Goal: Navigation & Orientation: Go to known website

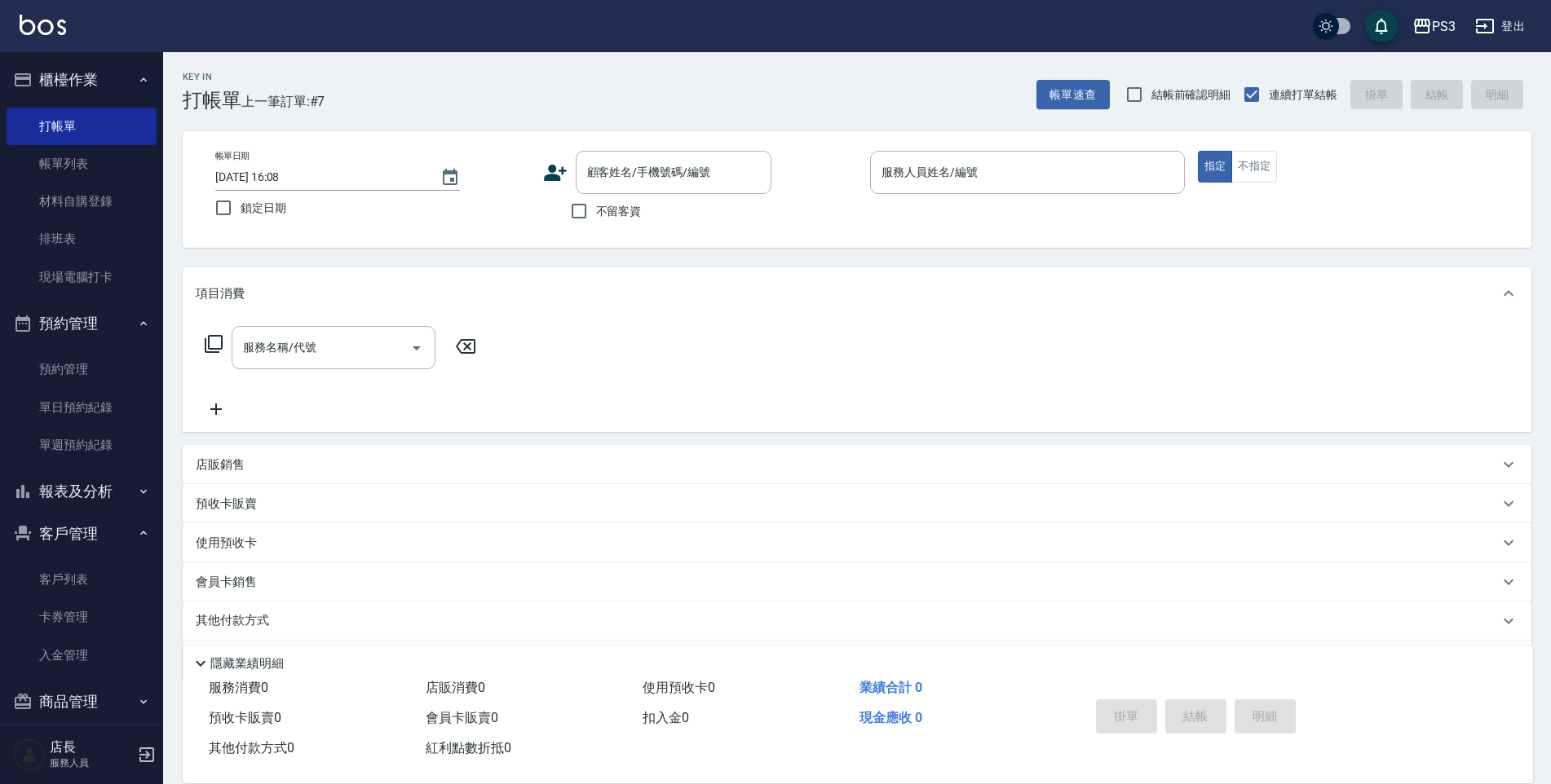
scroll to position [59, 0]
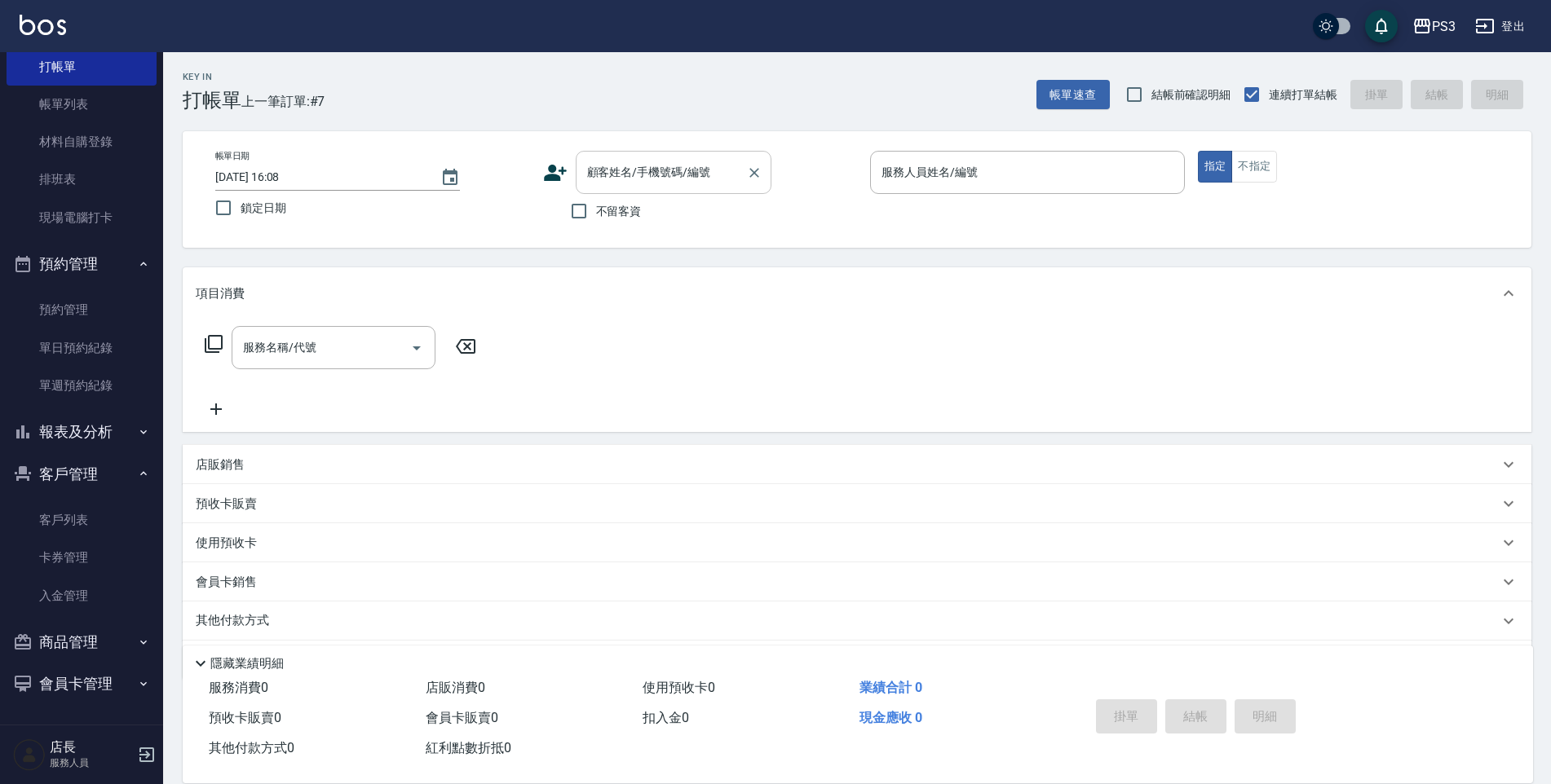
click at [720, 166] on input "顧客姓名/手機號碼/編號" at bounding box center [661, 172] width 156 height 29
type input "陳思潔/0936588255/0936588255"
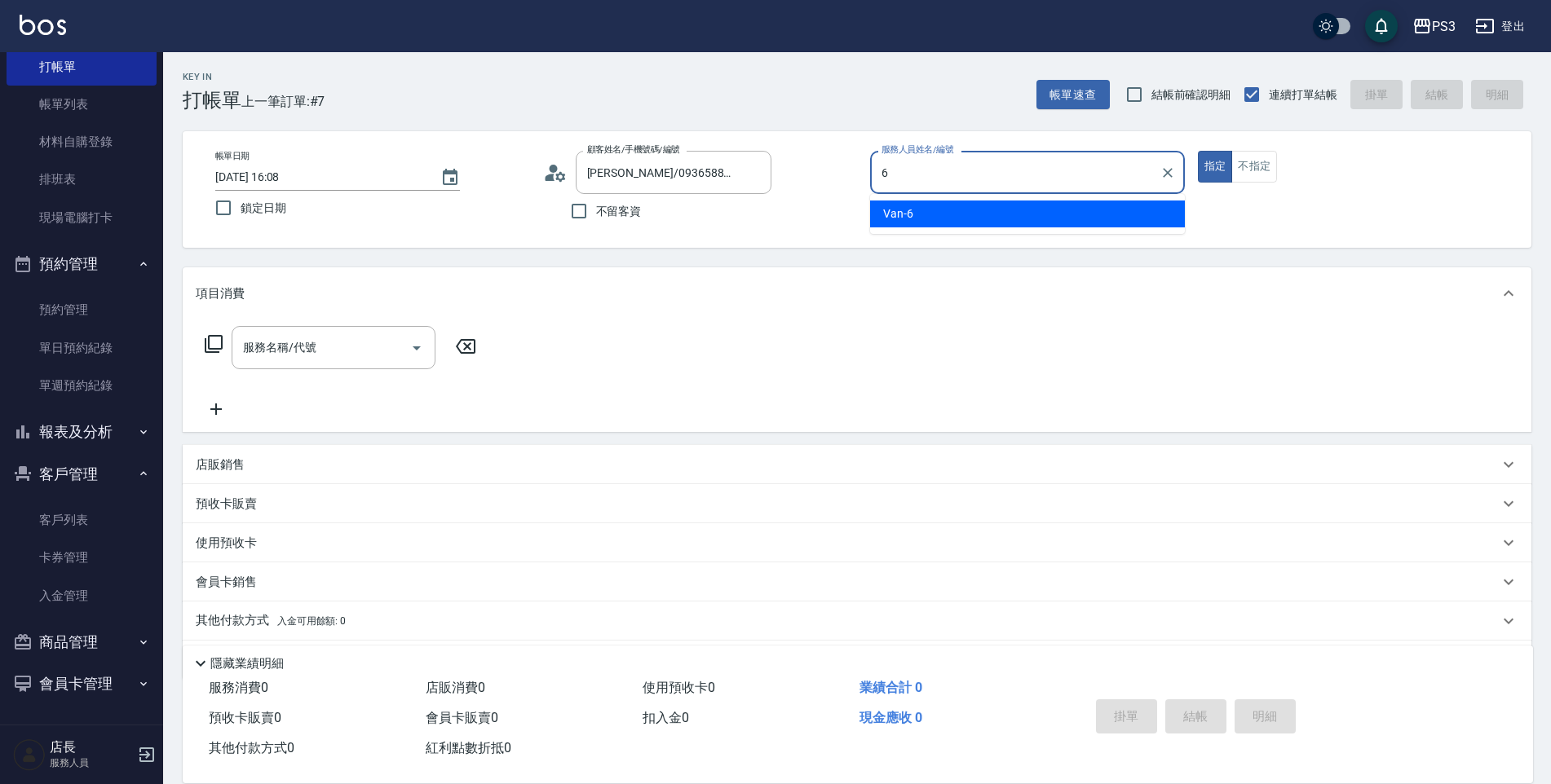
type input "6"
type button "true"
type input "Van-6"
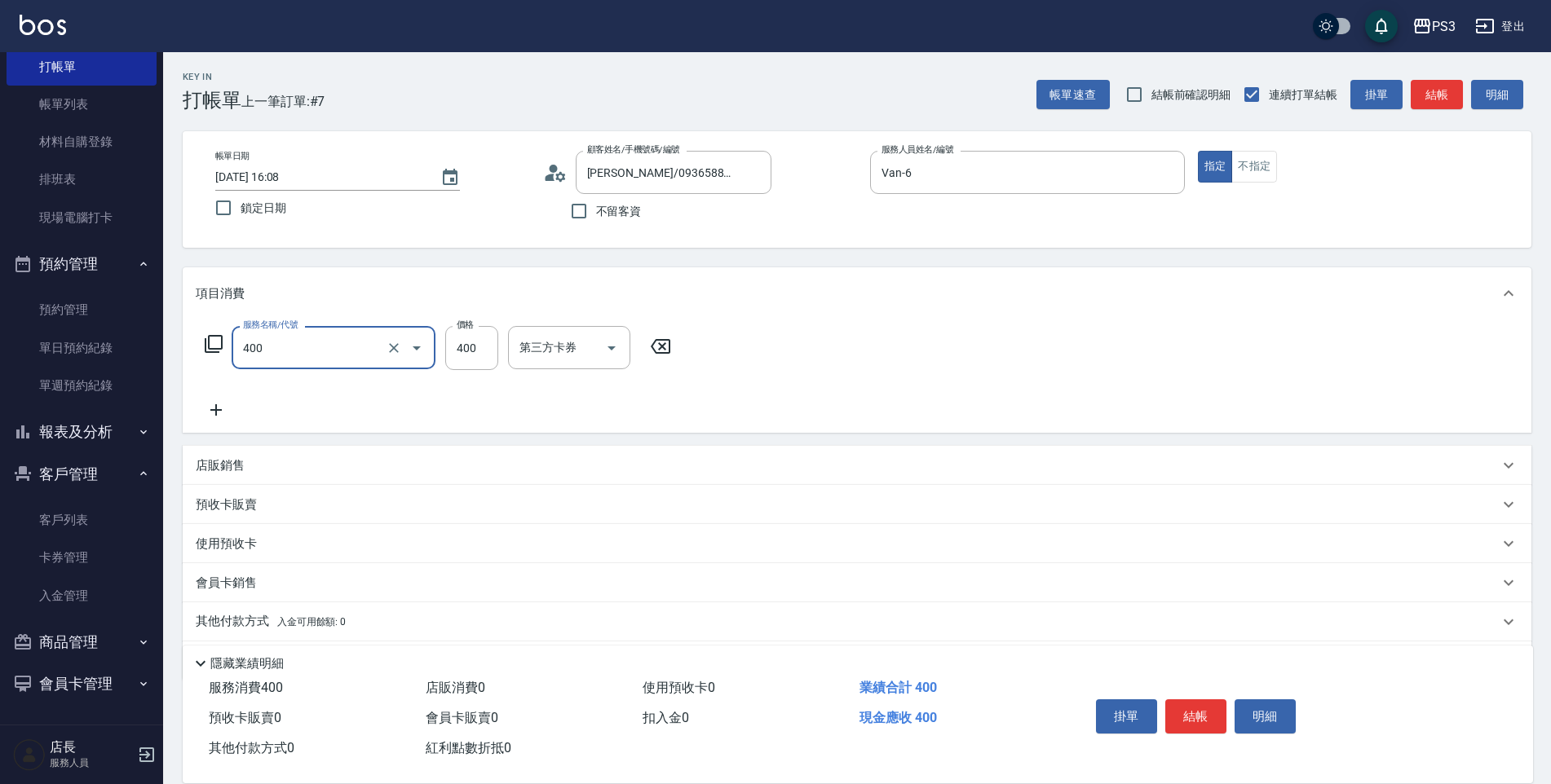
type input "剪(400)"
type input "230"
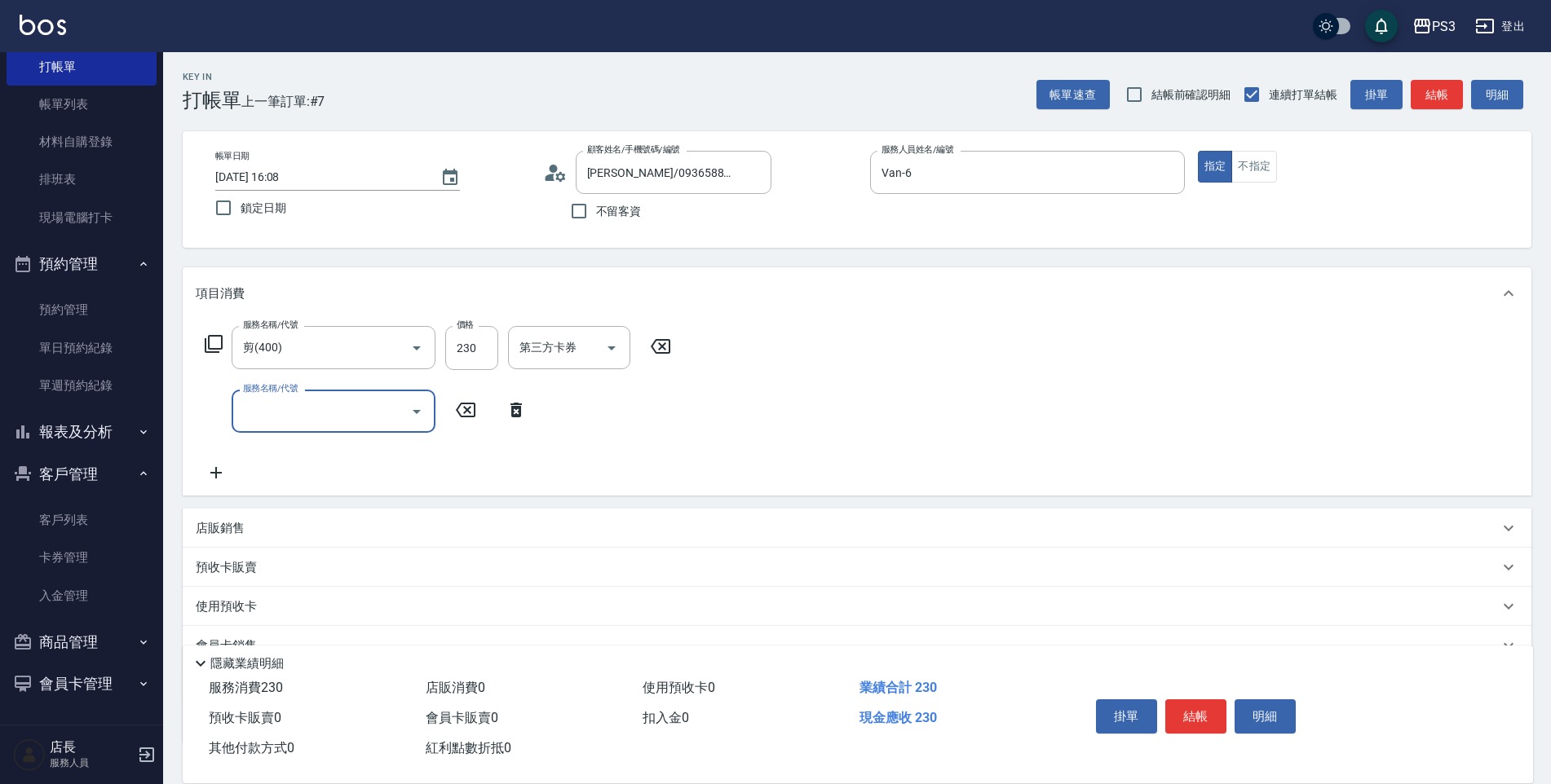
type input "2"
type input "有機洗髮(450)"
type input "400"
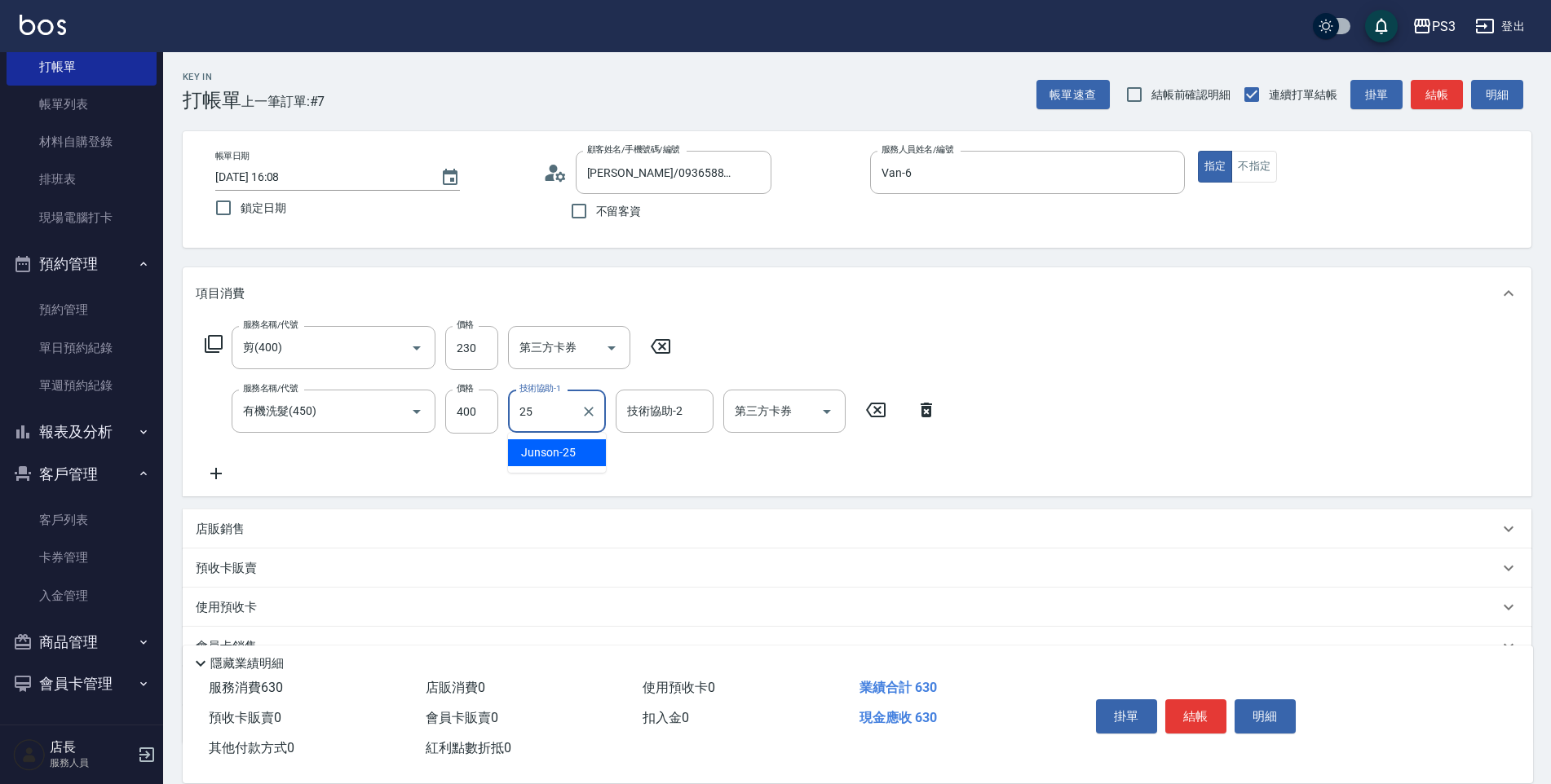
type input "Junson-25"
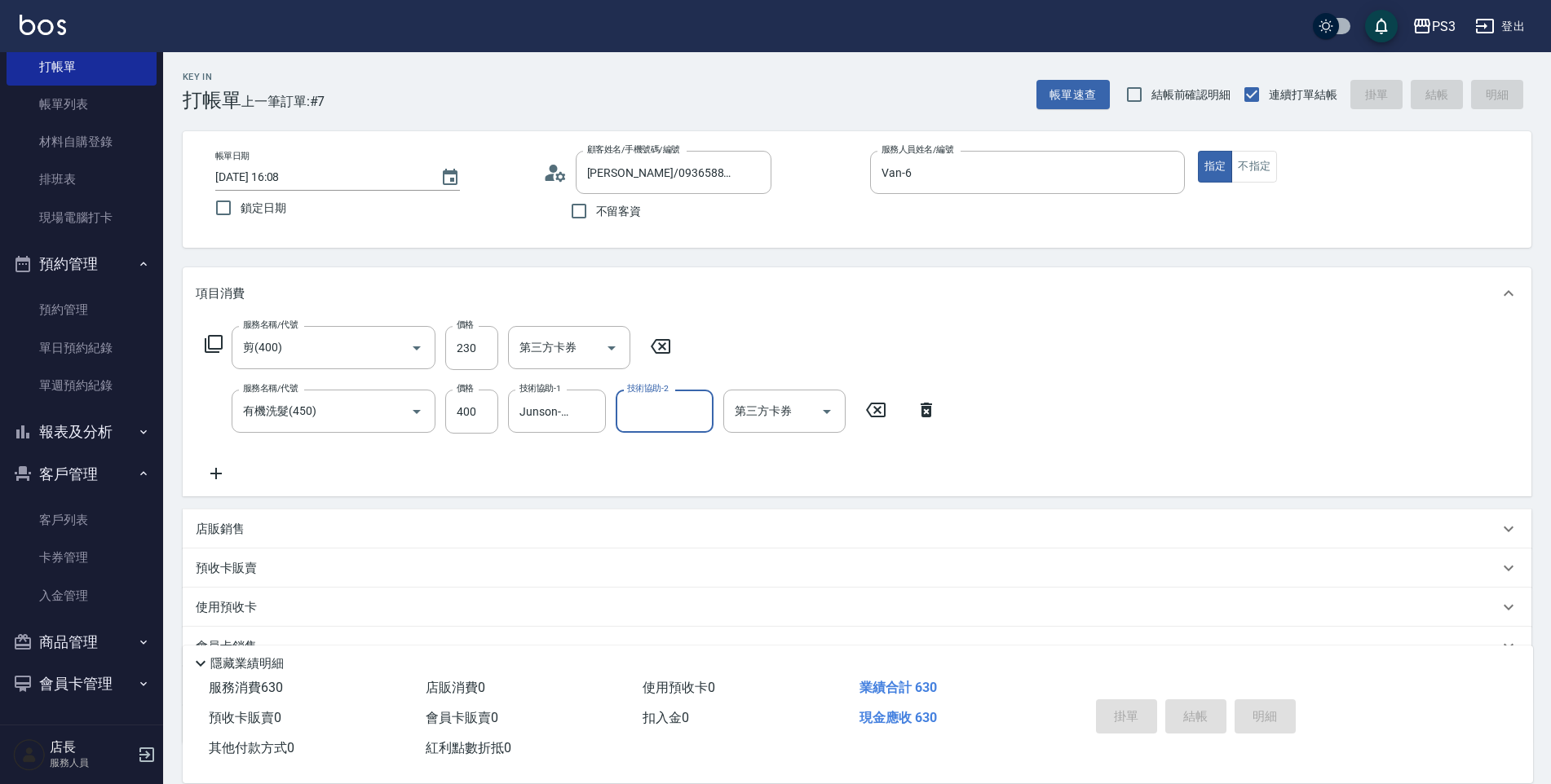
type input "2025/08/10 18:32"
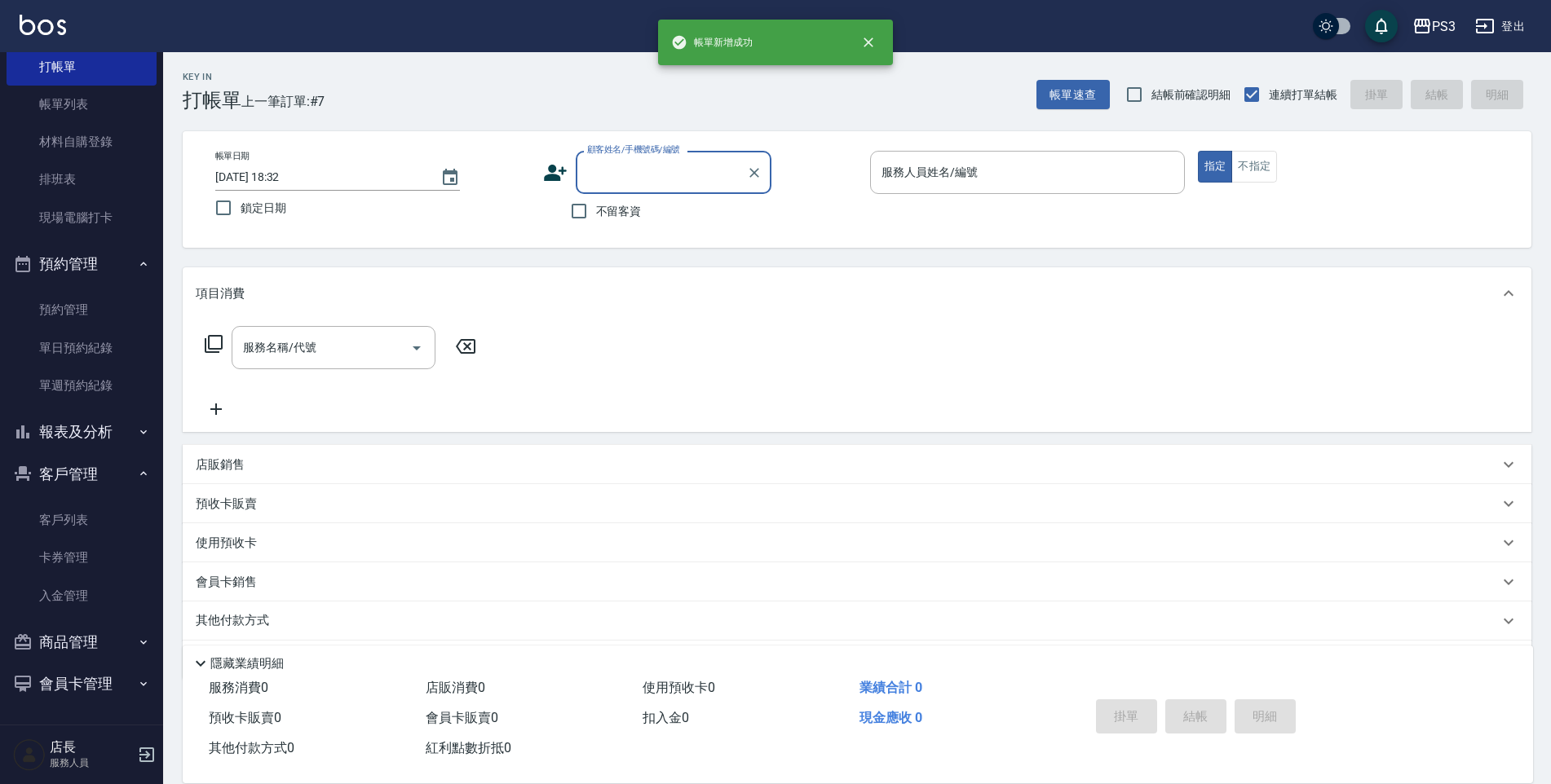
scroll to position [0, 0]
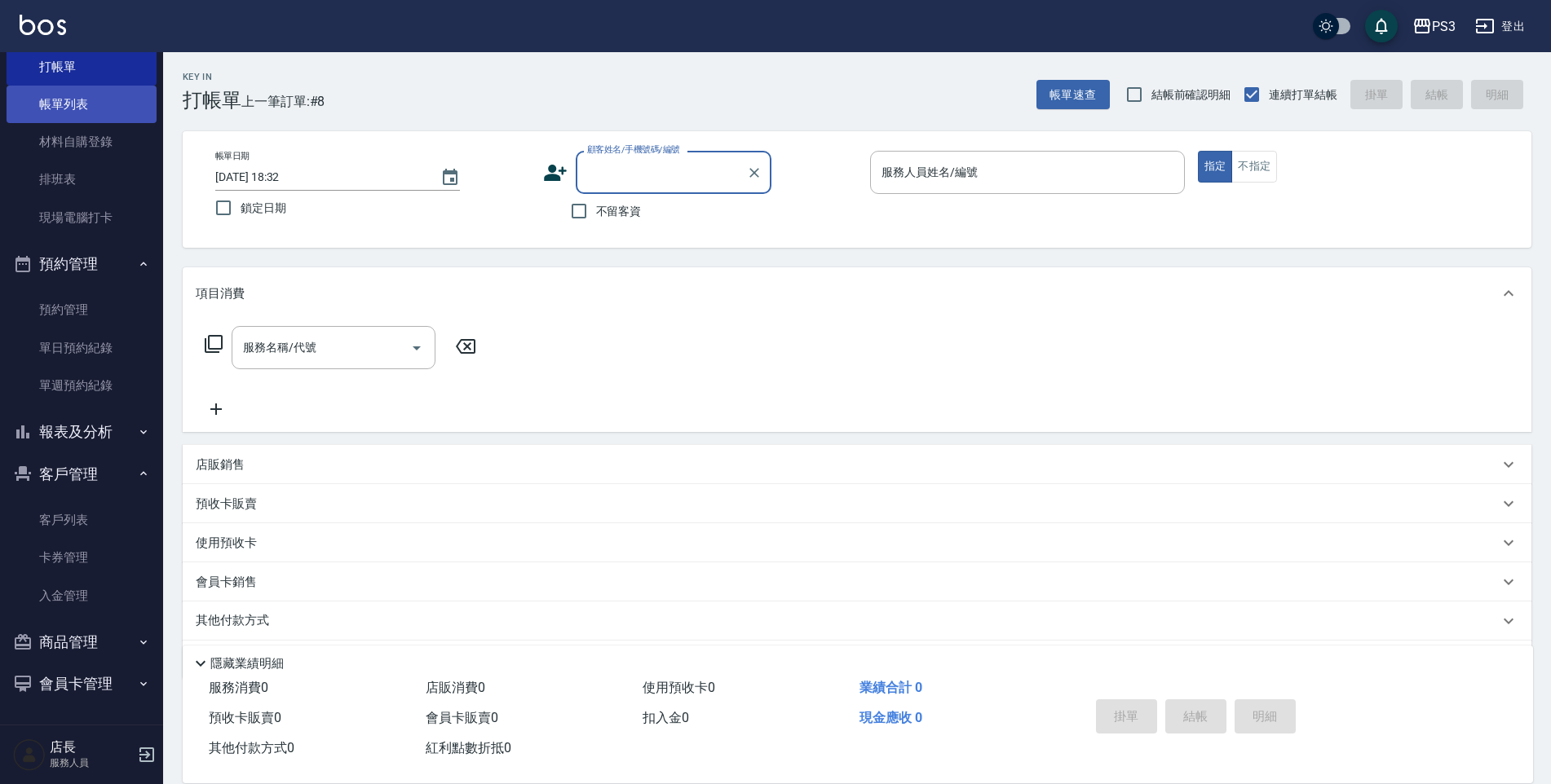
click at [47, 109] on link "帳單列表" at bounding box center [82, 105] width 150 height 38
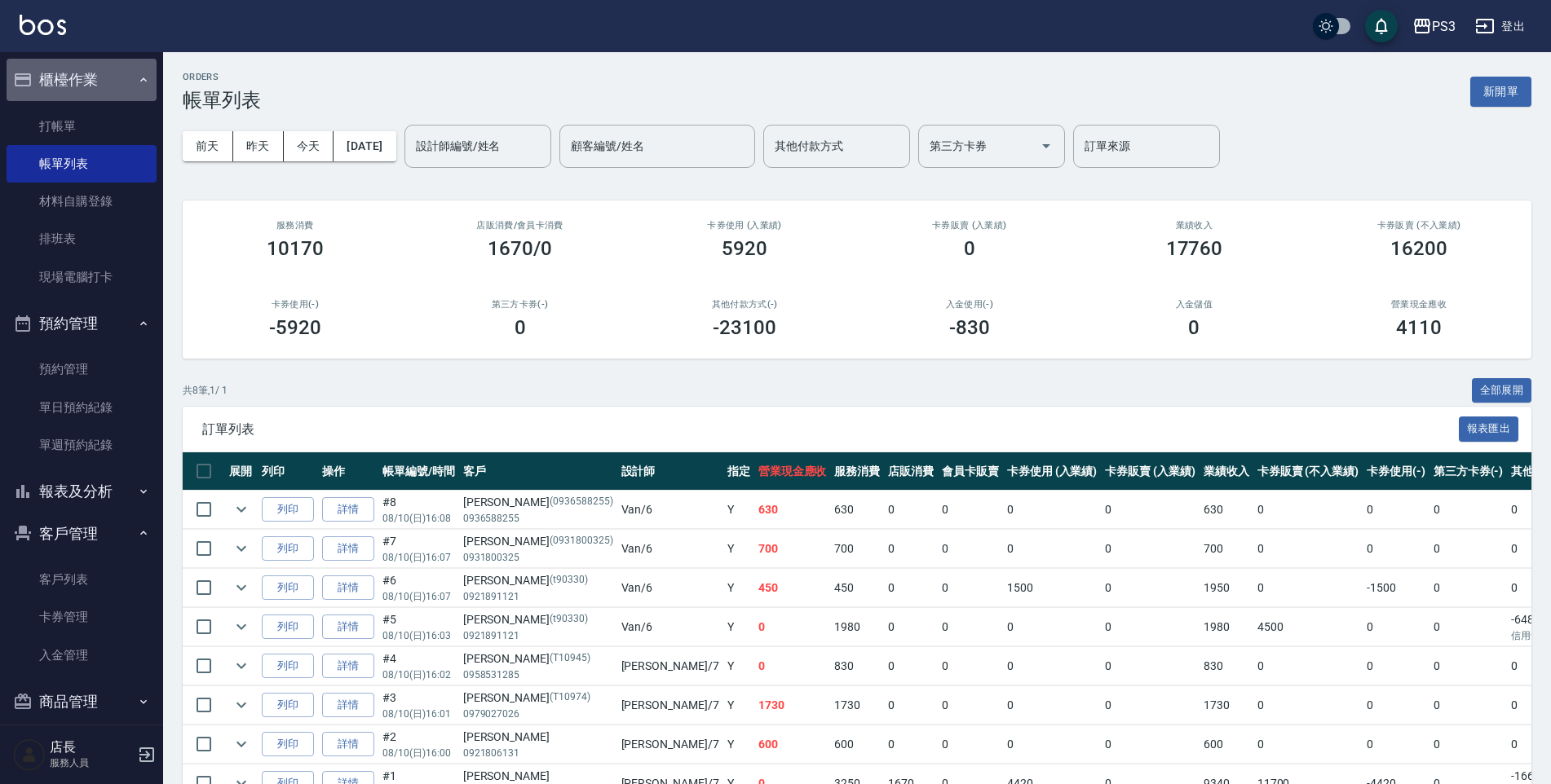
click at [108, 89] on button "櫃檯作業" at bounding box center [82, 79] width 150 height 42
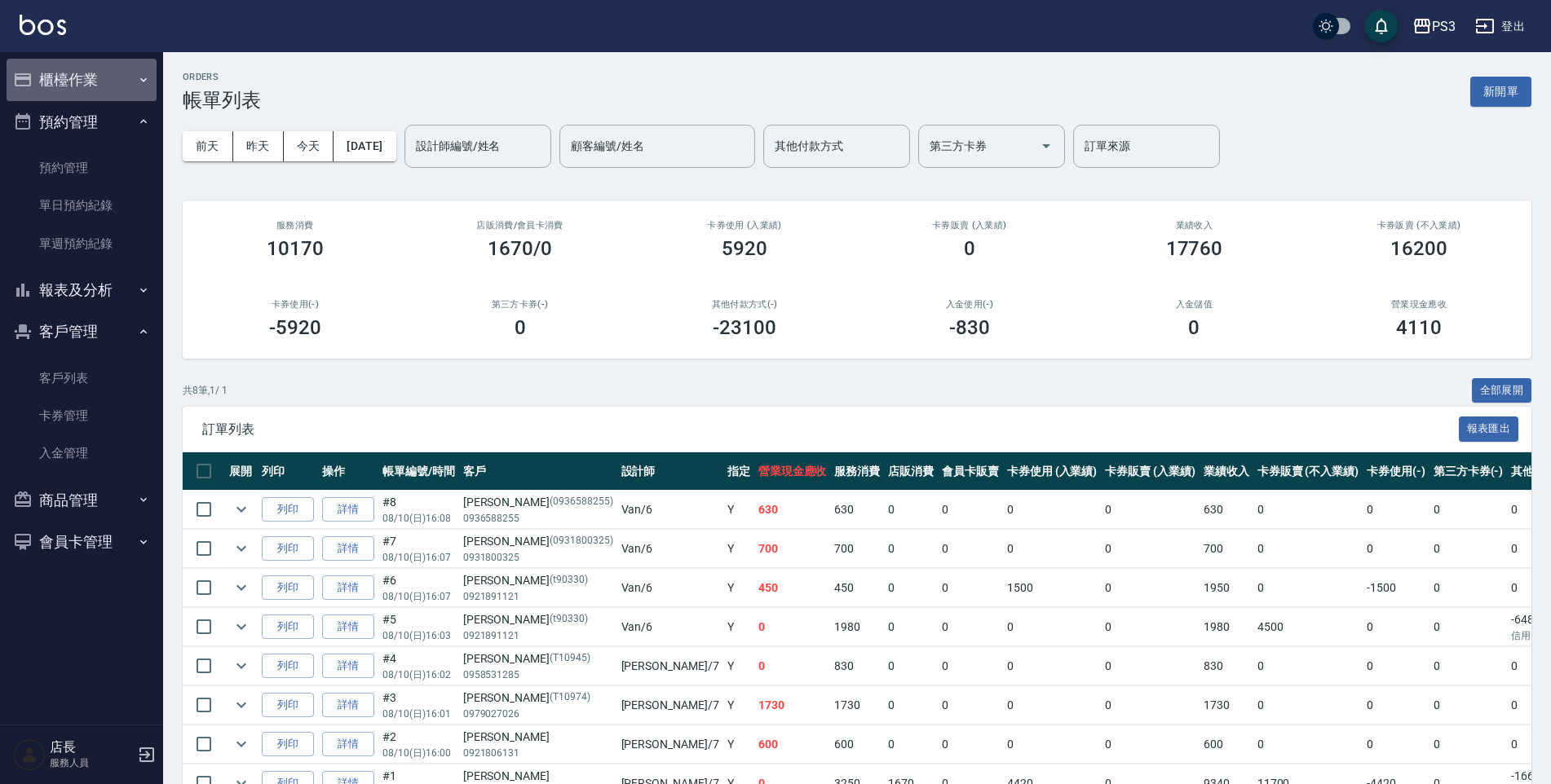
click at [108, 89] on button "櫃檯作業" at bounding box center [82, 79] width 150 height 42
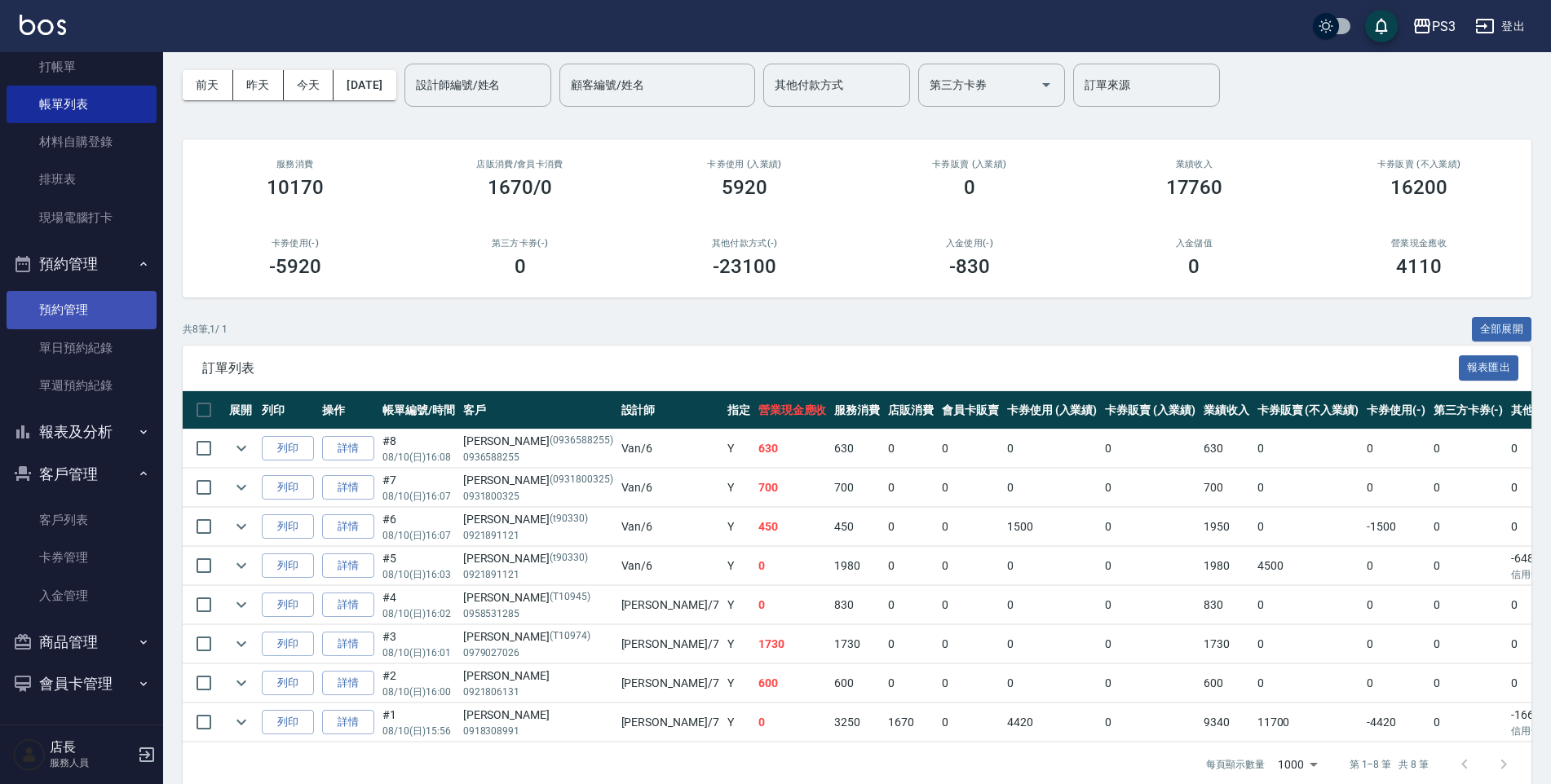
scroll to position [96, 0]
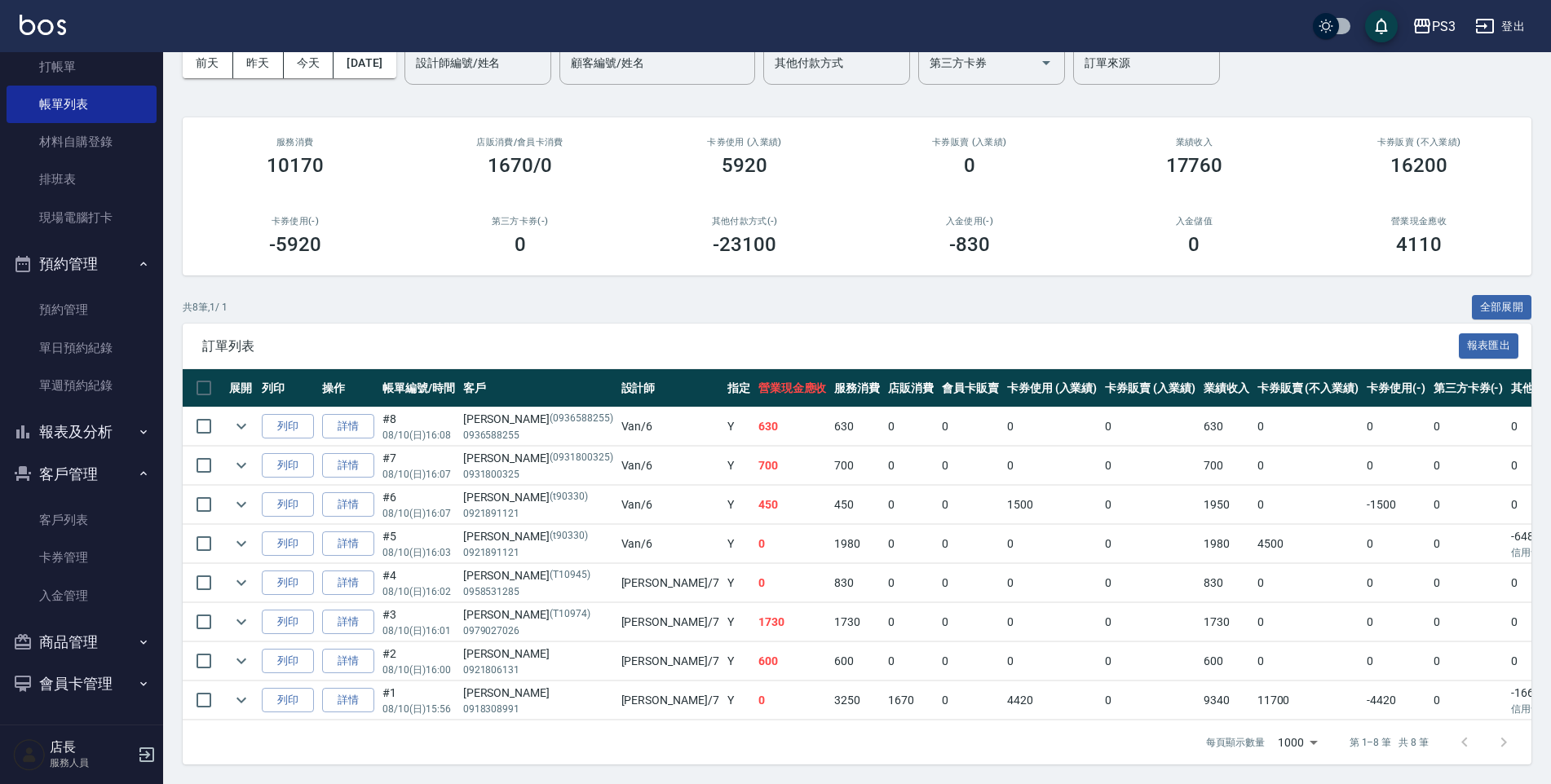
click at [302, 295] on div "共 8 筆, 1 / 1 全部展開" at bounding box center [857, 308] width 1348 height 26
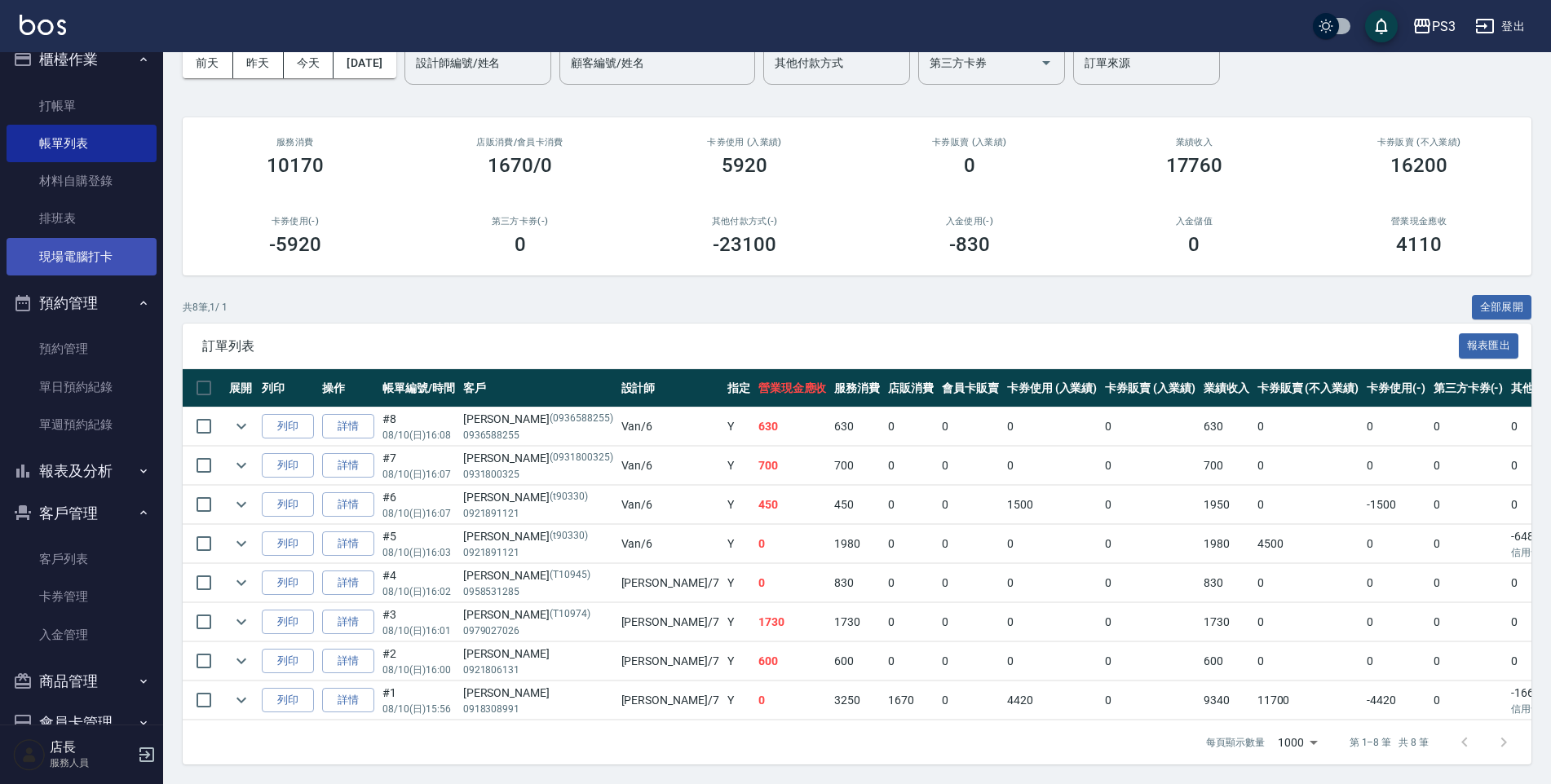
scroll to position [0, 0]
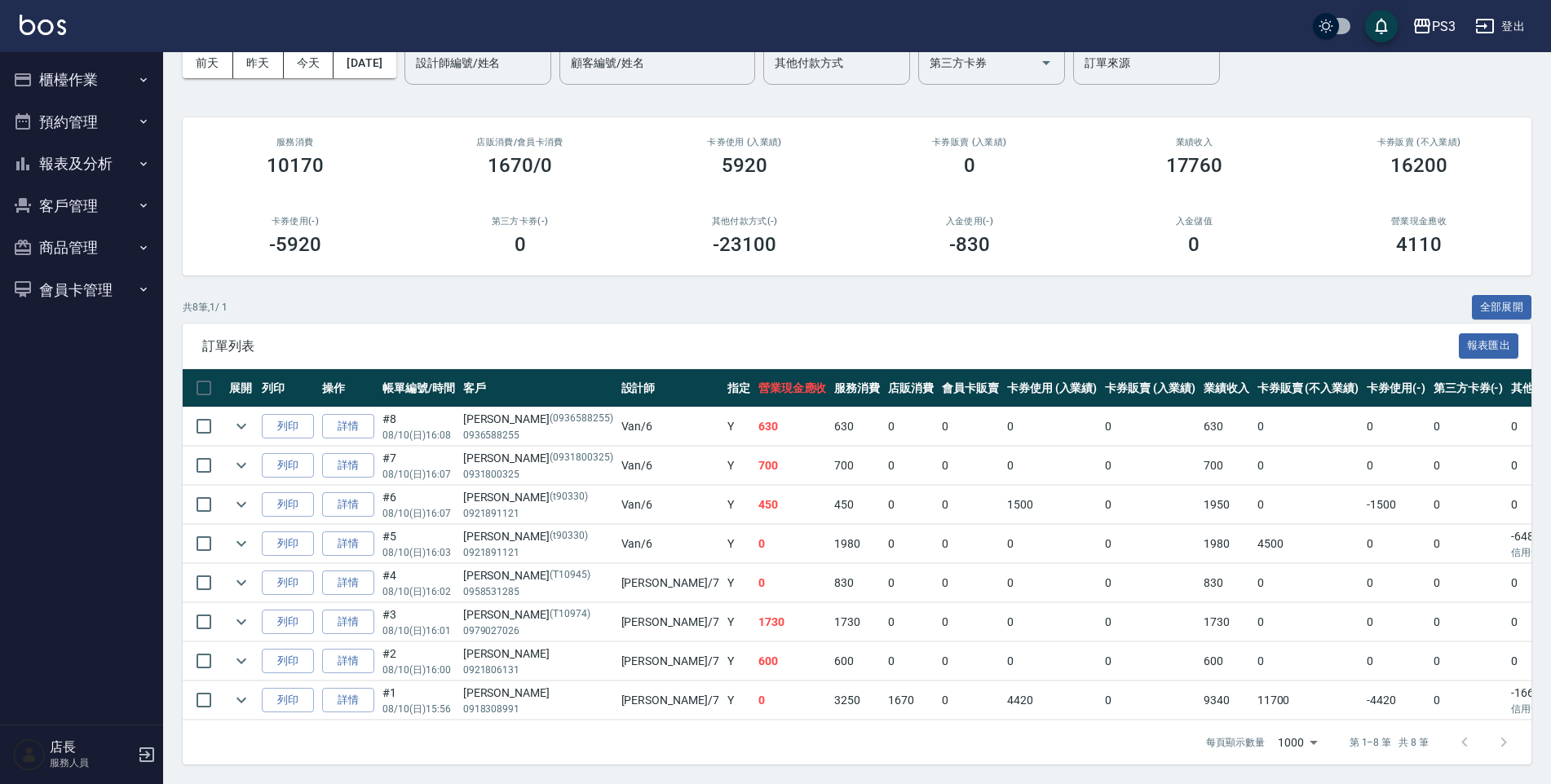
scroll to position [96, 0]
click at [40, 91] on button "櫃檯作業" at bounding box center [82, 79] width 150 height 42
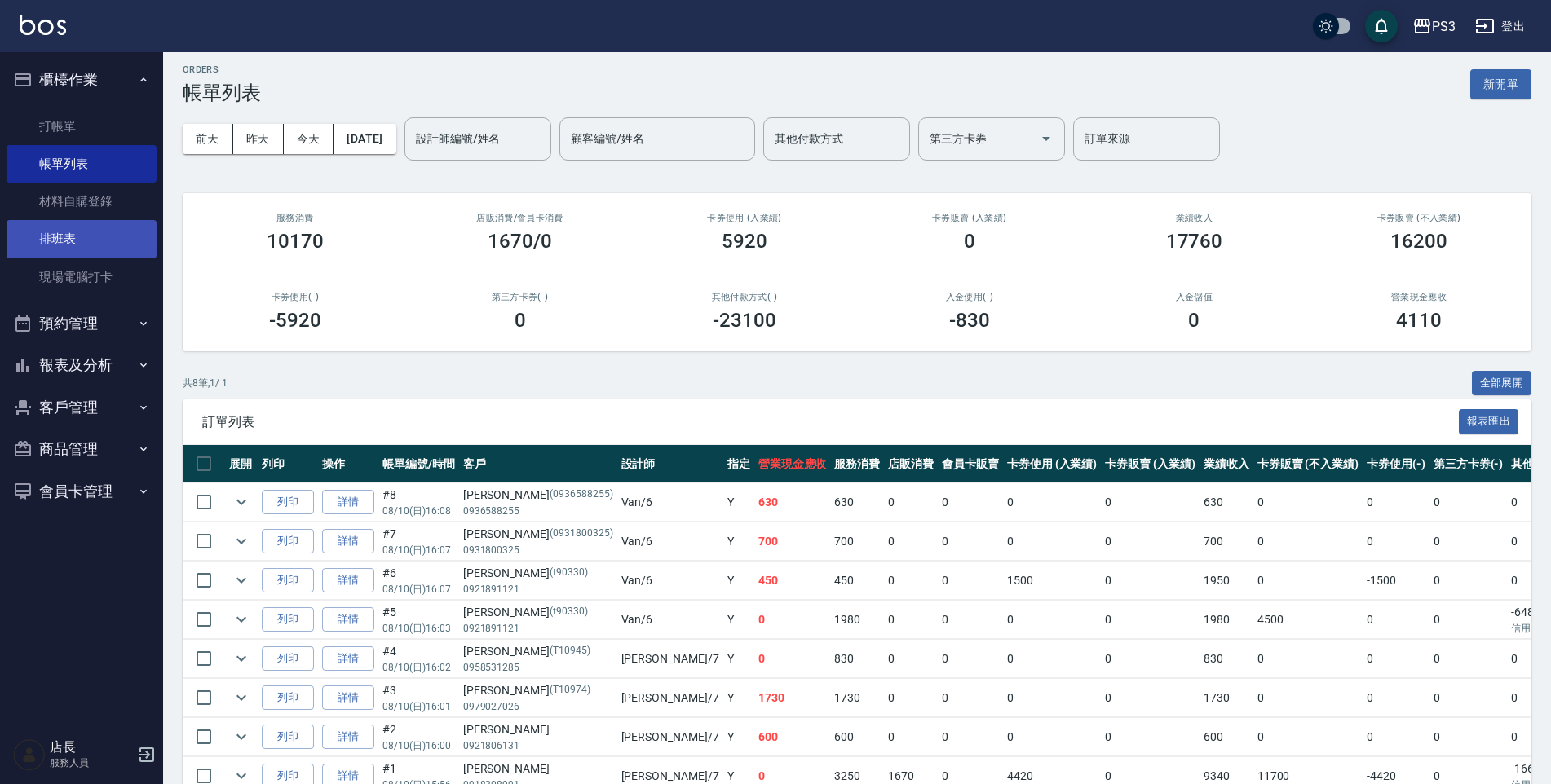
scroll to position [0, 0]
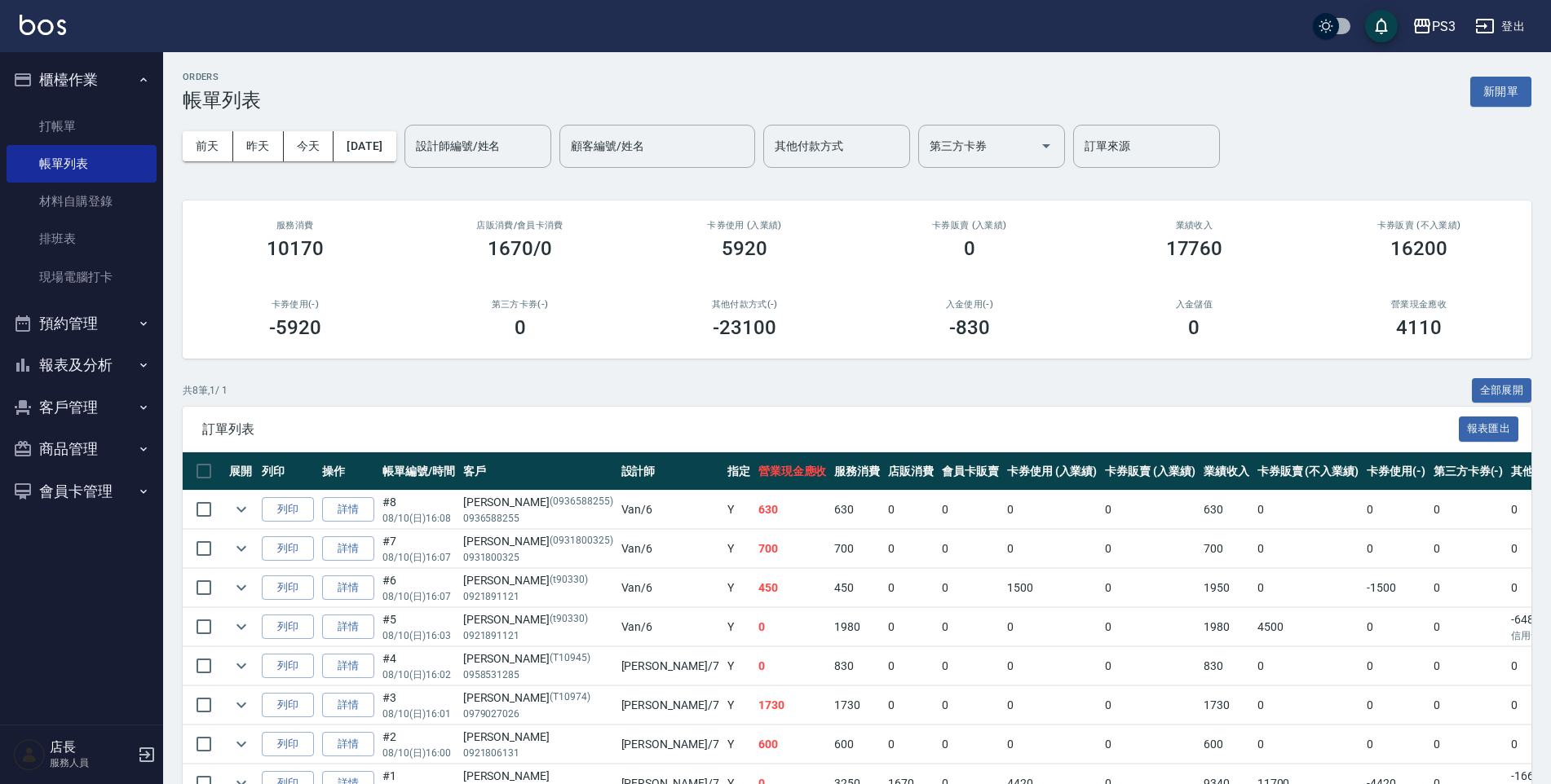
click at [73, 358] on button "報表及分析" at bounding box center [82, 364] width 150 height 42
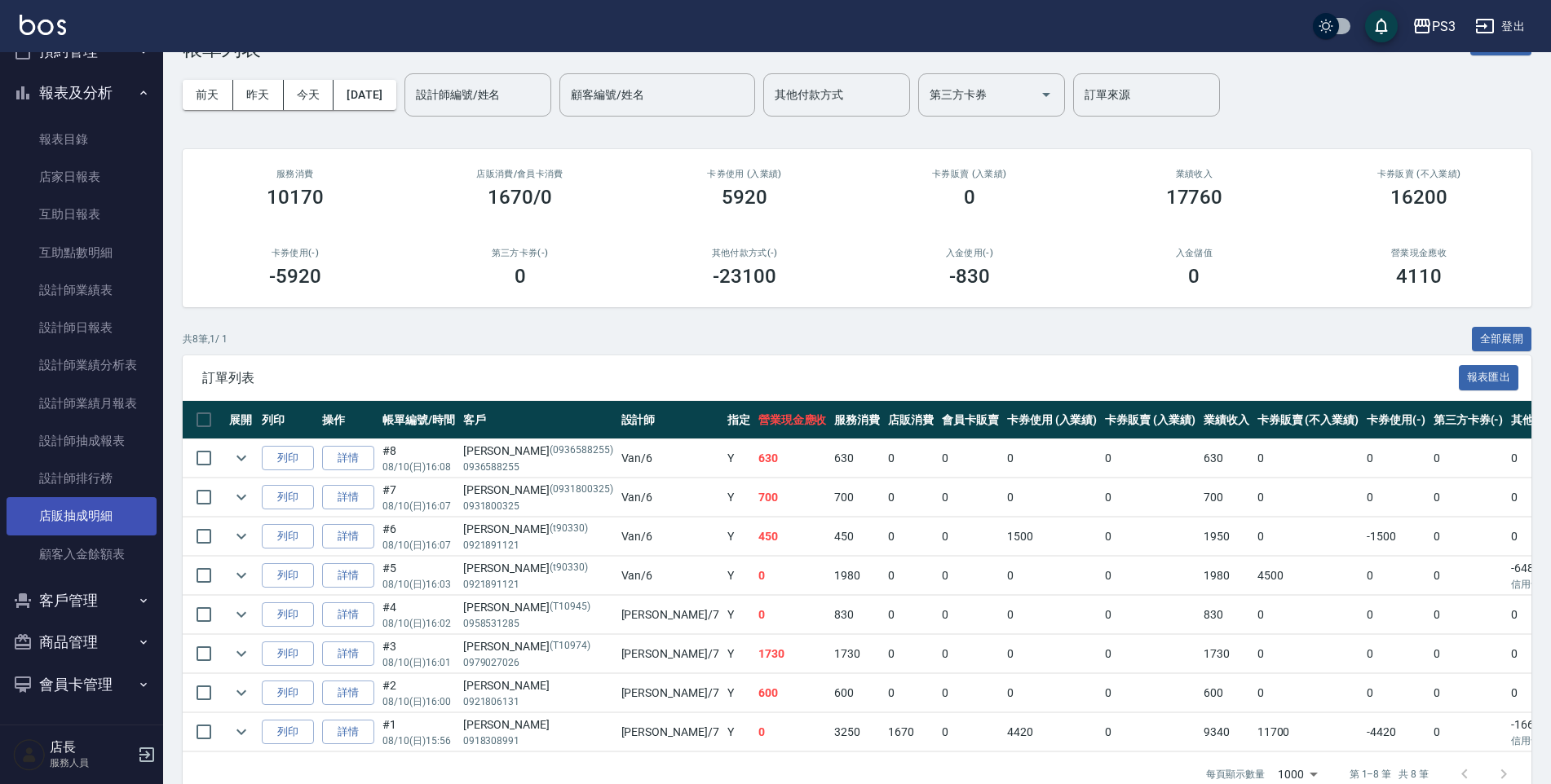
scroll to position [96, 0]
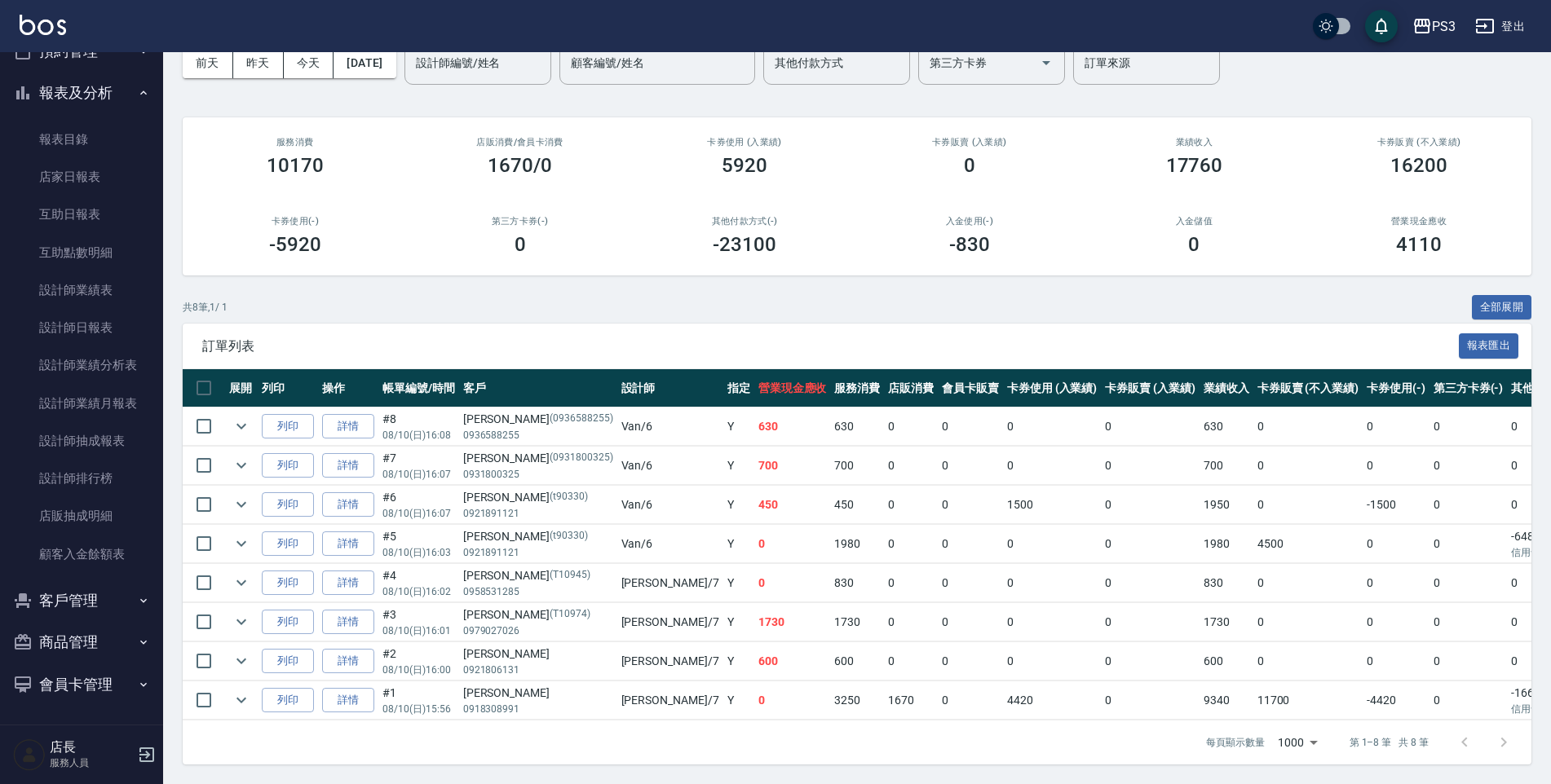
click at [115, 593] on button "客戶管理" at bounding box center [82, 600] width 150 height 42
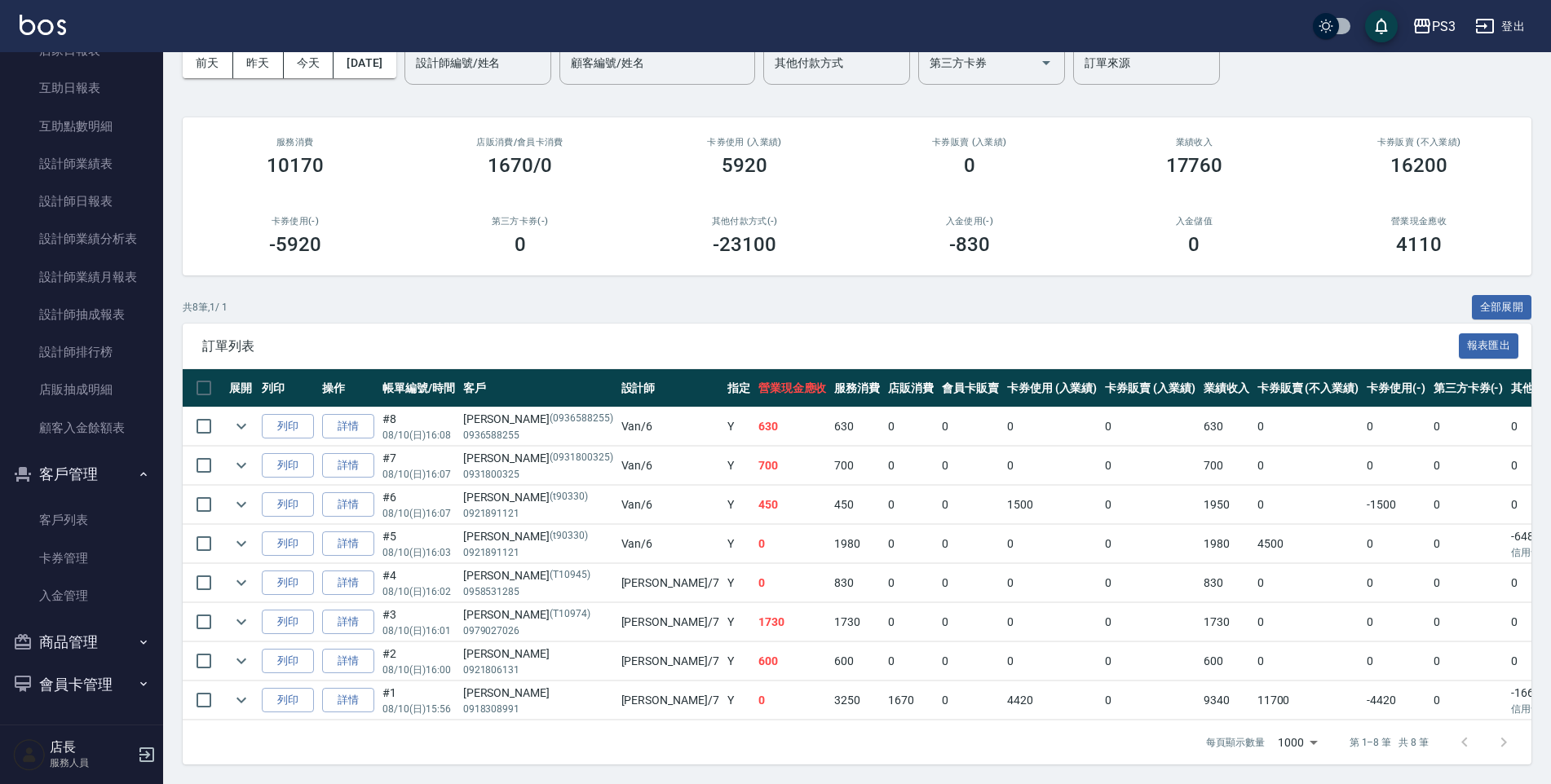
click at [100, 631] on button "商品管理" at bounding box center [82, 642] width 150 height 42
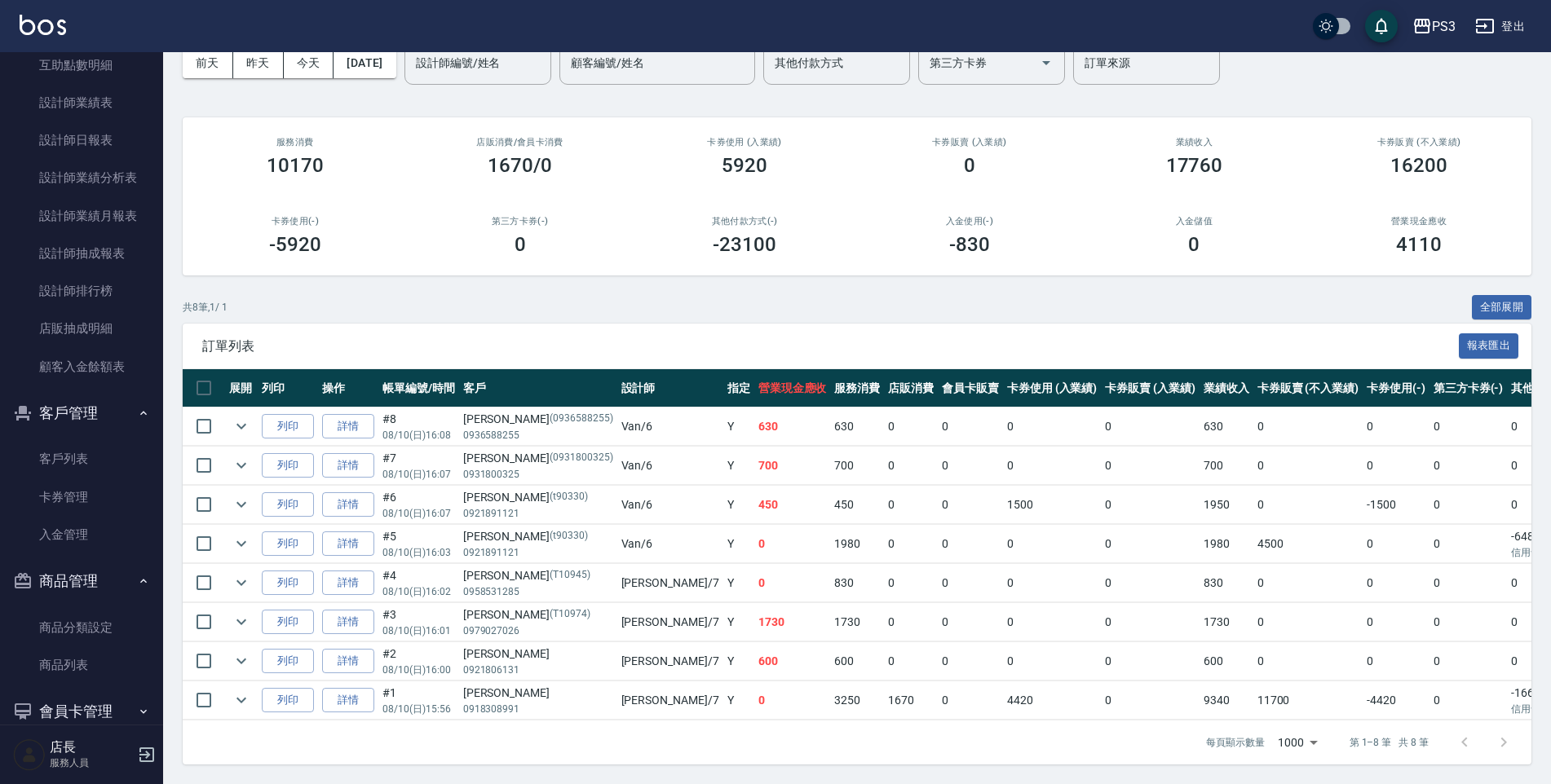
scroll to position [488, 0]
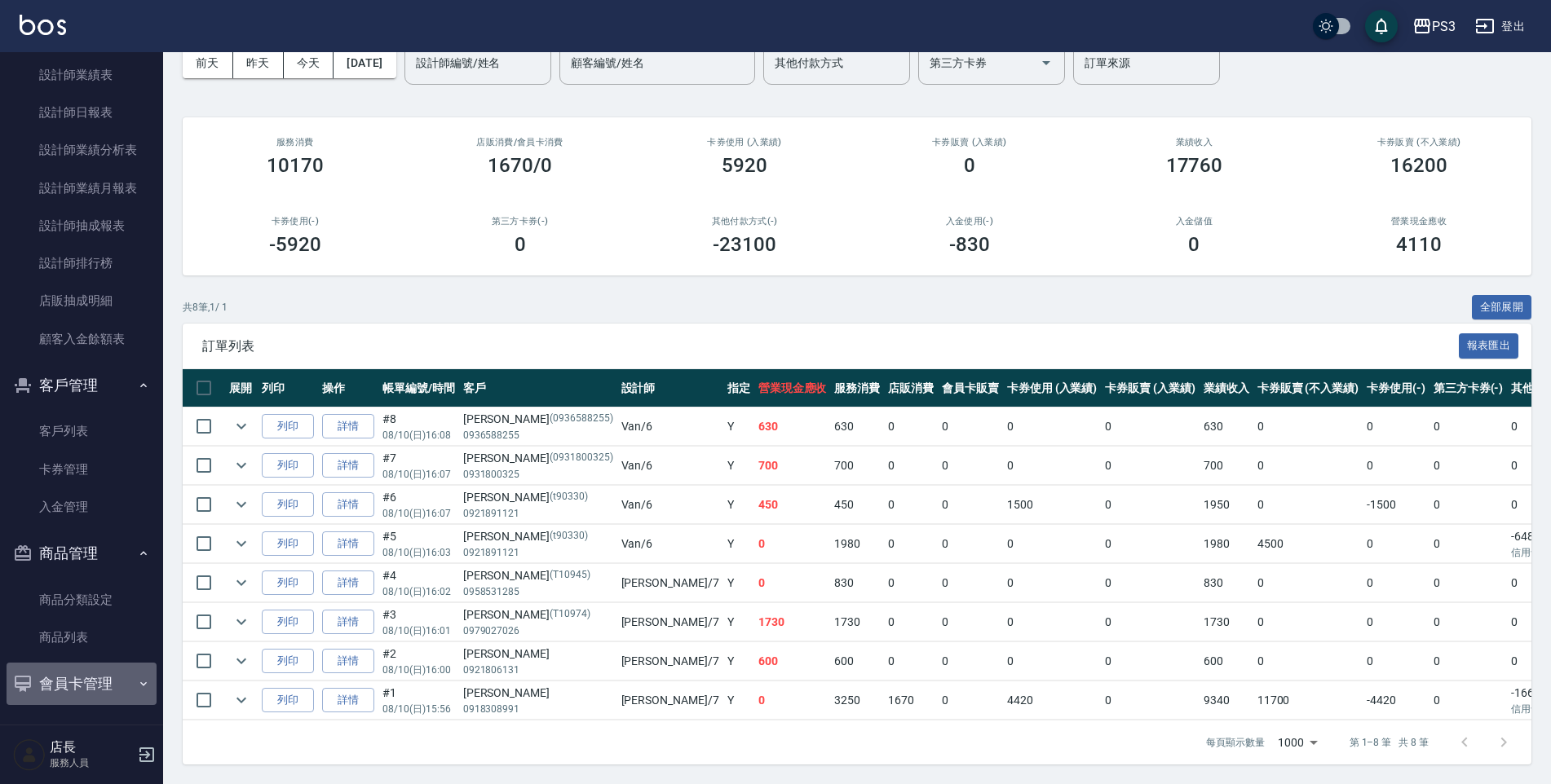
click at [94, 670] on button "會員卡管理" at bounding box center [82, 683] width 150 height 42
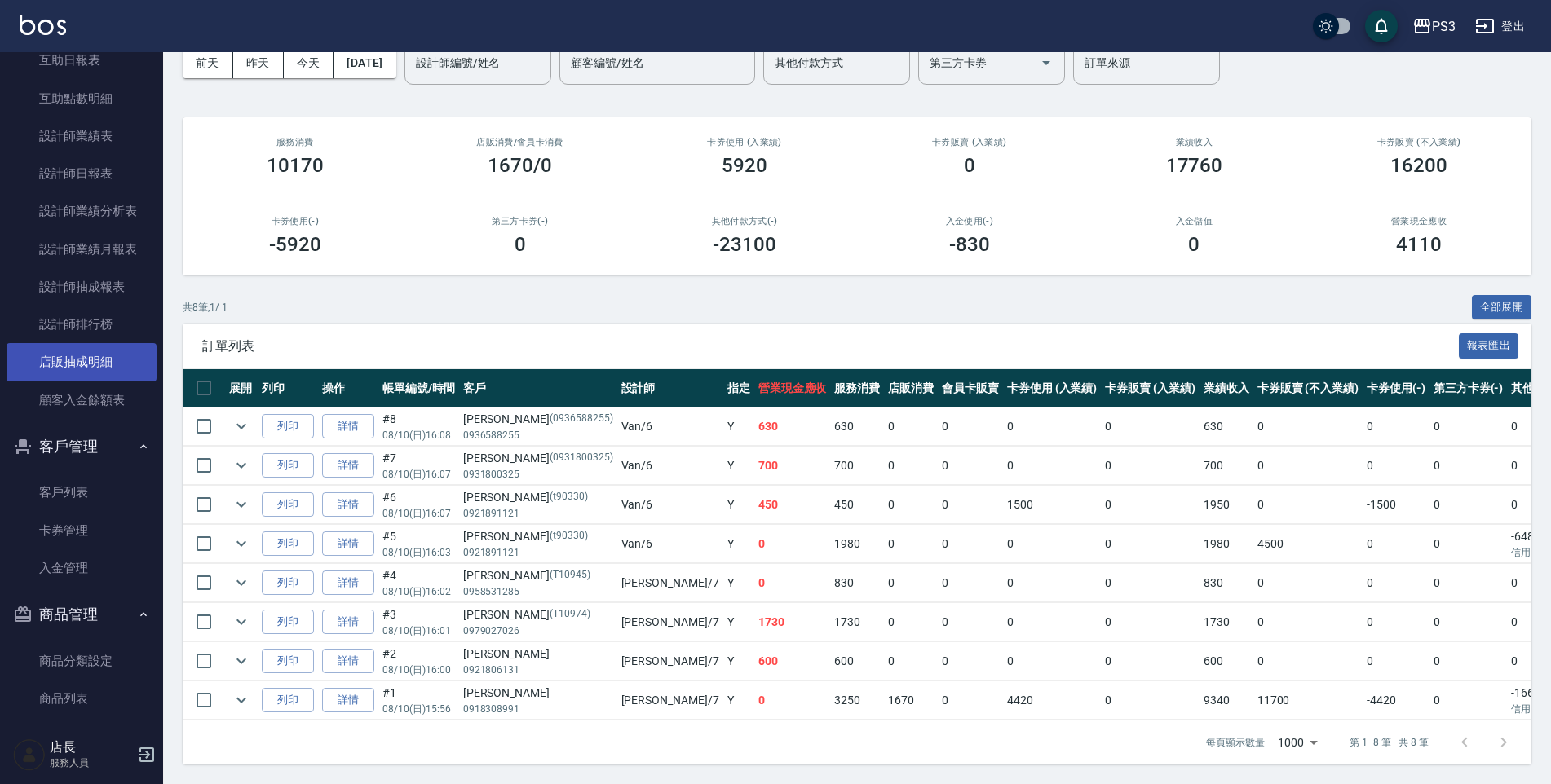
scroll to position [168, 0]
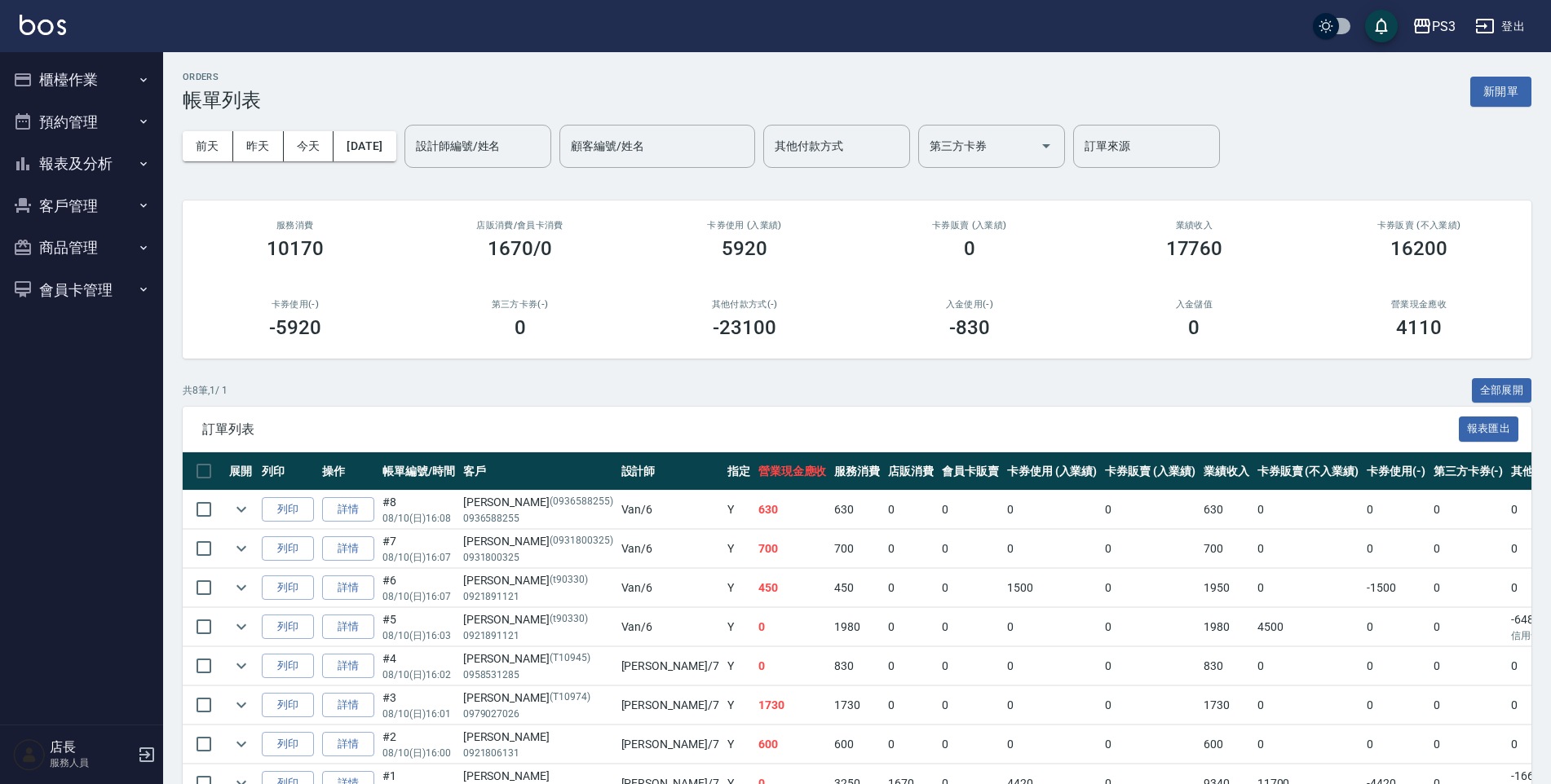
click at [105, 84] on button "櫃檯作業" at bounding box center [82, 79] width 150 height 42
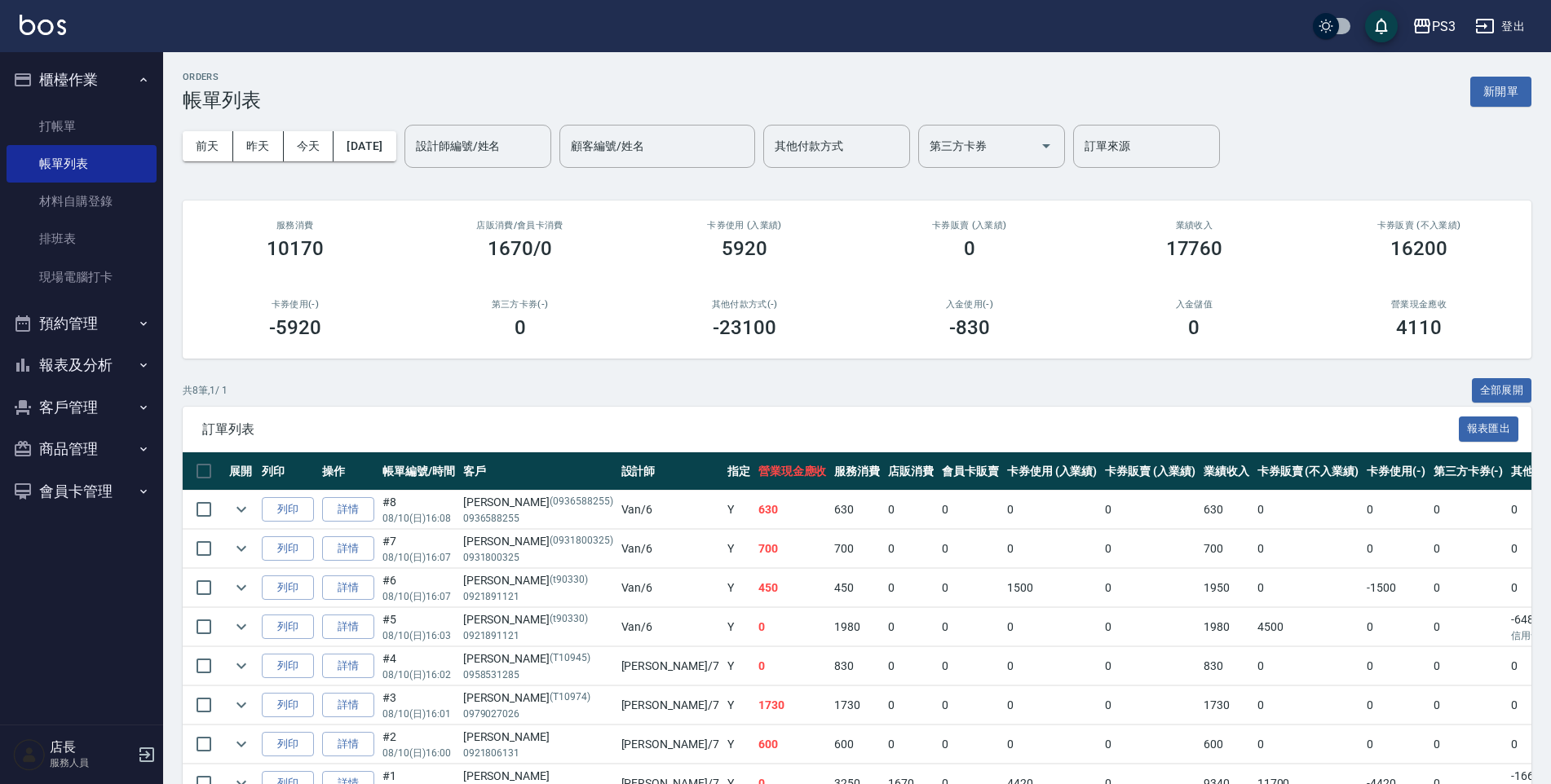
click at [105, 310] on button "預約管理" at bounding box center [82, 323] width 150 height 42
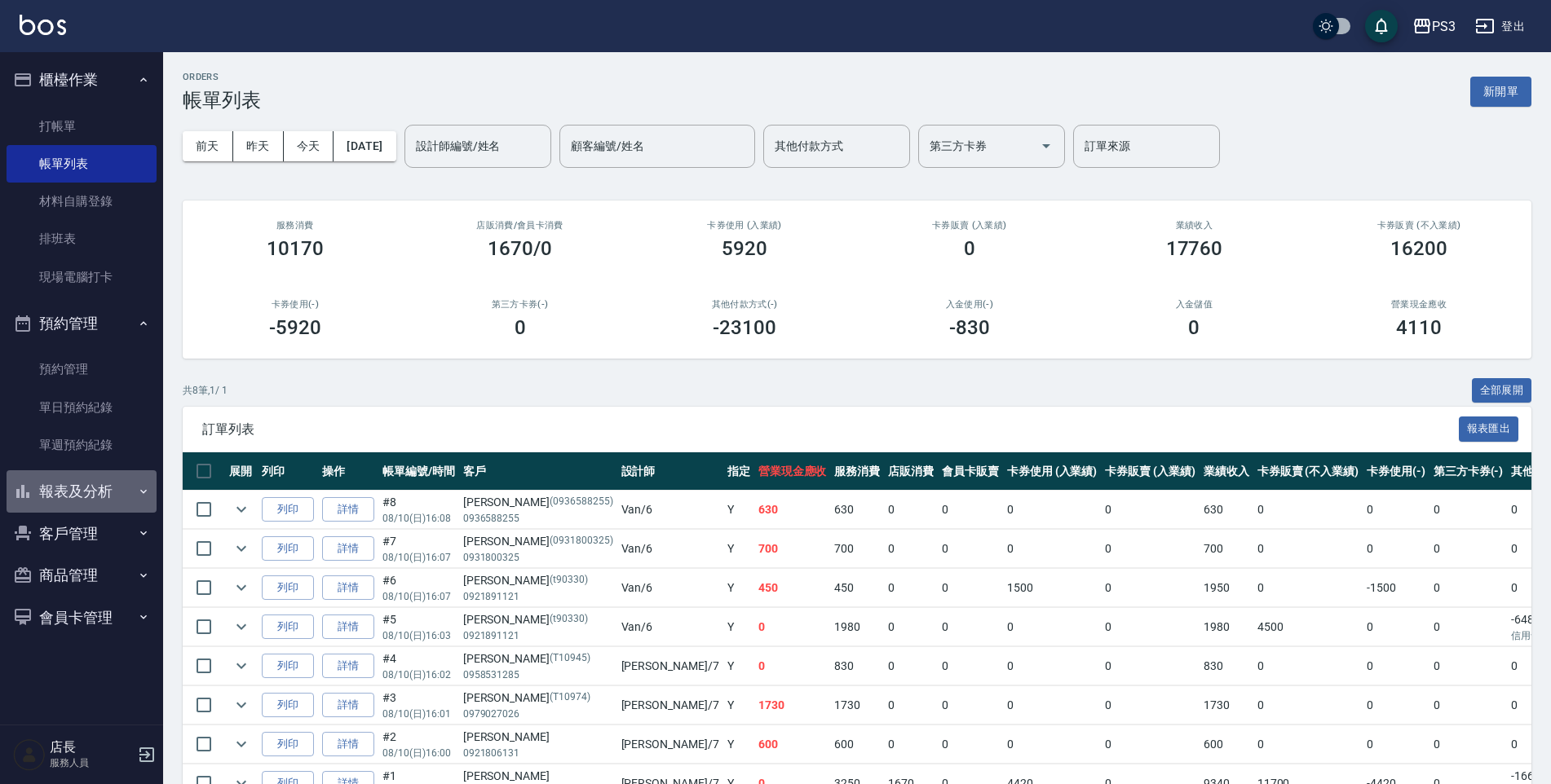
click at [67, 491] on button "報表及分析" at bounding box center [82, 491] width 150 height 42
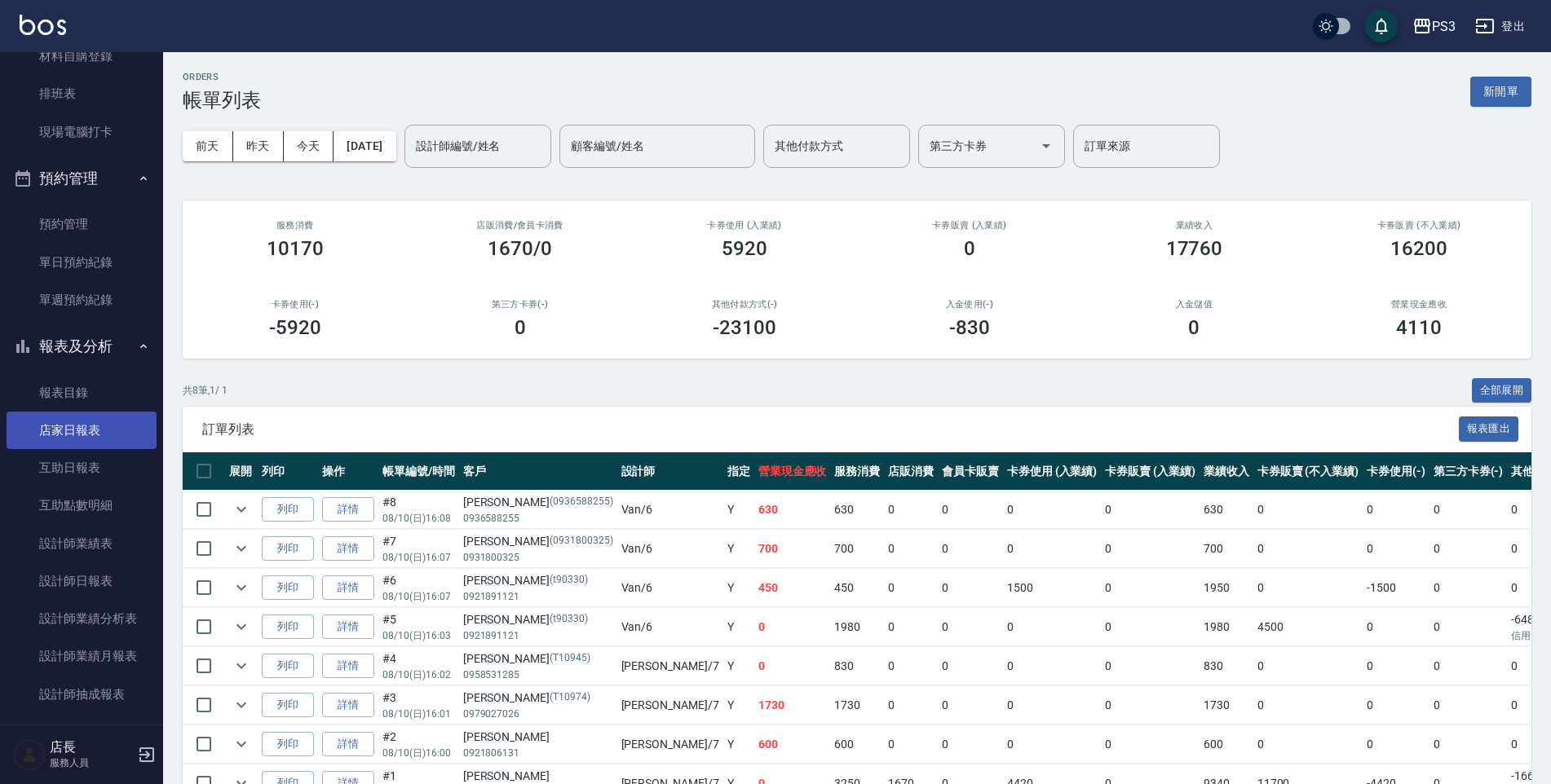
scroll to position [399, 0]
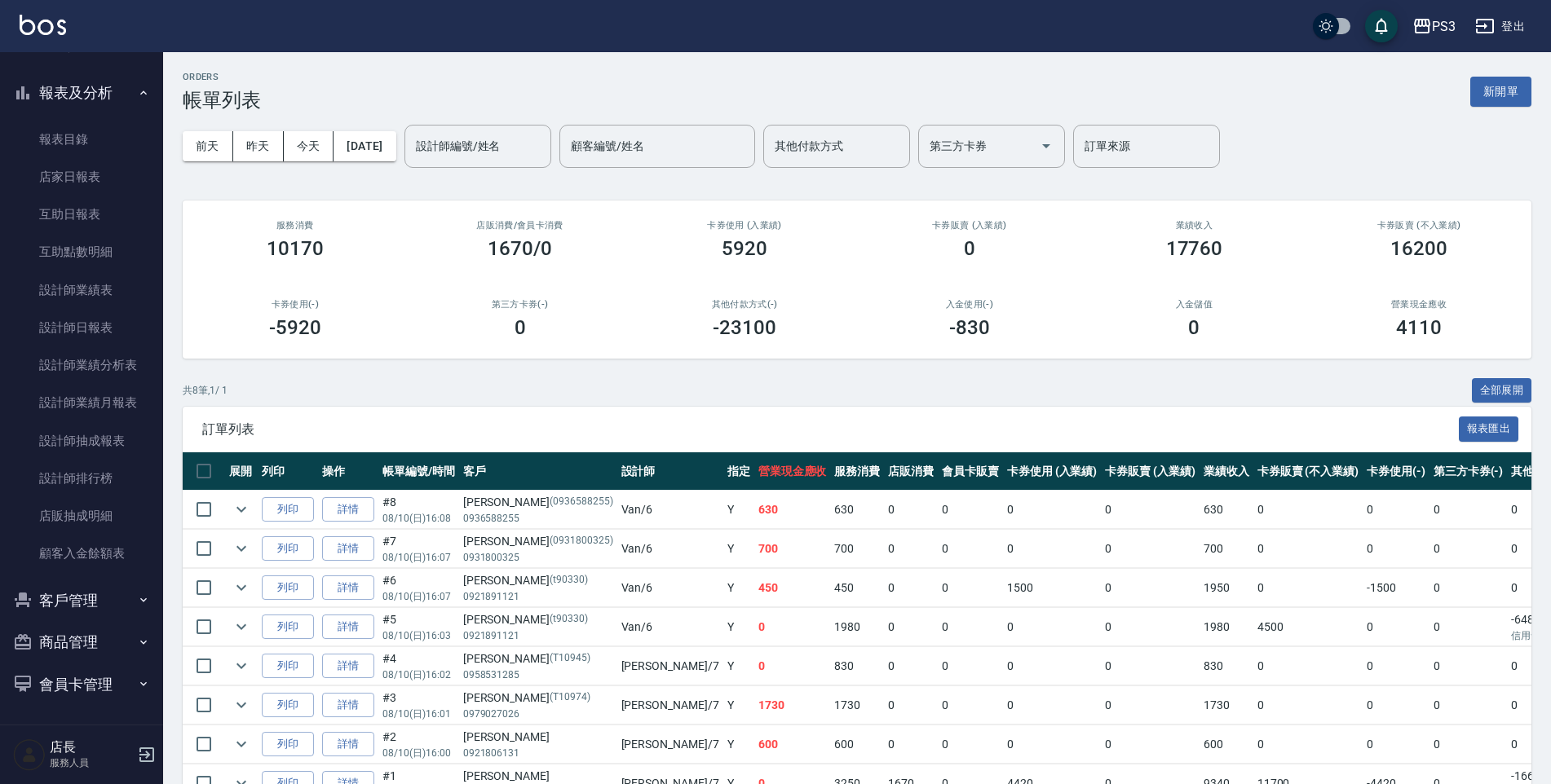
click at [91, 599] on button "客戶管理" at bounding box center [82, 600] width 150 height 42
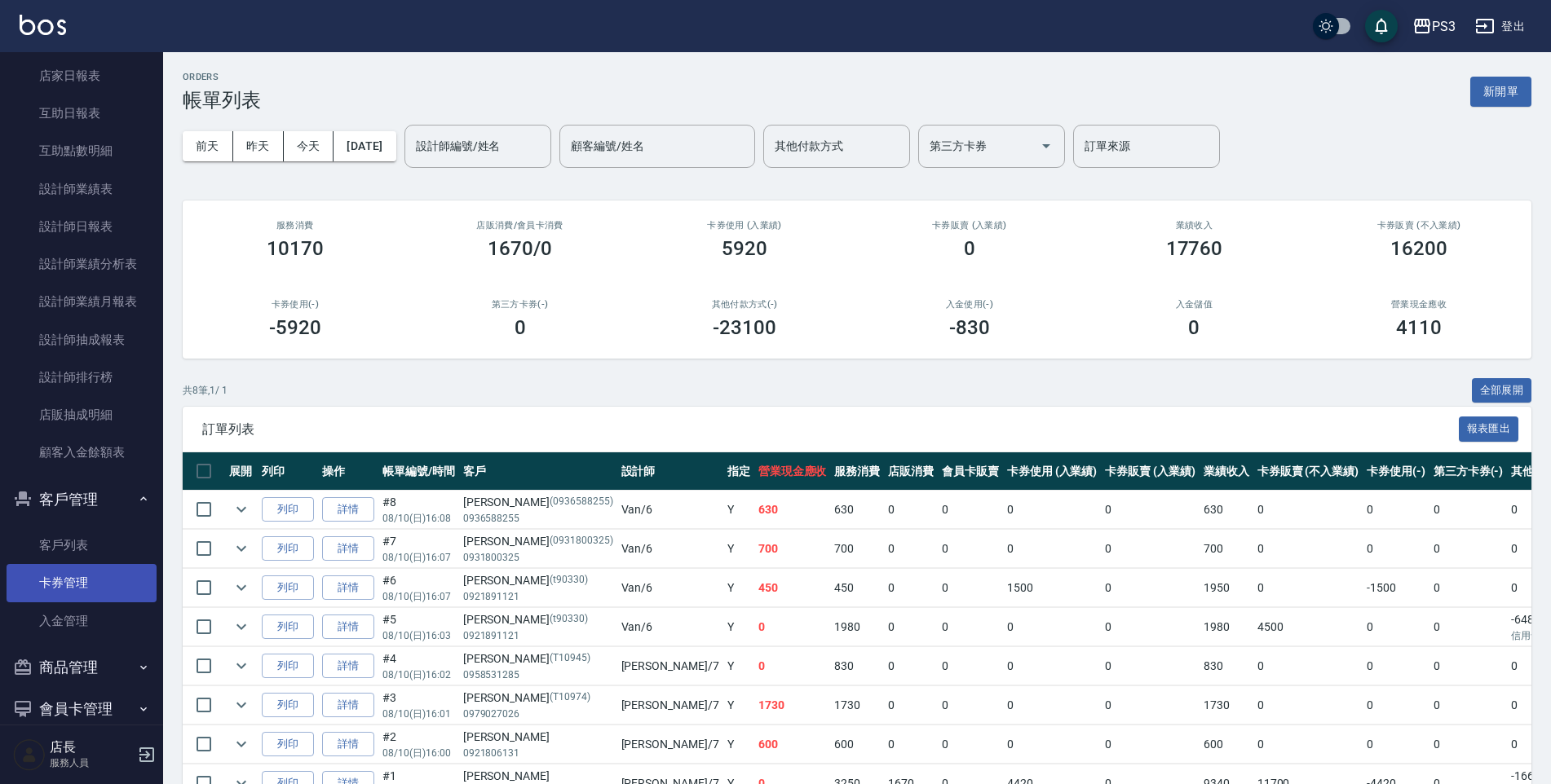
scroll to position [525, 0]
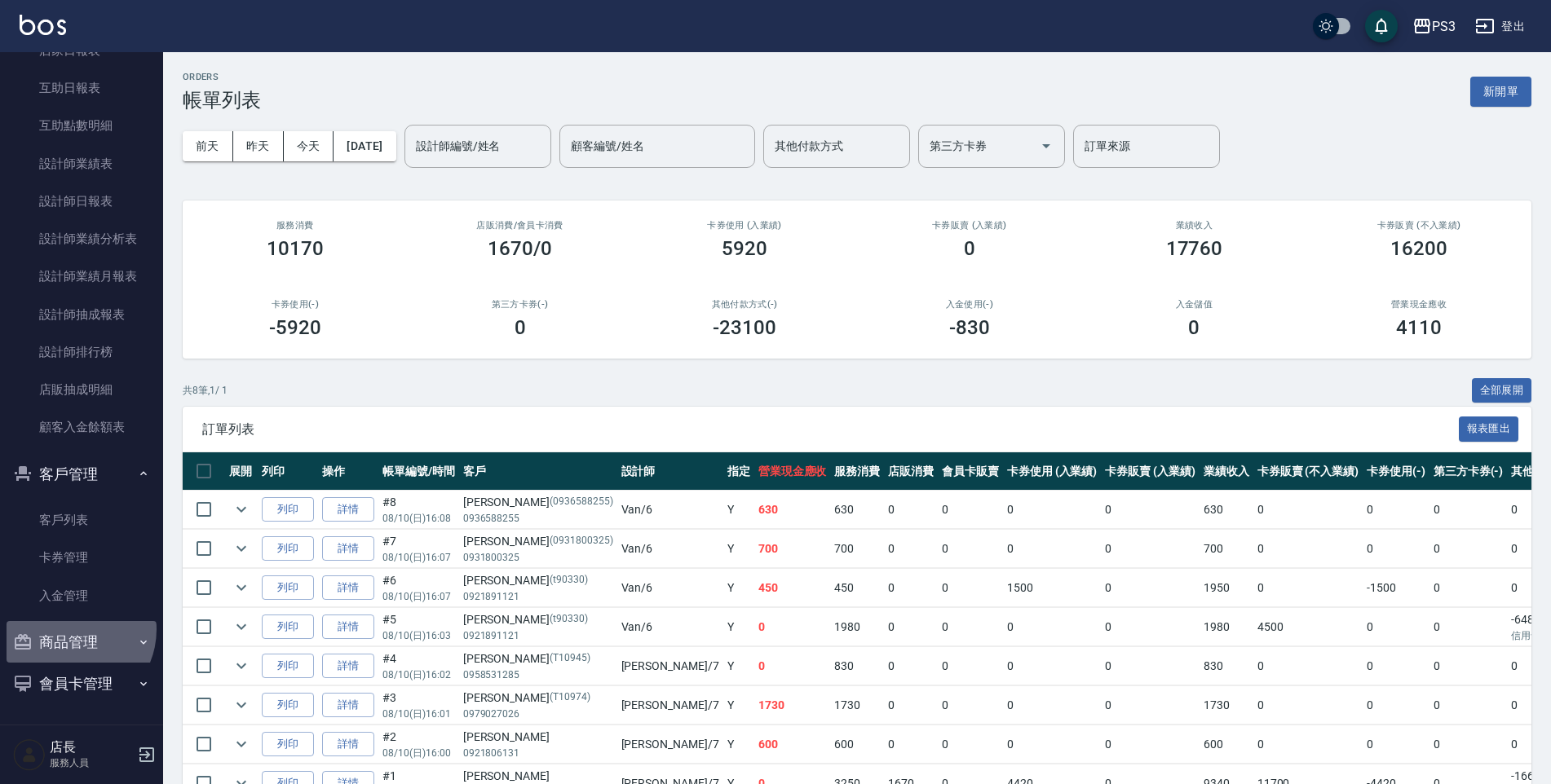
click at [68, 629] on button "商品管理" at bounding box center [82, 642] width 150 height 42
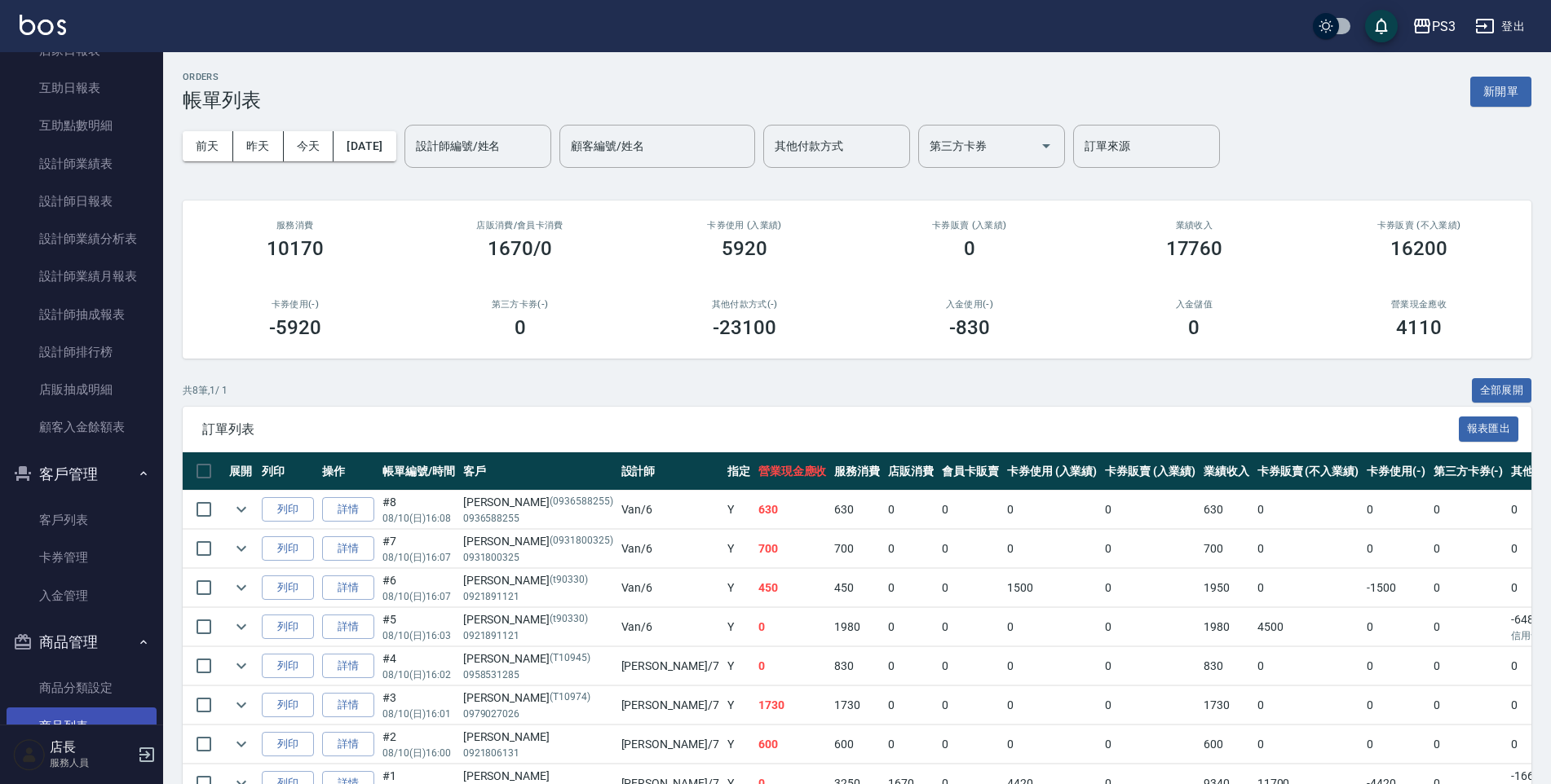
scroll to position [613, 0]
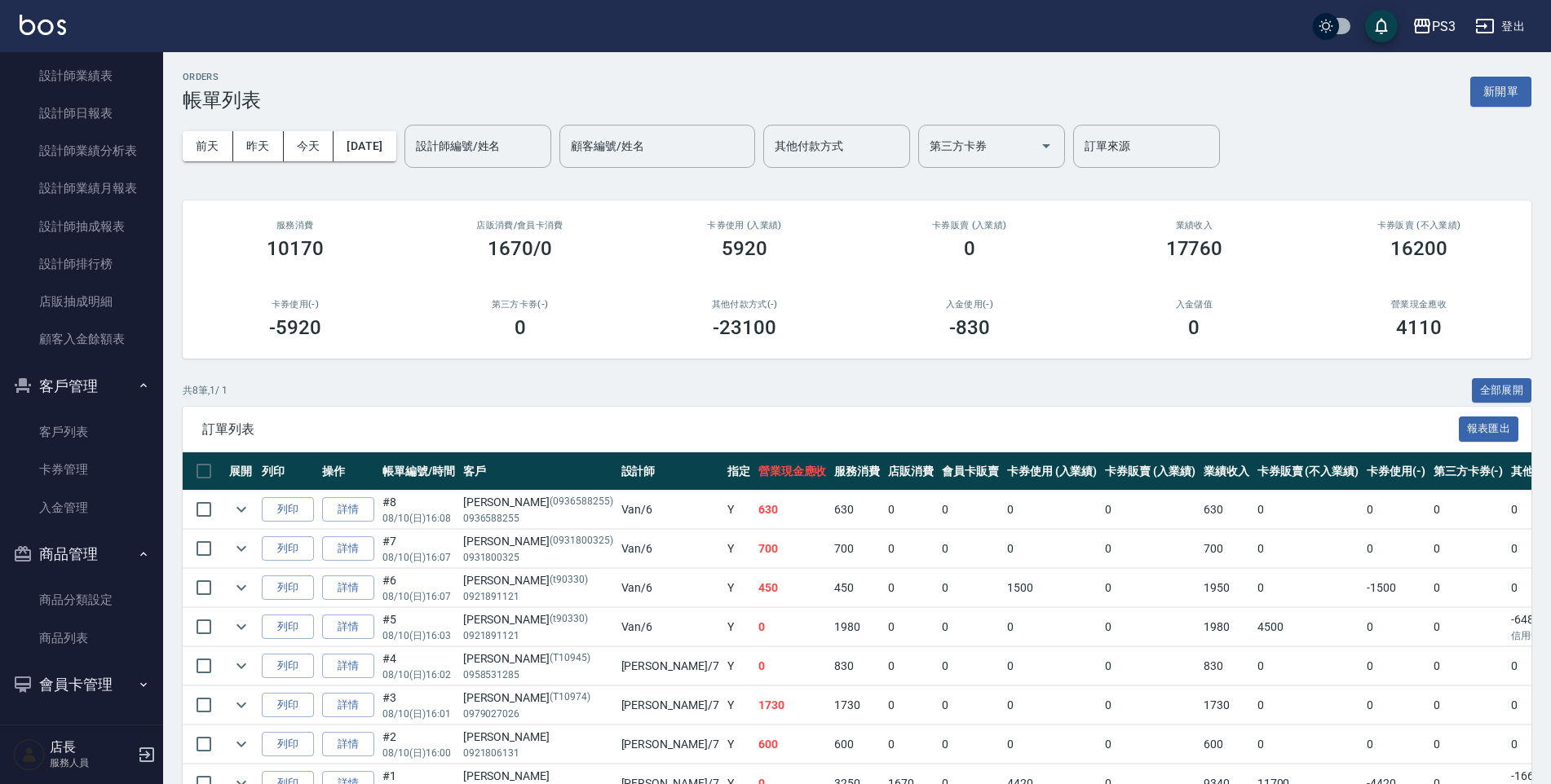
click at [85, 674] on button "會員卡管理" at bounding box center [82, 684] width 150 height 42
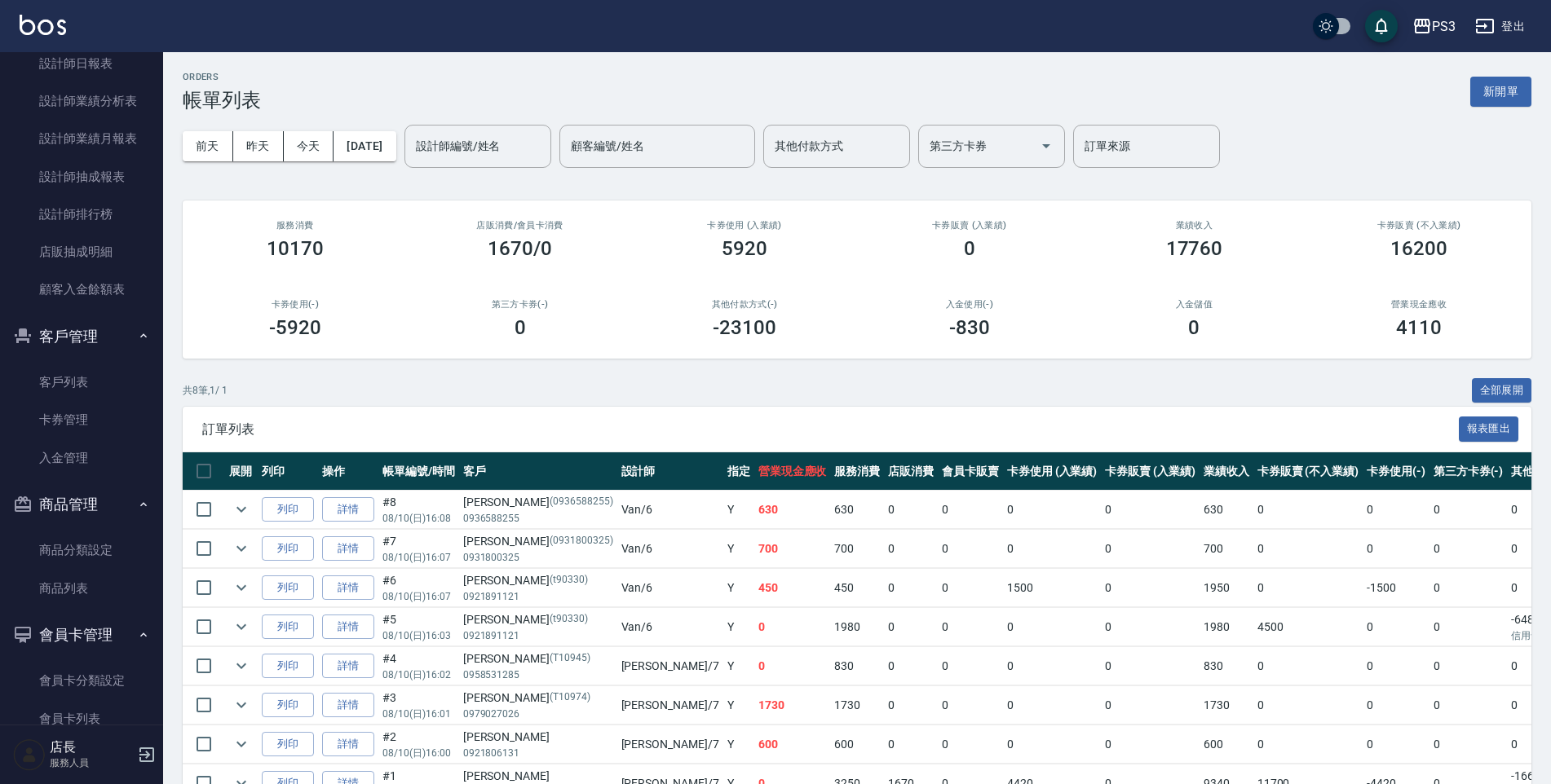
scroll to position [702, 0]
click at [71, 752] on h5 "店長" at bounding box center [91, 747] width 83 height 17
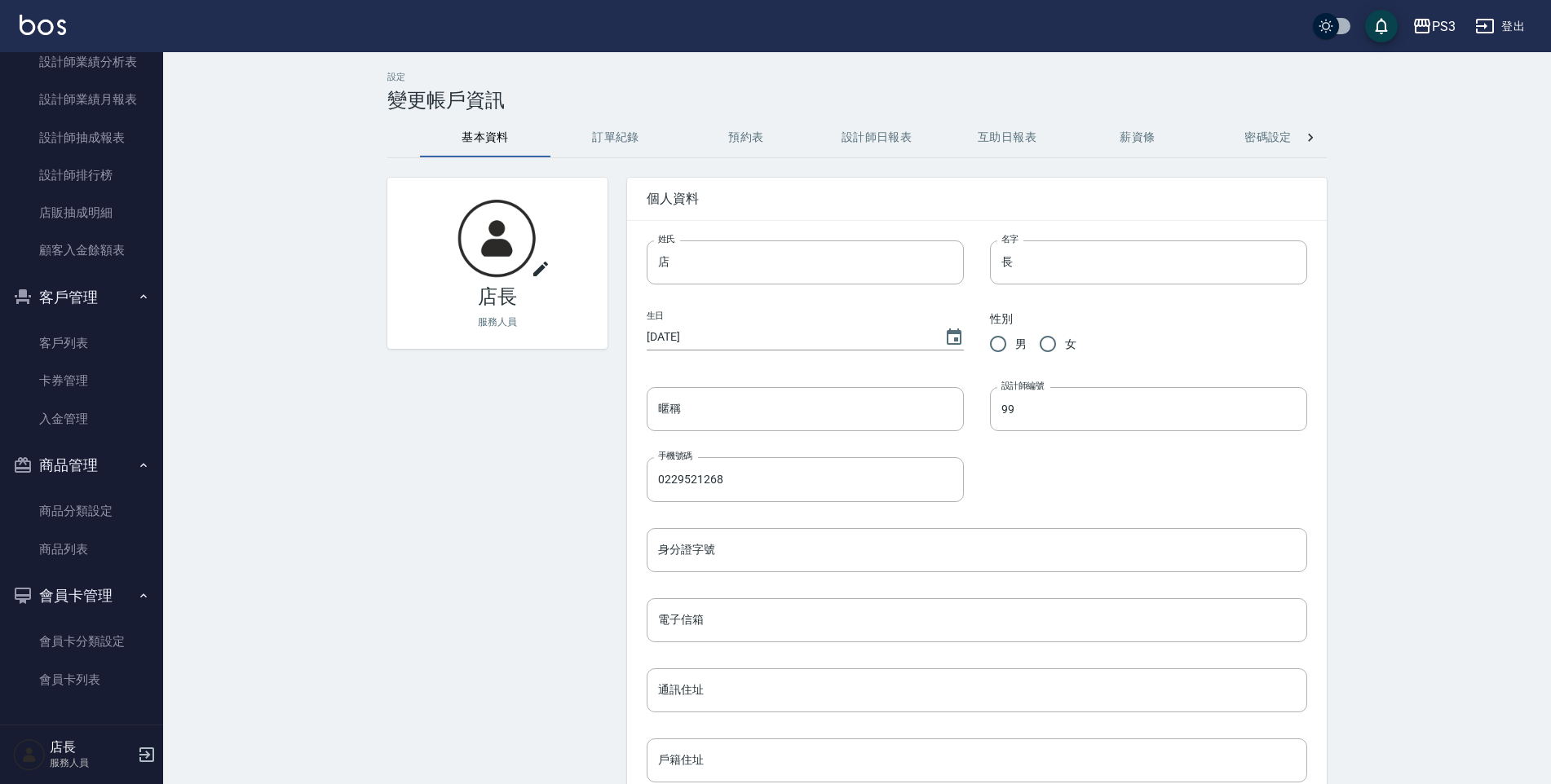
click at [24, 749] on img at bounding box center [29, 754] width 33 height 33
click at [39, 750] on img at bounding box center [29, 754] width 33 height 33
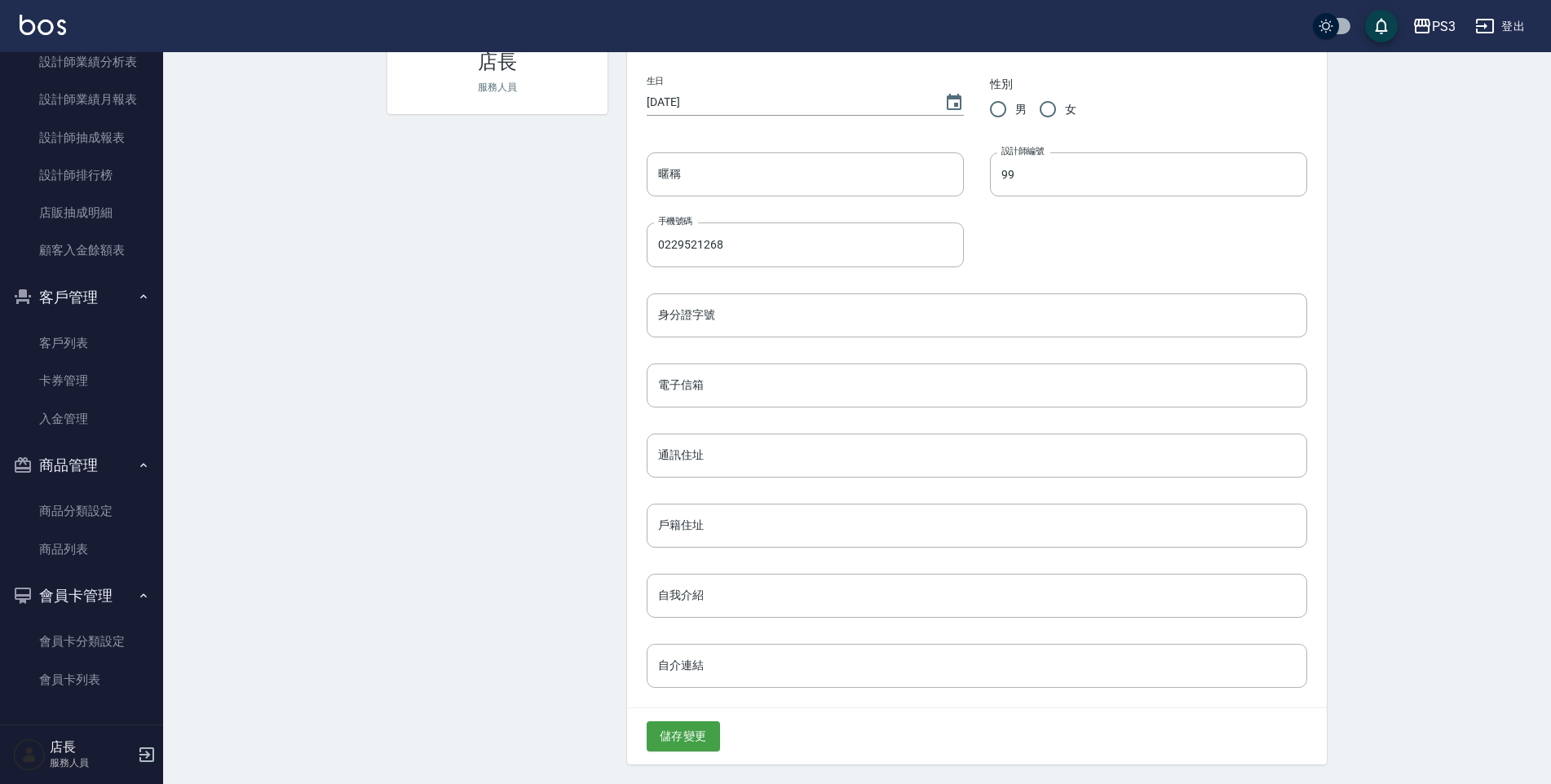
click at [92, 745] on h5 "店長" at bounding box center [91, 747] width 83 height 17
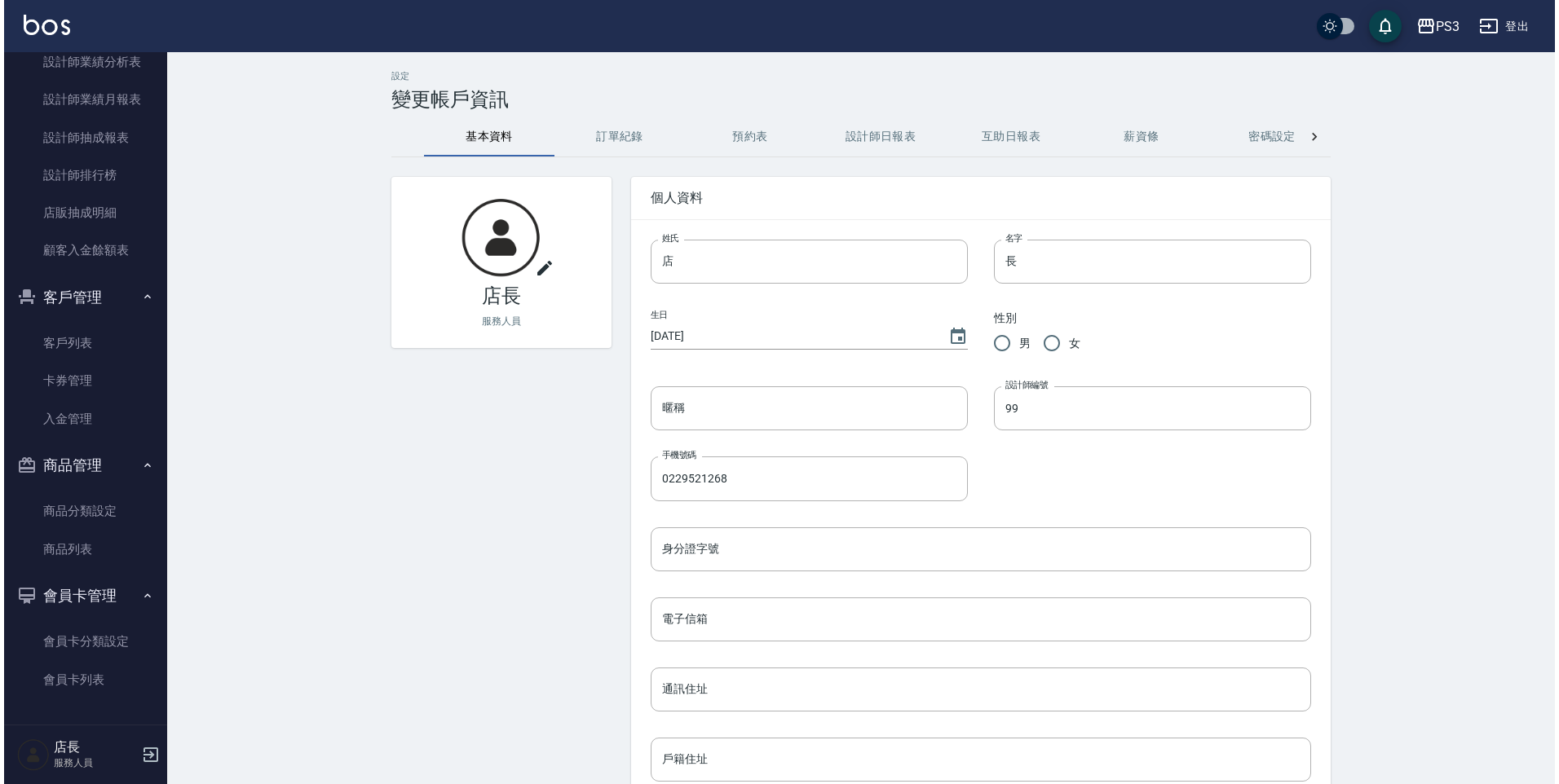
scroll to position [0, 0]
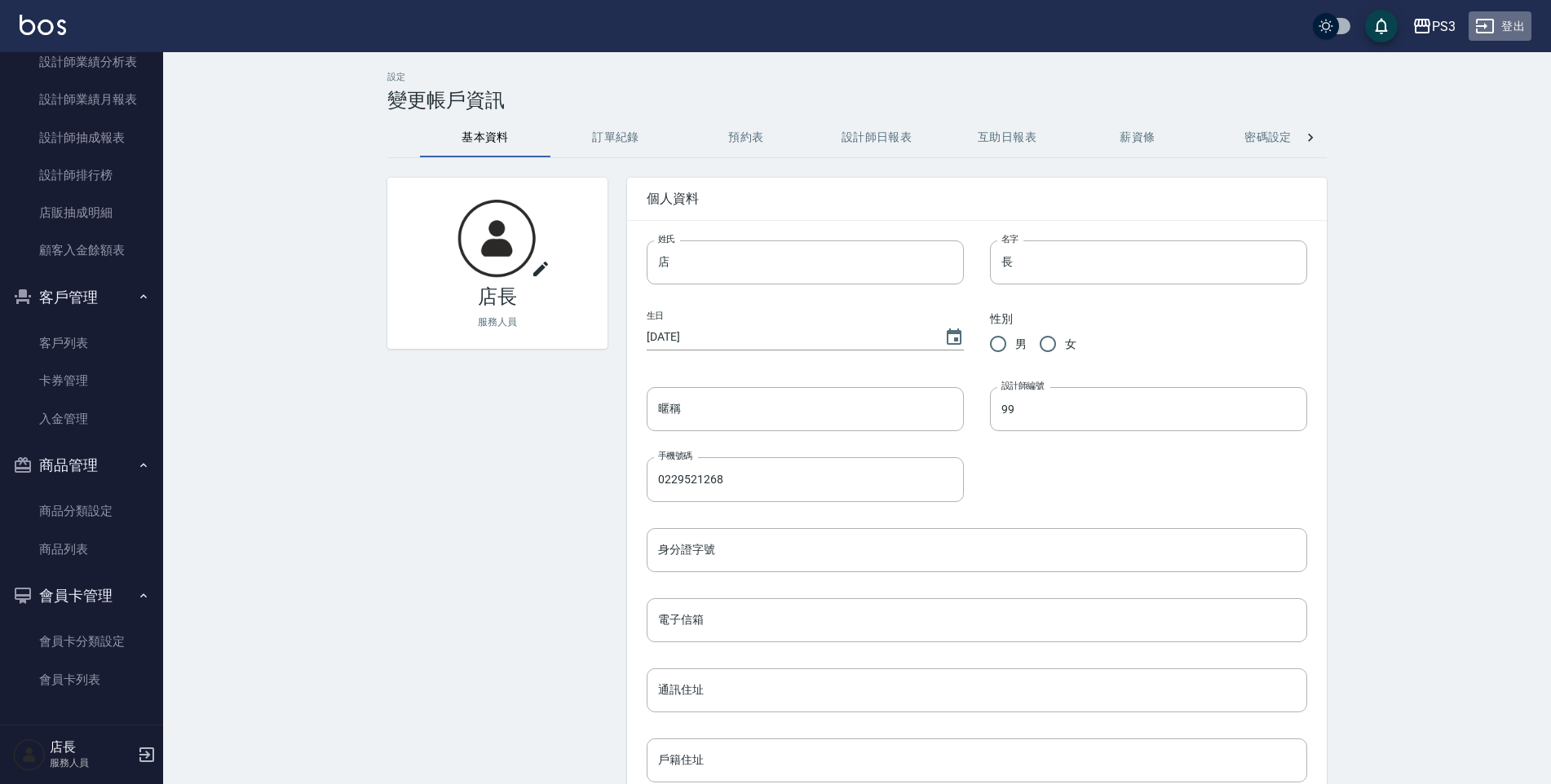
click at [1492, 24] on icon "button" at bounding box center [1485, 27] width 20 height 20
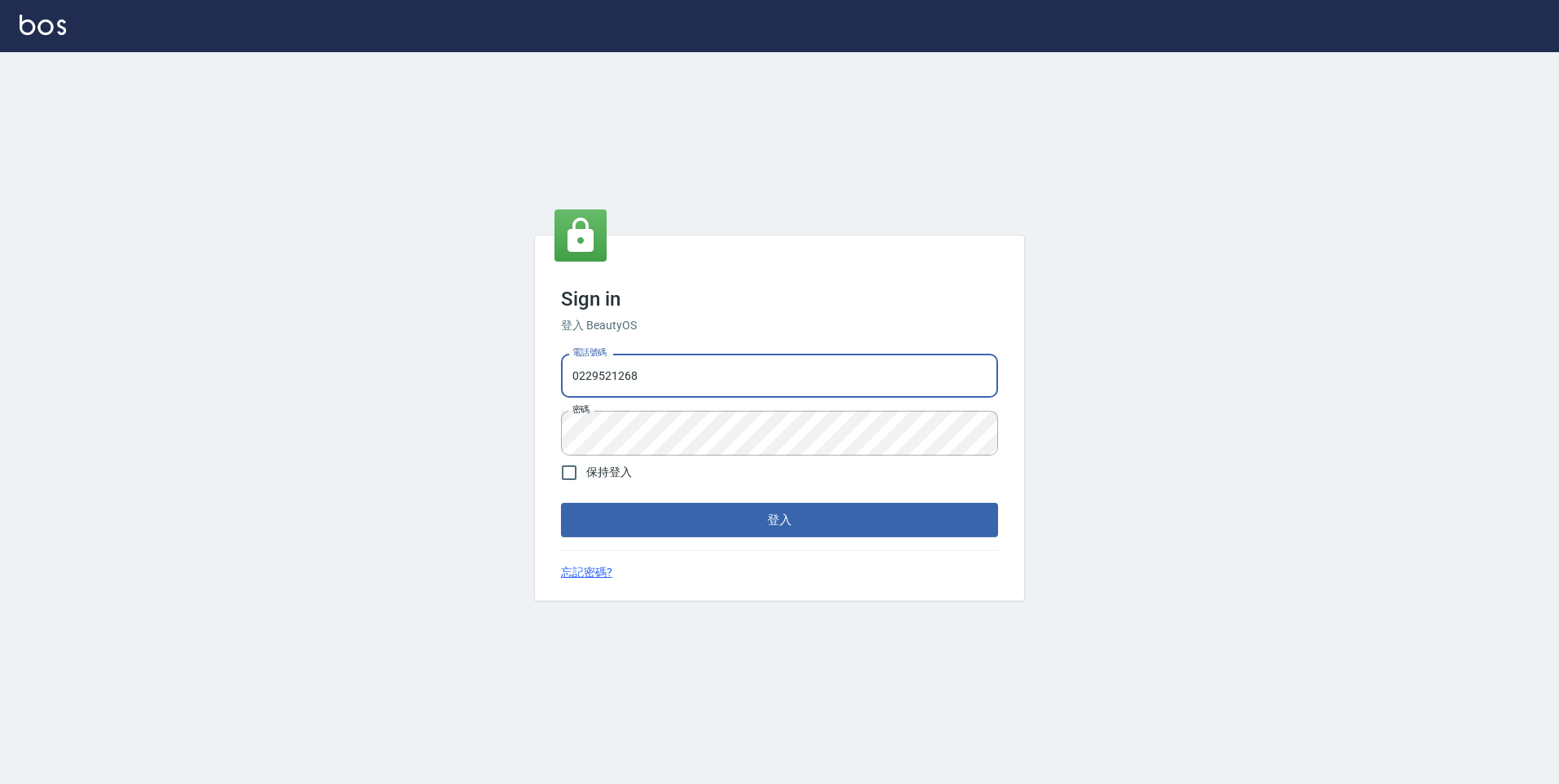
drag, startPoint x: 656, startPoint y: 371, endPoint x: 567, endPoint y: 368, distance: 89.1
click at [567, 368] on input "0229521268" at bounding box center [780, 375] width 437 height 44
type input "0909291021"
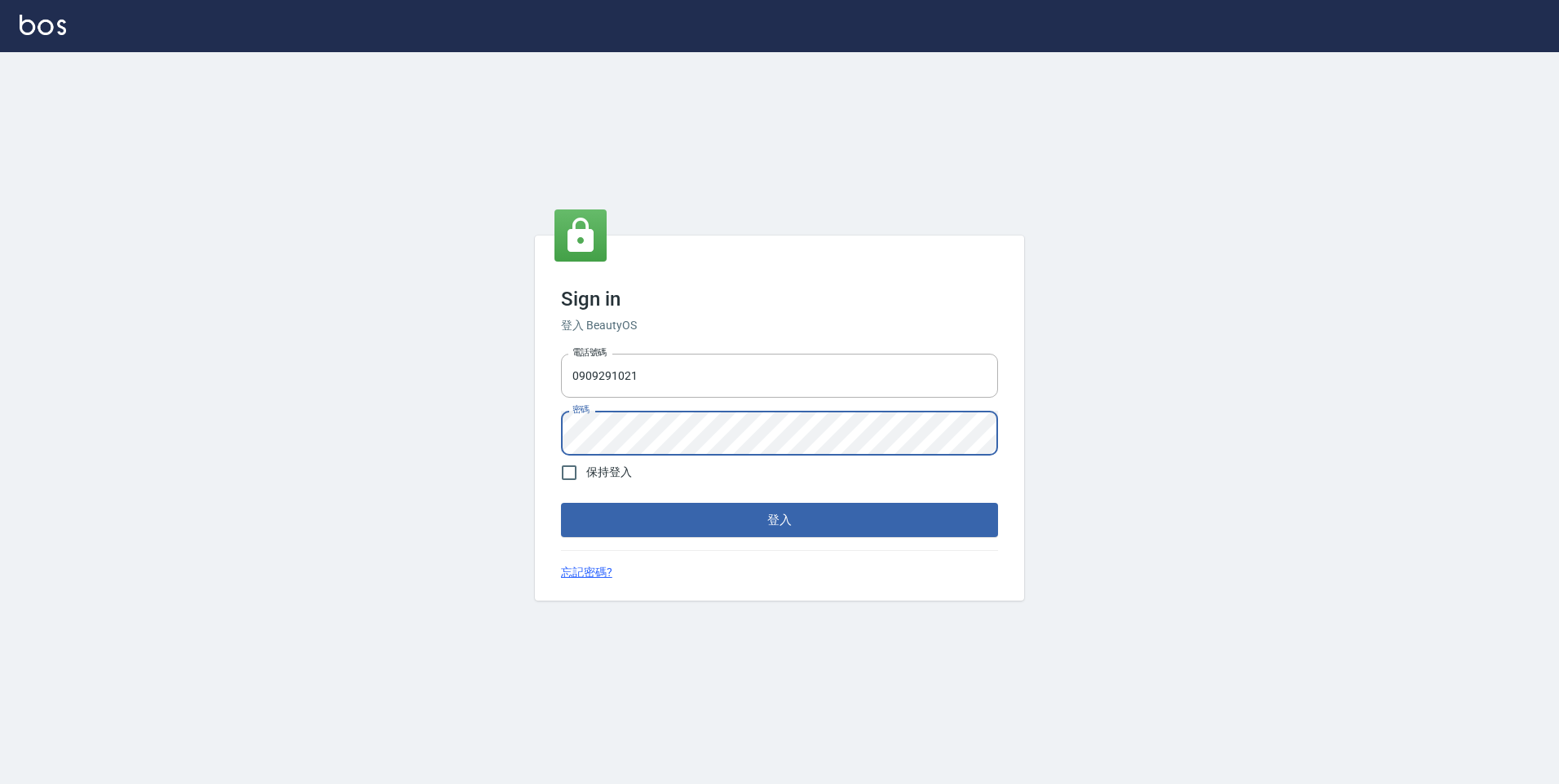
click at [453, 433] on div "Sign in 登入 BeautyOS 電話號碼 [PHONE_NUMBER] 電話號碼 密碼 密碼 保持登入 登入 忘記密碼?" at bounding box center [780, 418] width 1559 height 732
click at [561, 503] on button "登入" at bounding box center [780, 519] width 437 height 35
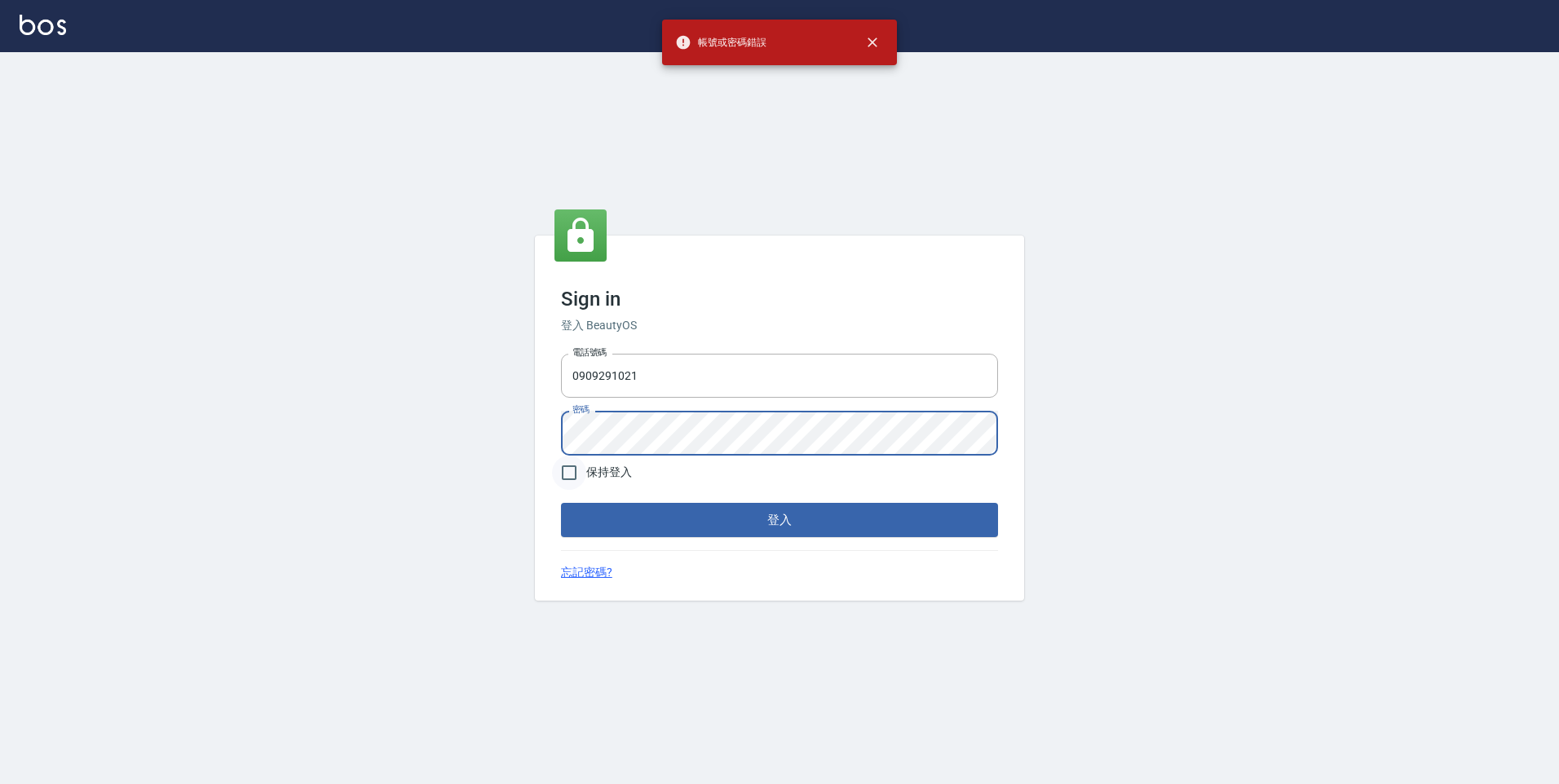
click at [578, 482] on input "保持登入" at bounding box center [569, 472] width 35 height 35
checkbox input "true"
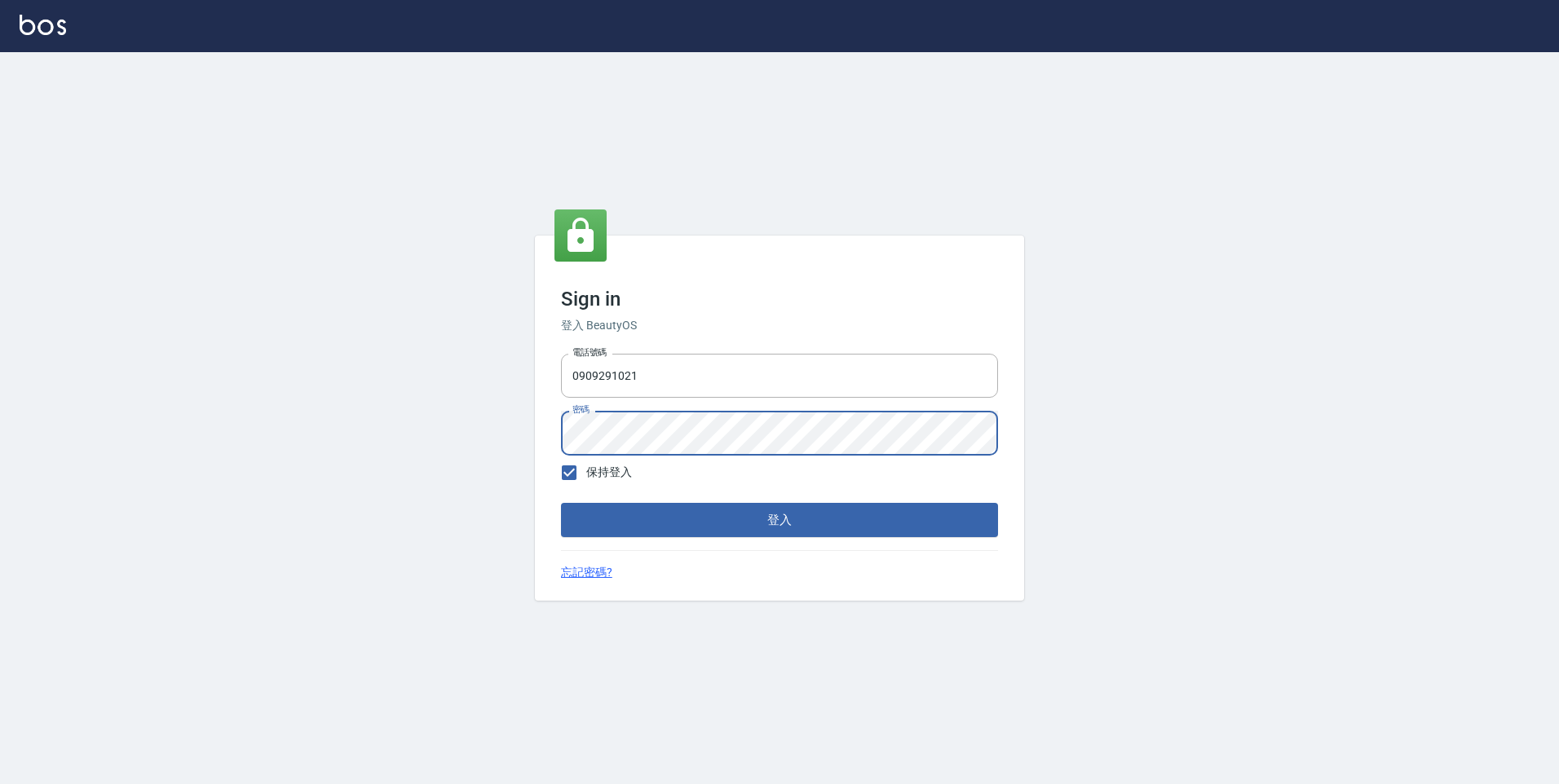
click at [536, 437] on div "Sign in 登入 BeautyOS 電話號碼 [PHONE_NUMBER] 電話號碼 密碼 密碼 保持登入 登入 忘記密碼?" at bounding box center [779, 419] width 489 height 365
click at [561, 503] on button "登入" at bounding box center [780, 519] width 437 height 35
click at [553, 431] on div "Sign in 登入 BeautyOS 電話號碼 [PHONE_NUMBER] 電話號碼 密碼 密碼 保持登入 登入 忘記密碼?" at bounding box center [779, 419] width 489 height 365
click at [561, 503] on button "登入" at bounding box center [780, 519] width 437 height 35
click at [612, 511] on button "登入" at bounding box center [780, 519] width 437 height 35
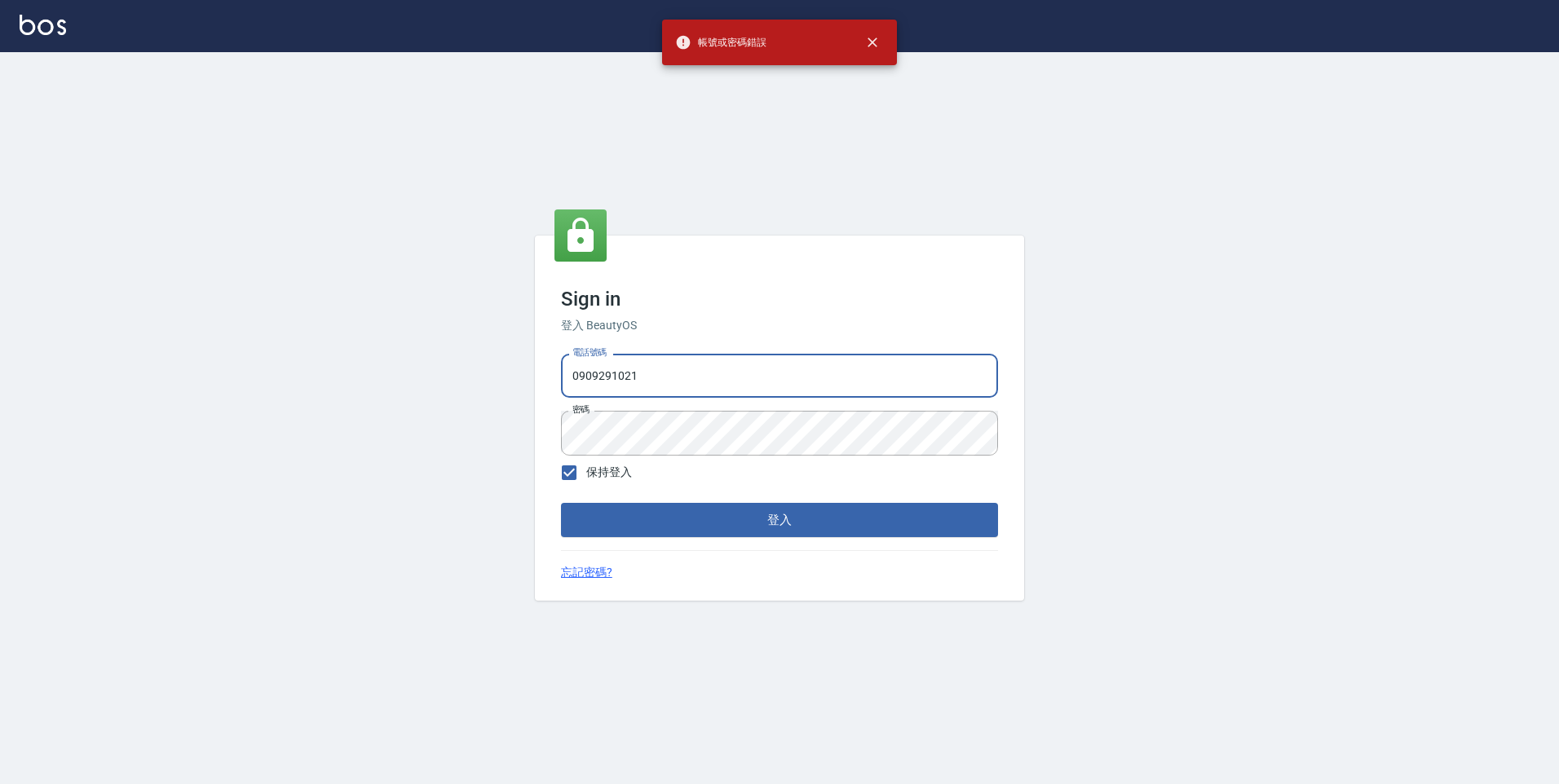
drag, startPoint x: 694, startPoint y: 380, endPoint x: 492, endPoint y: 380, distance: 202.0
click at [492, 380] on div "Sign in 登入 BeautyOS 電話號碼 0909291021 電話號碼 密碼 密碼 保持登入 登入 忘記密碼?" at bounding box center [780, 418] width 1559 height 732
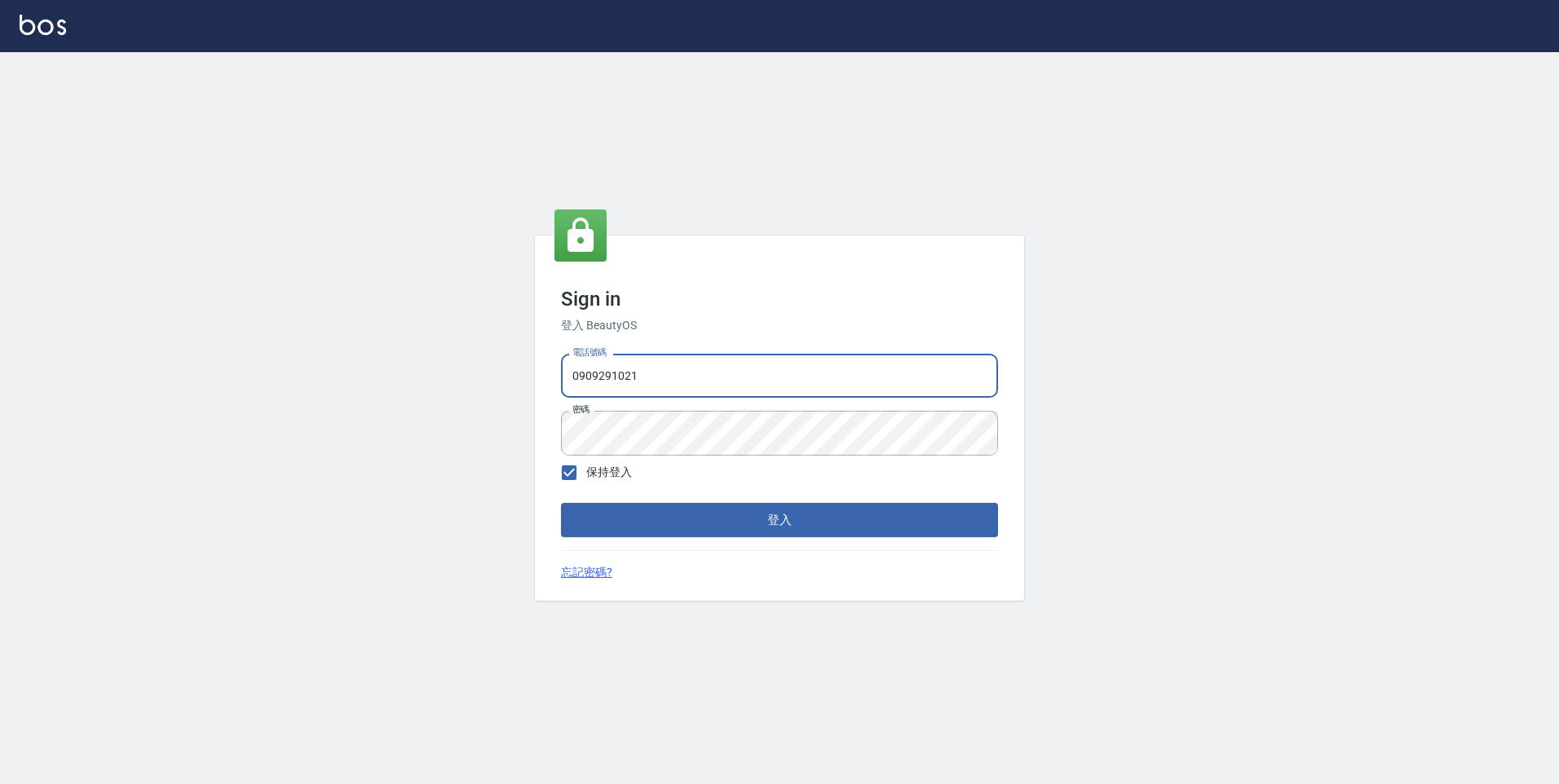
click at [680, 537] on div "Sign in 登入 BeautyOS 電話號碼 0909291021 電話號碼 密碼 密碼 保持登入 登入 忘記密碼?" at bounding box center [779, 419] width 489 height 365
click at [671, 527] on button "登入" at bounding box center [780, 519] width 437 height 35
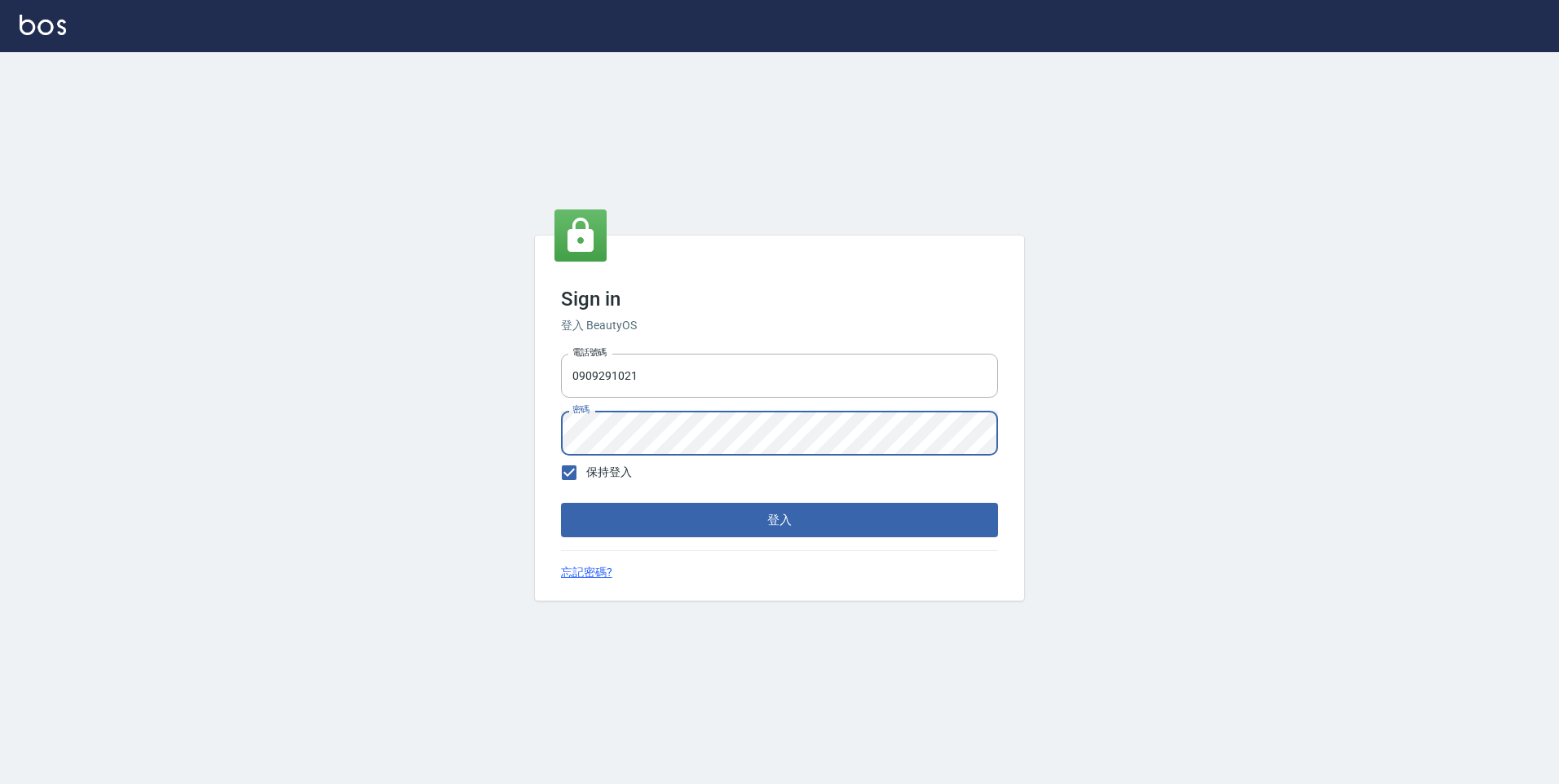
click at [544, 455] on div "Sign in 登入 BeautyOS 電話號碼 0909291021 電話號碼 密碼 密碼 保持登入 登入 忘記密碼?" at bounding box center [779, 419] width 489 height 365
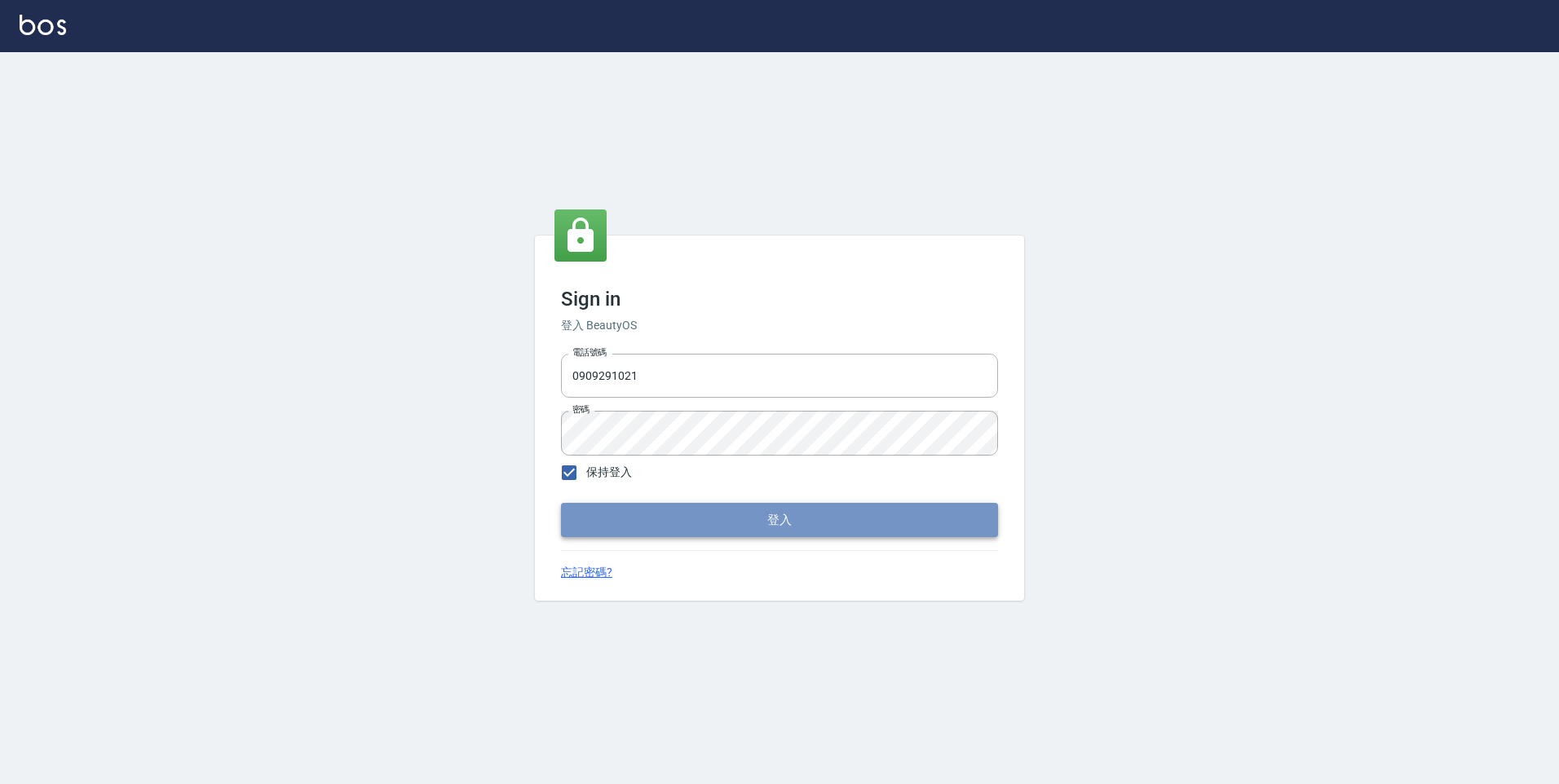
click at [586, 525] on button "登入" at bounding box center [780, 519] width 437 height 35
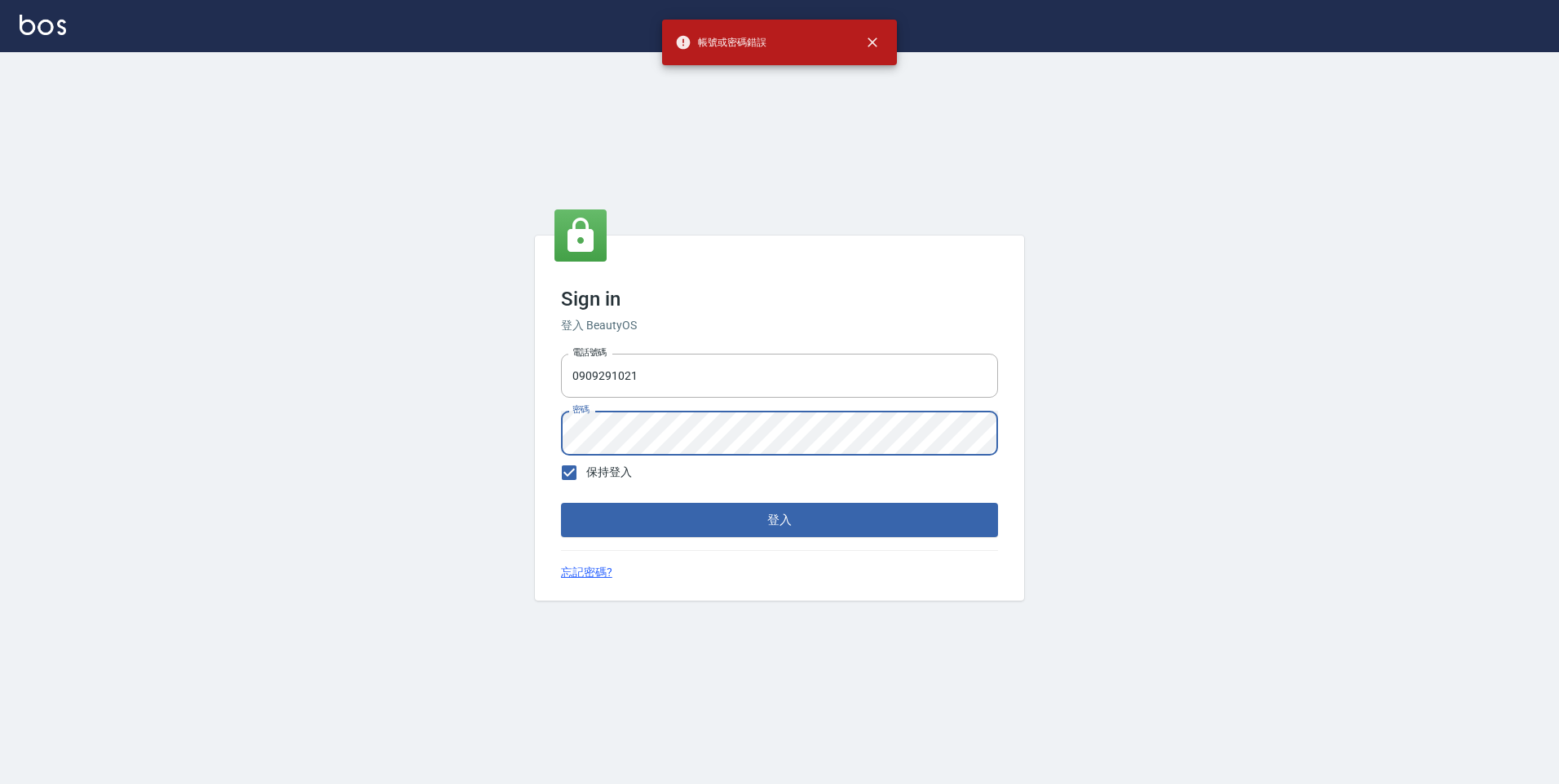
click at [533, 437] on div "Sign in 登入 BeautyOS 電話號碼 0909291021 電話號碼 密碼 密碼 保持登入 登入 忘記密碼?" at bounding box center [780, 418] width 1559 height 732
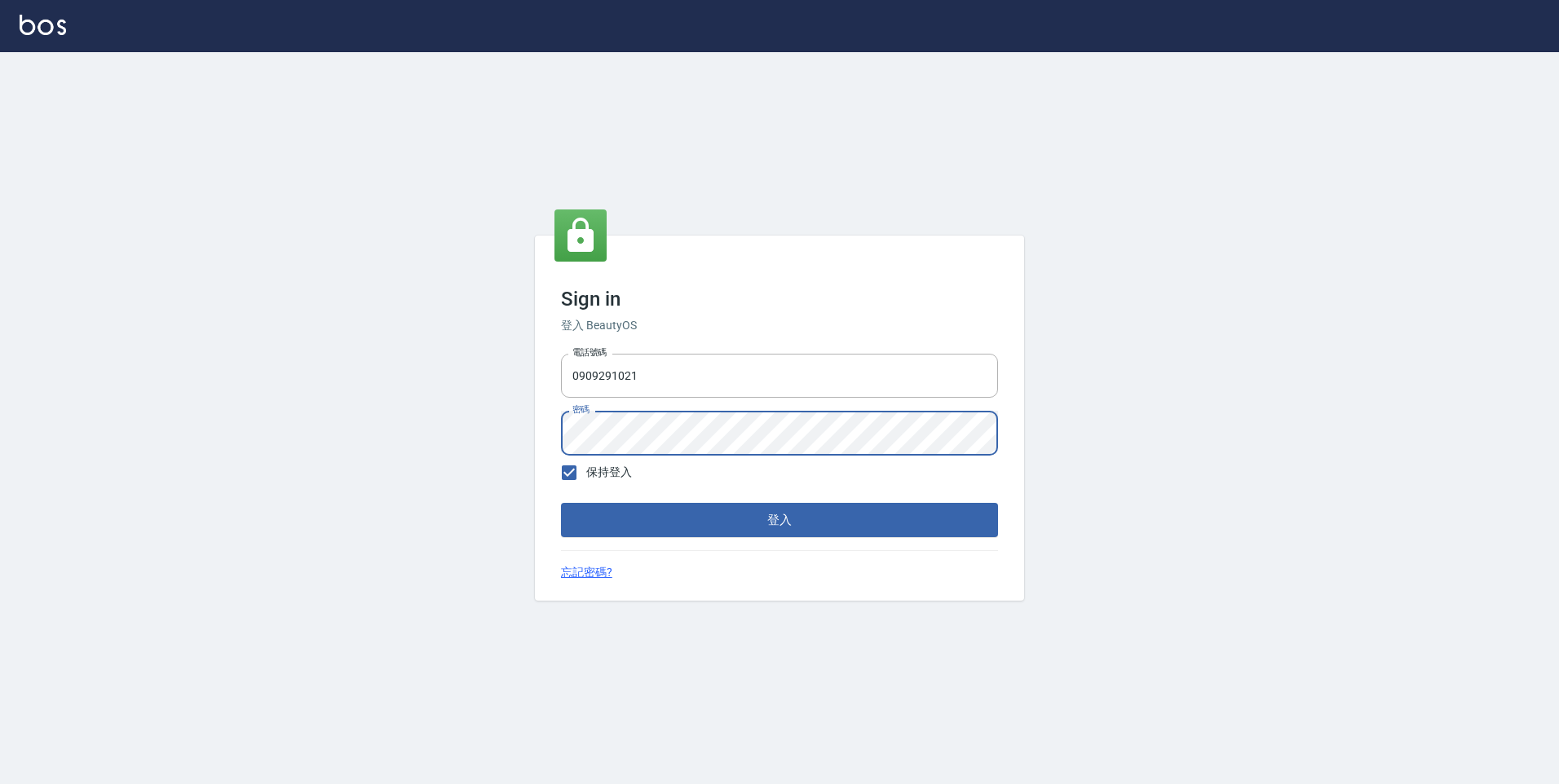
click at [556, 435] on div "電話號碼 0909291021 電話號碼 密碼 密碼" at bounding box center [780, 405] width 451 height 115
click at [561, 503] on button "登入" at bounding box center [780, 519] width 437 height 35
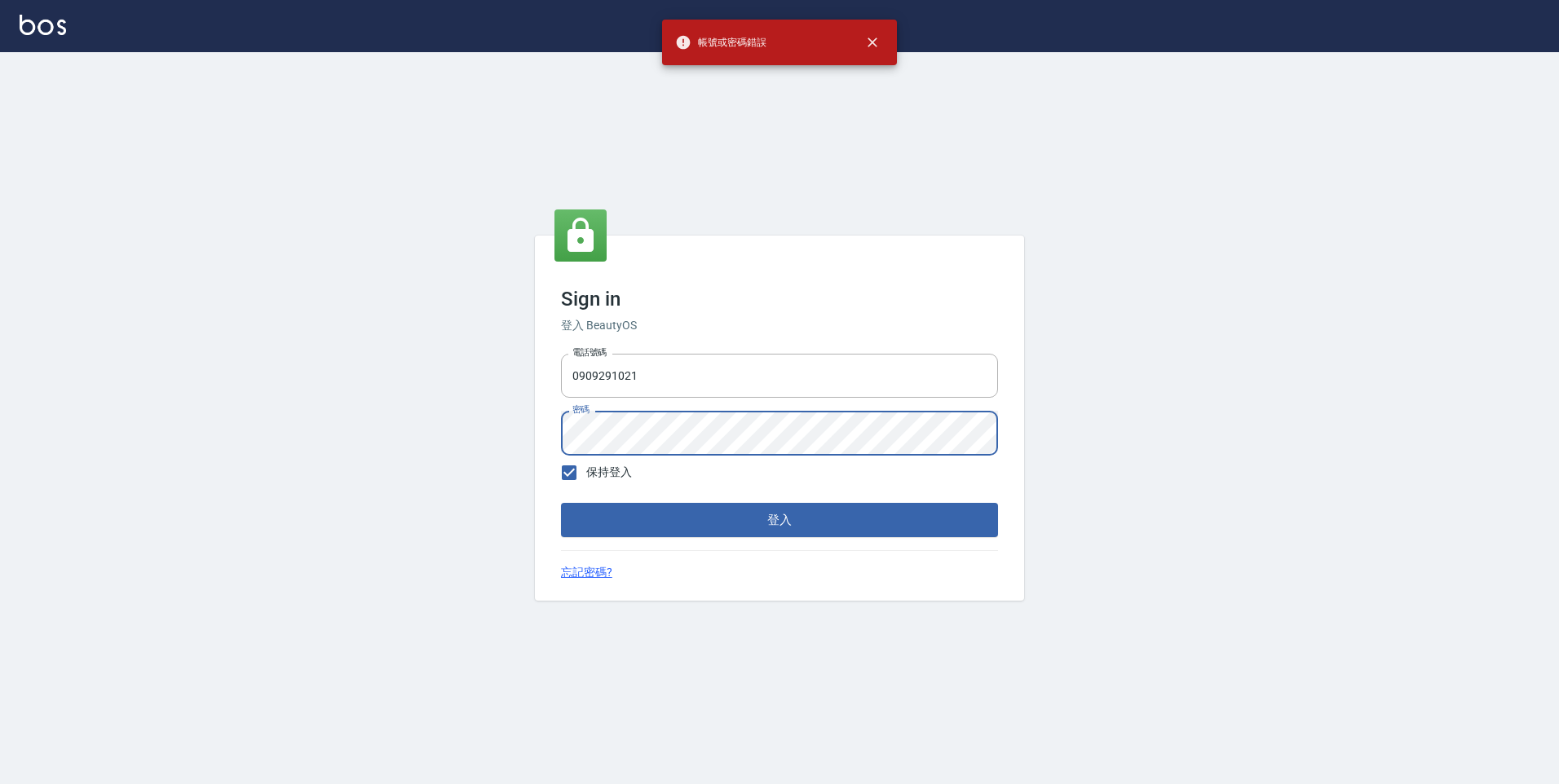
click at [385, 413] on div "Sign in 登入 BeautyOS 電話號碼 0909291021 電話號碼 密碼 密碼 保持登入 登入 忘記密碼?" at bounding box center [780, 418] width 1559 height 732
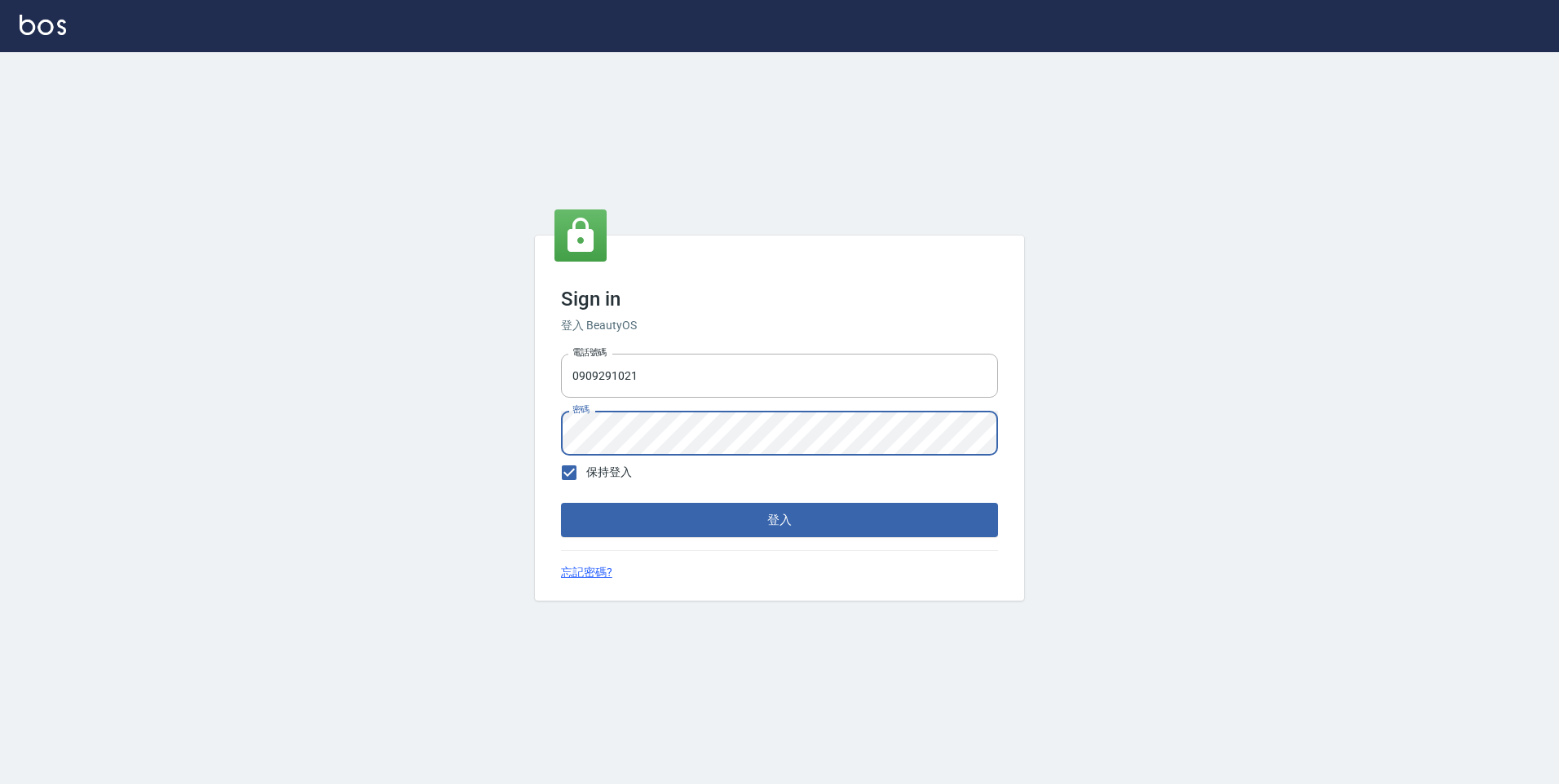
click at [561, 503] on button "登入" at bounding box center [780, 519] width 437 height 35
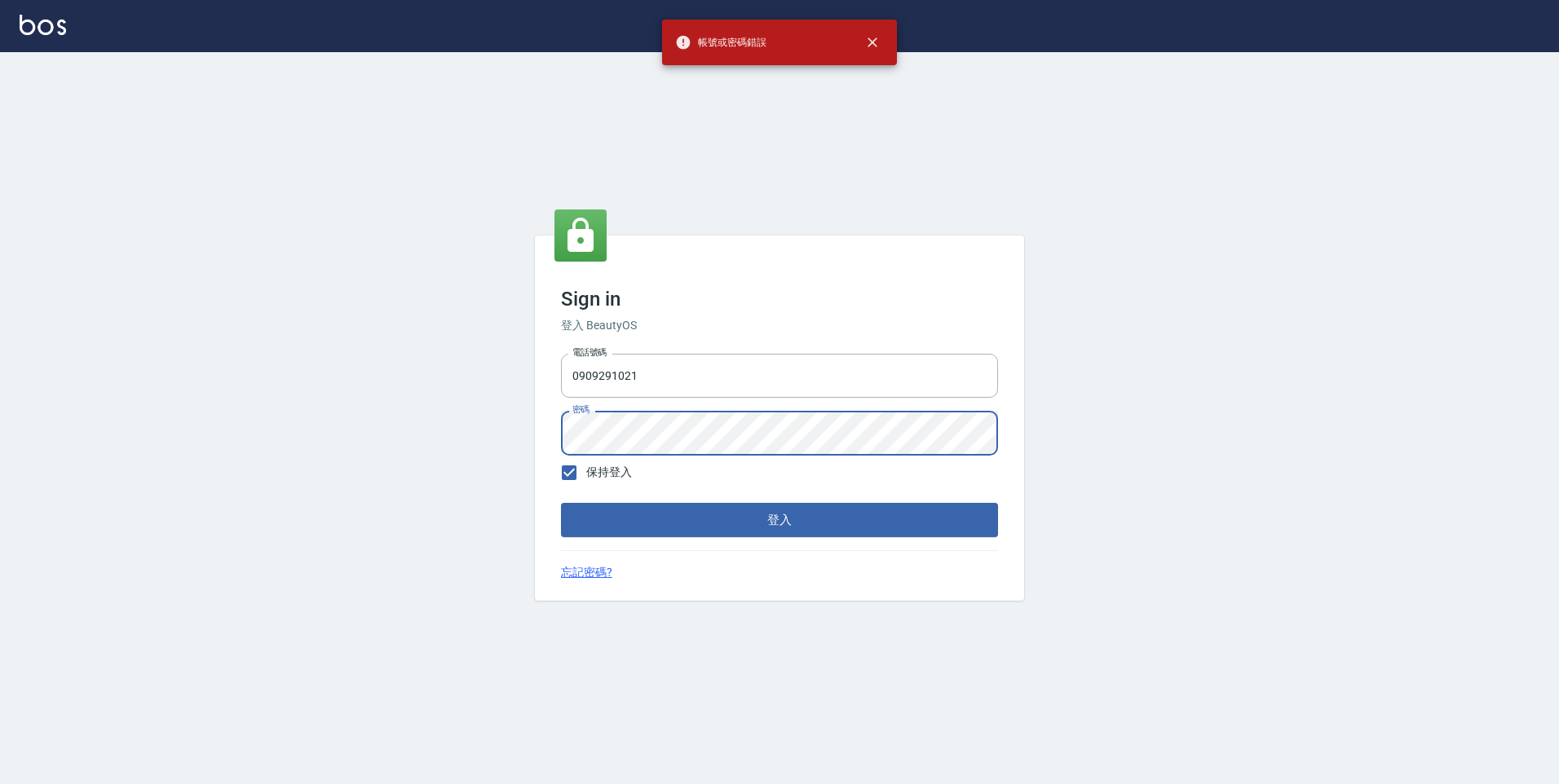
click at [502, 422] on div "Sign in 登入 BeautyOS 電話號碼 0909291021 電話號碼 密碼 密碼 保持登入 登入 忘記密碼?" at bounding box center [780, 418] width 1559 height 732
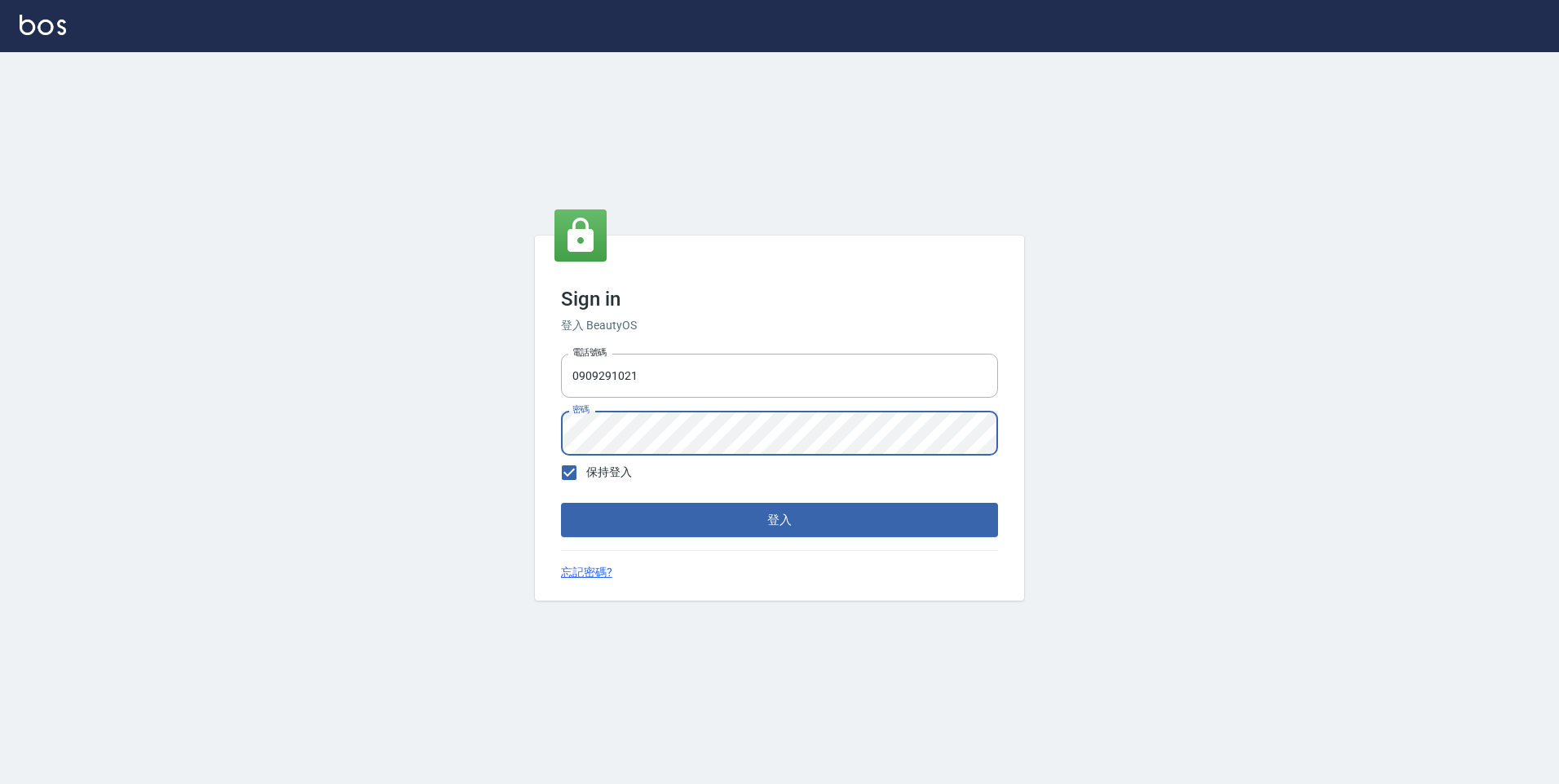
click at [561, 503] on button "登入" at bounding box center [780, 519] width 437 height 35
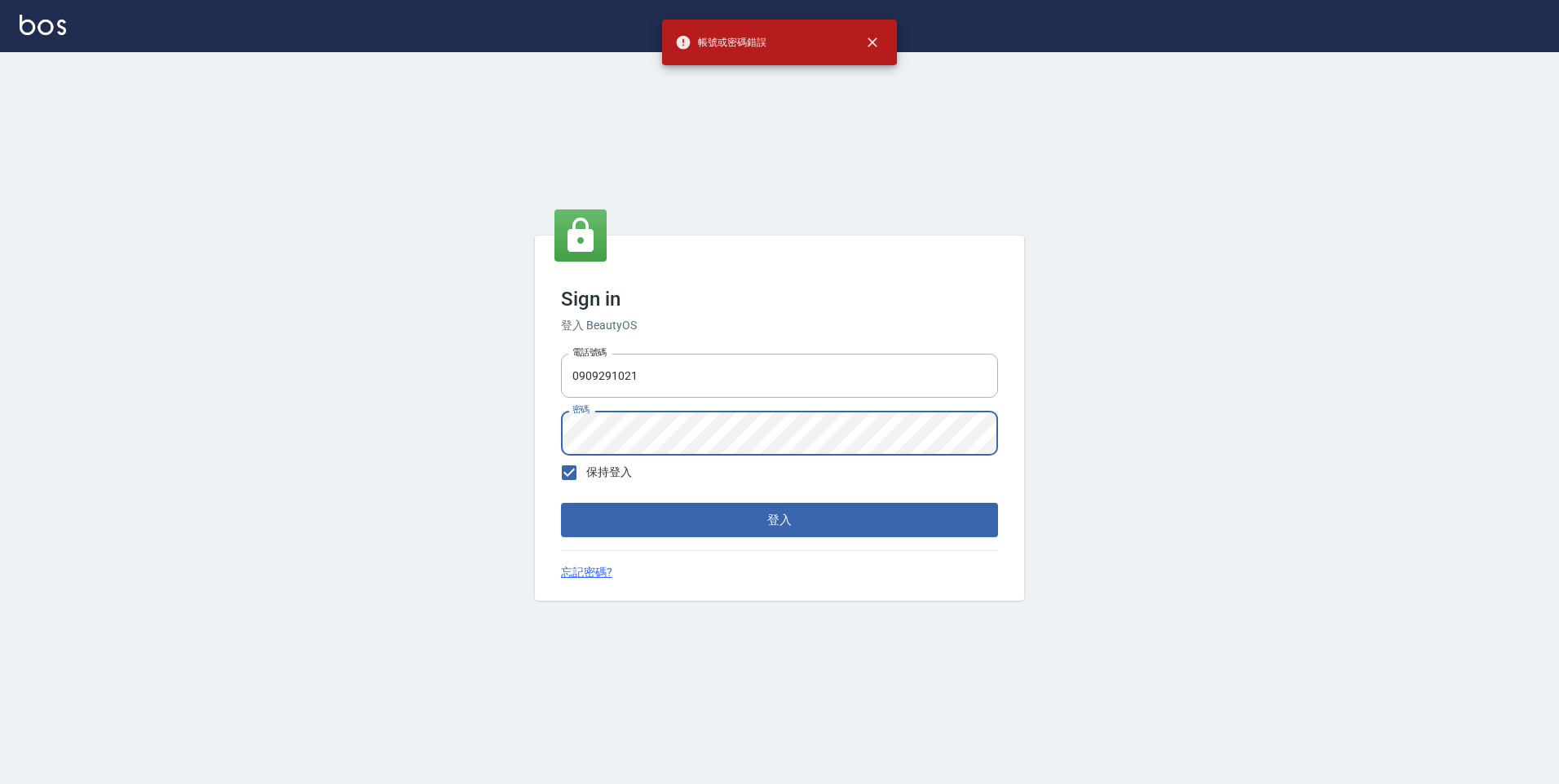
click at [465, 421] on div "Sign in 登入 BeautyOS 電話號碼 0909291021 電話號碼 密碼 密碼 保持登入 登入 忘記密碼?" at bounding box center [780, 418] width 1559 height 732
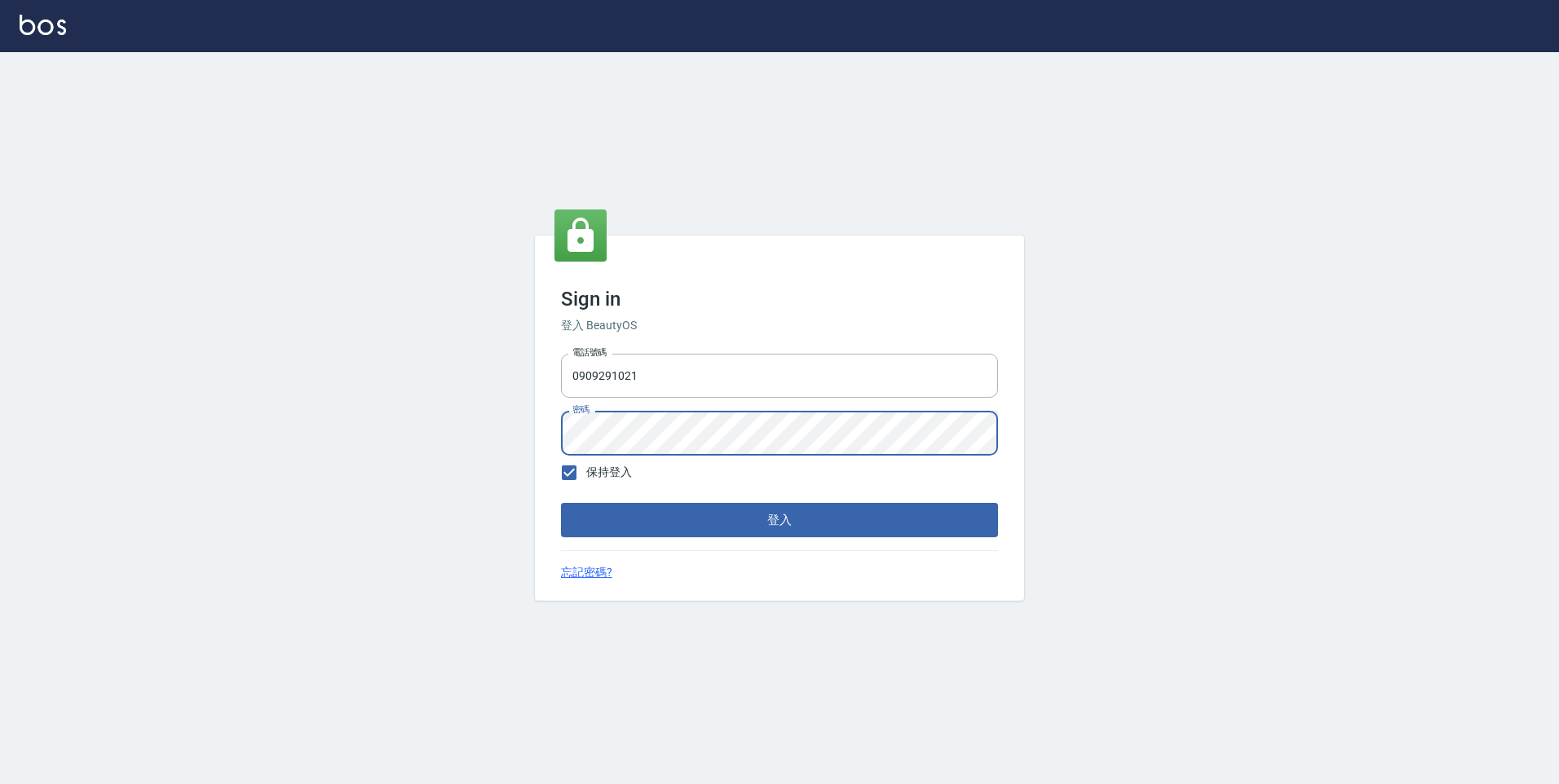
click at [561, 503] on button "登入" at bounding box center [780, 519] width 437 height 35
type input "0229521268"
click at [717, 529] on button "登入" at bounding box center [780, 519] width 437 height 35
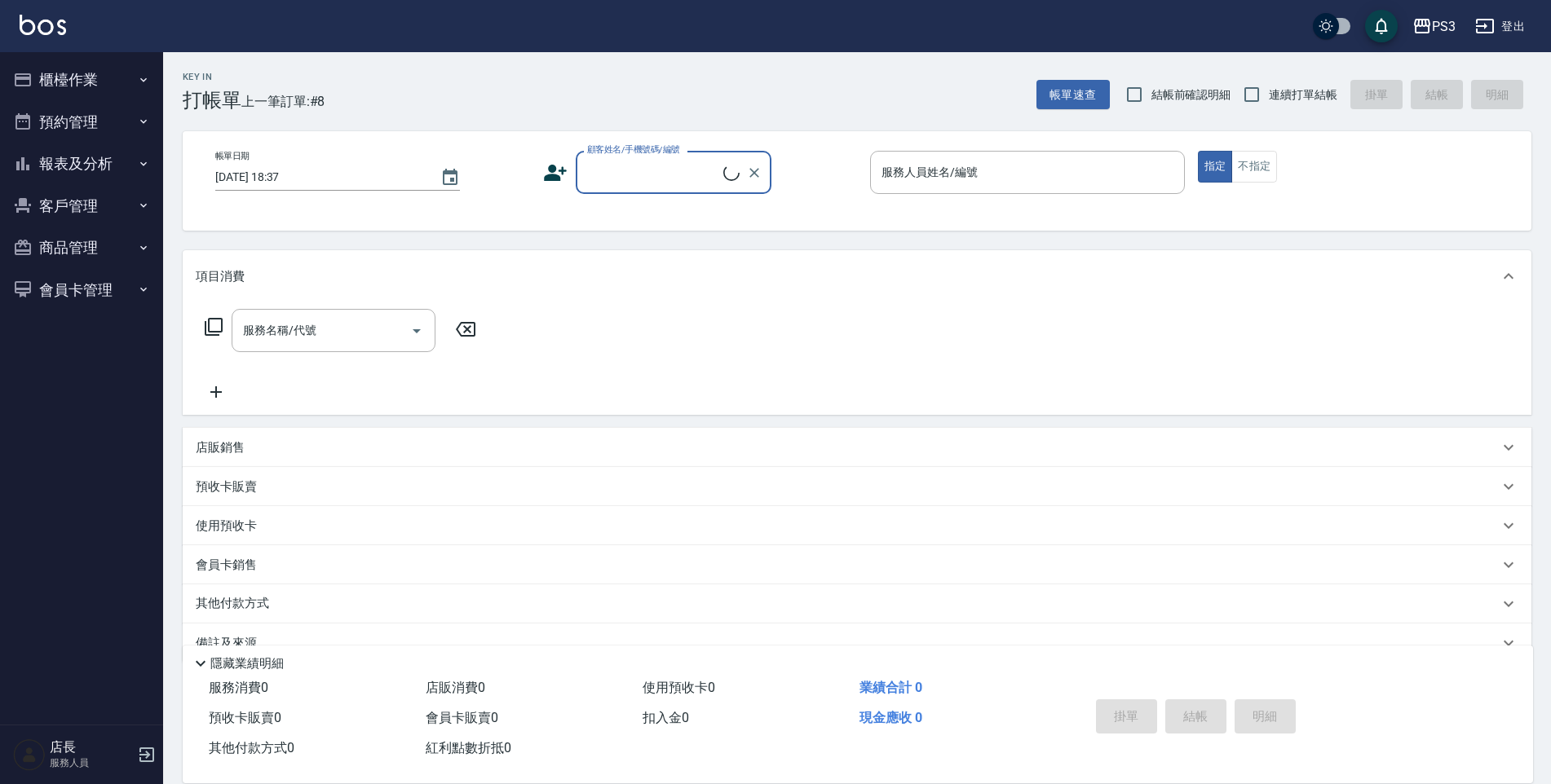
click at [80, 93] on button "櫃檯作業" at bounding box center [82, 79] width 150 height 42
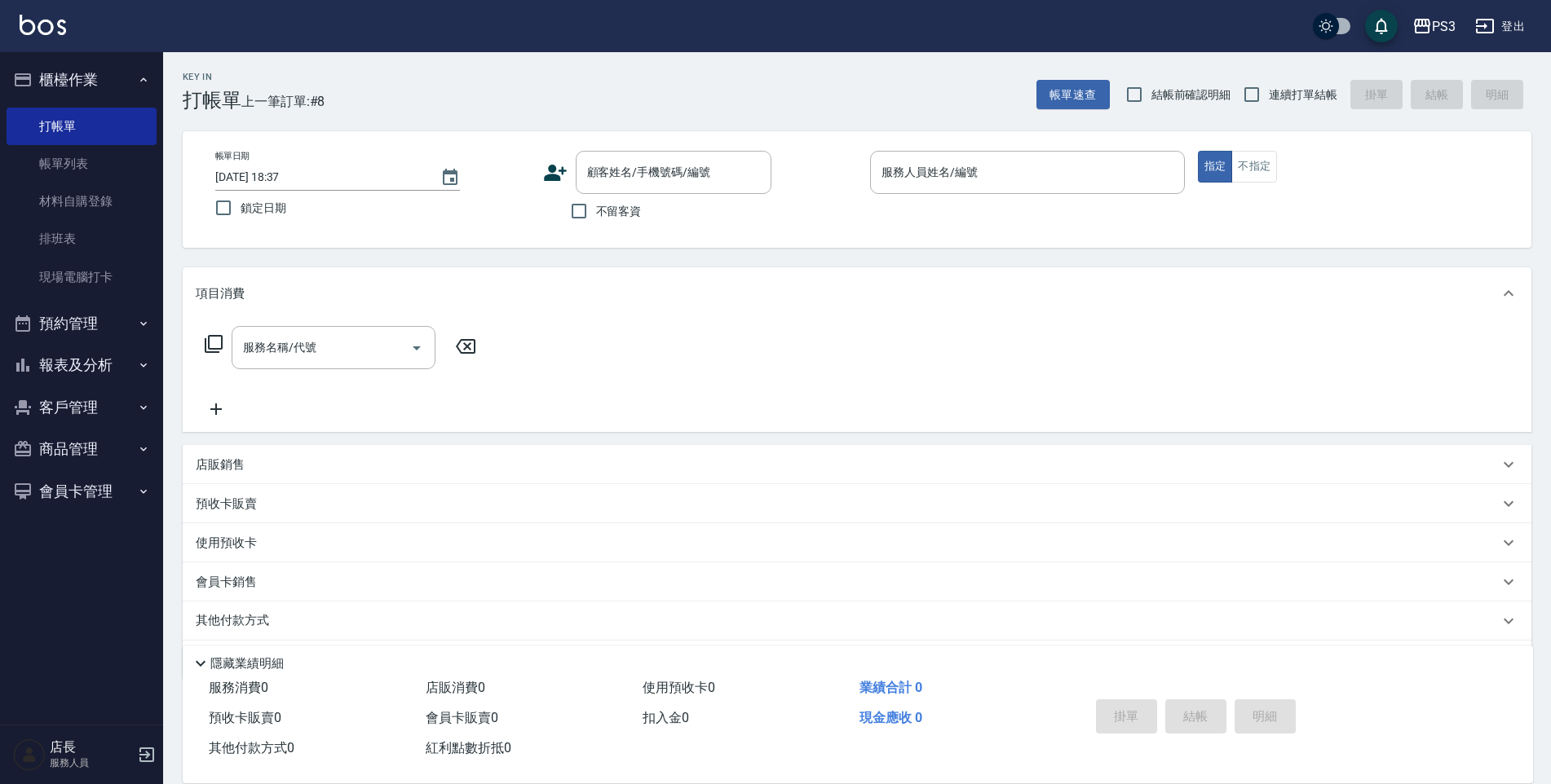
click at [80, 93] on button "櫃檯作業" at bounding box center [82, 79] width 150 height 42
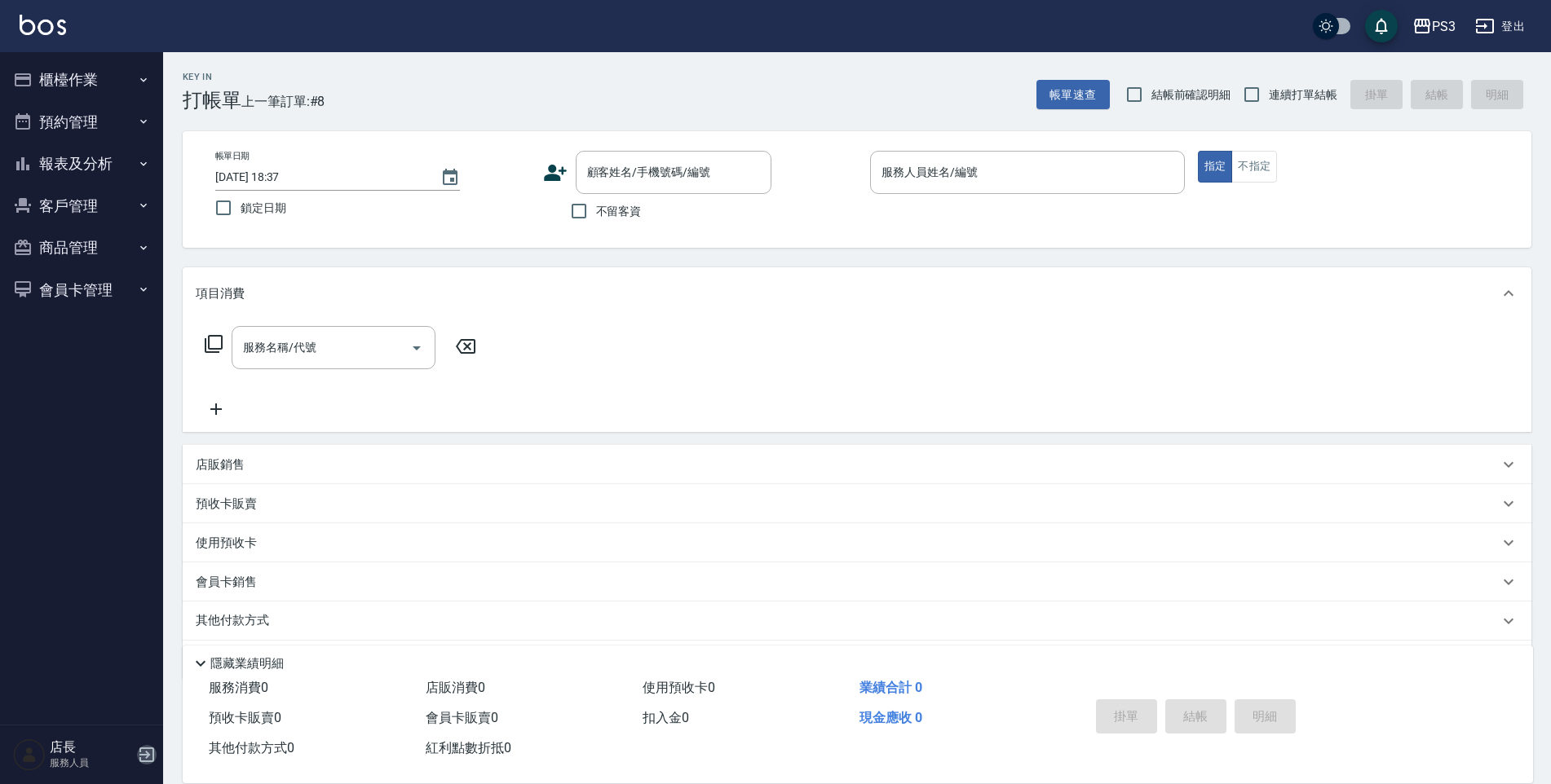
click at [139, 745] on icon "button" at bounding box center [147, 754] width 20 height 20
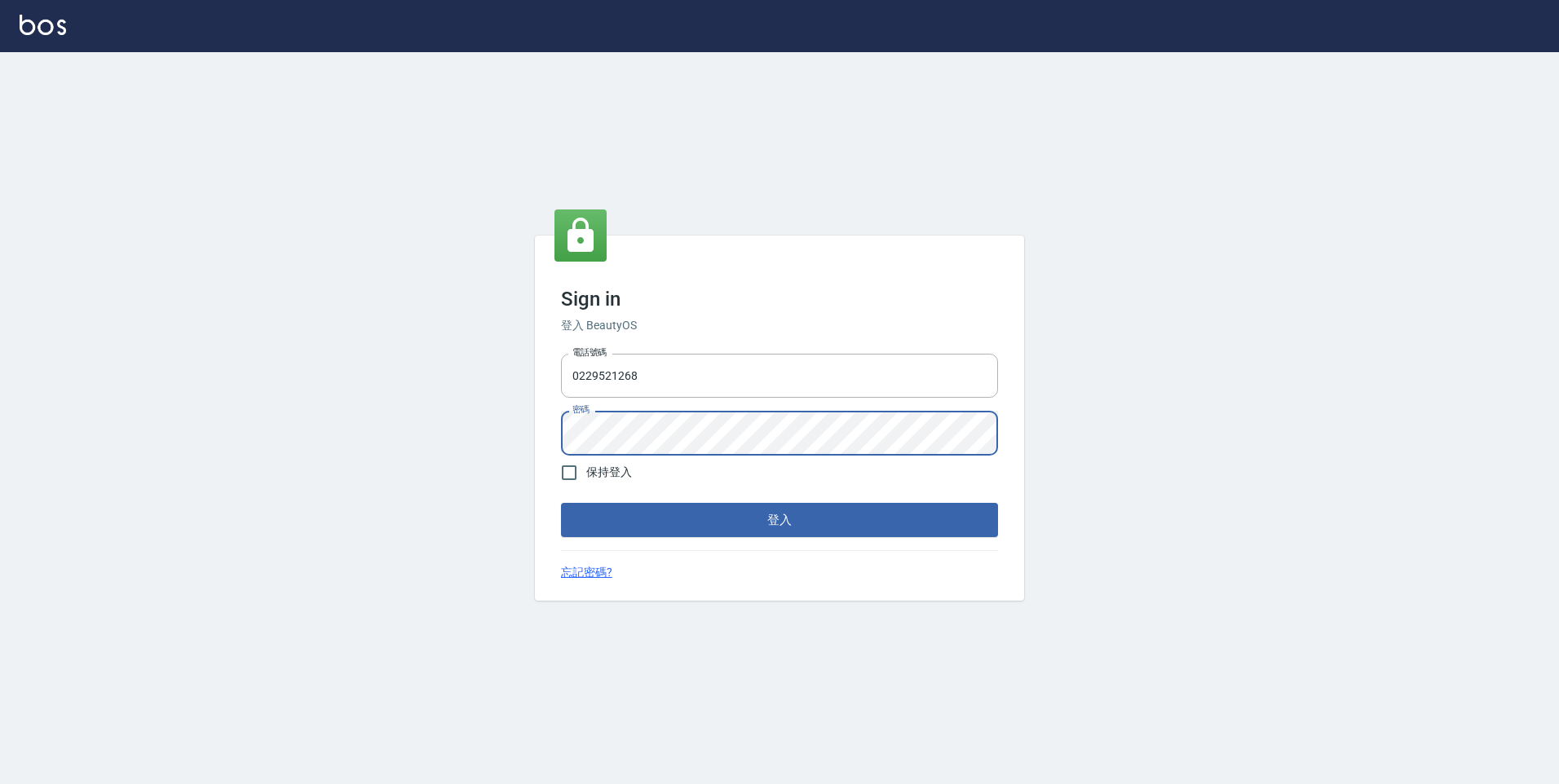
click at [532, 420] on div "Sign in 登入 BeautyOS 電話號碼 [PHONE_NUMBER] 電話號碼 密碼 密碼 保持登入 登入 忘記密碼?" at bounding box center [780, 418] width 1559 height 732
type input "0909291021"
click at [618, 548] on div "Sign in 登入 BeautyOS 電話號碼 [PHONE_NUMBER] 電話號碼 密碼 密碼 保持登入 登入 忘記密碼?" at bounding box center [779, 419] width 489 height 365
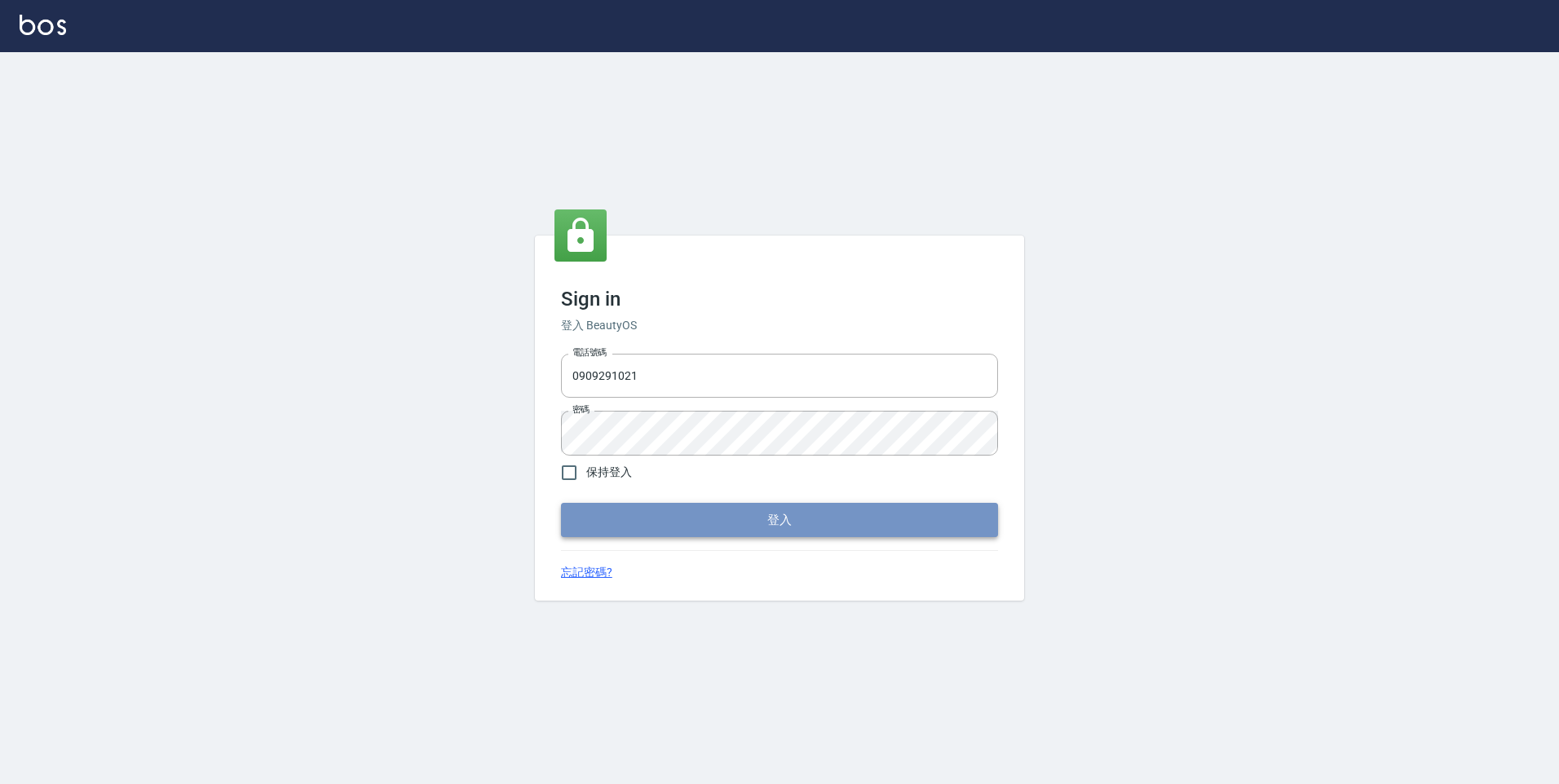
click at [612, 534] on button "登入" at bounding box center [780, 519] width 437 height 35
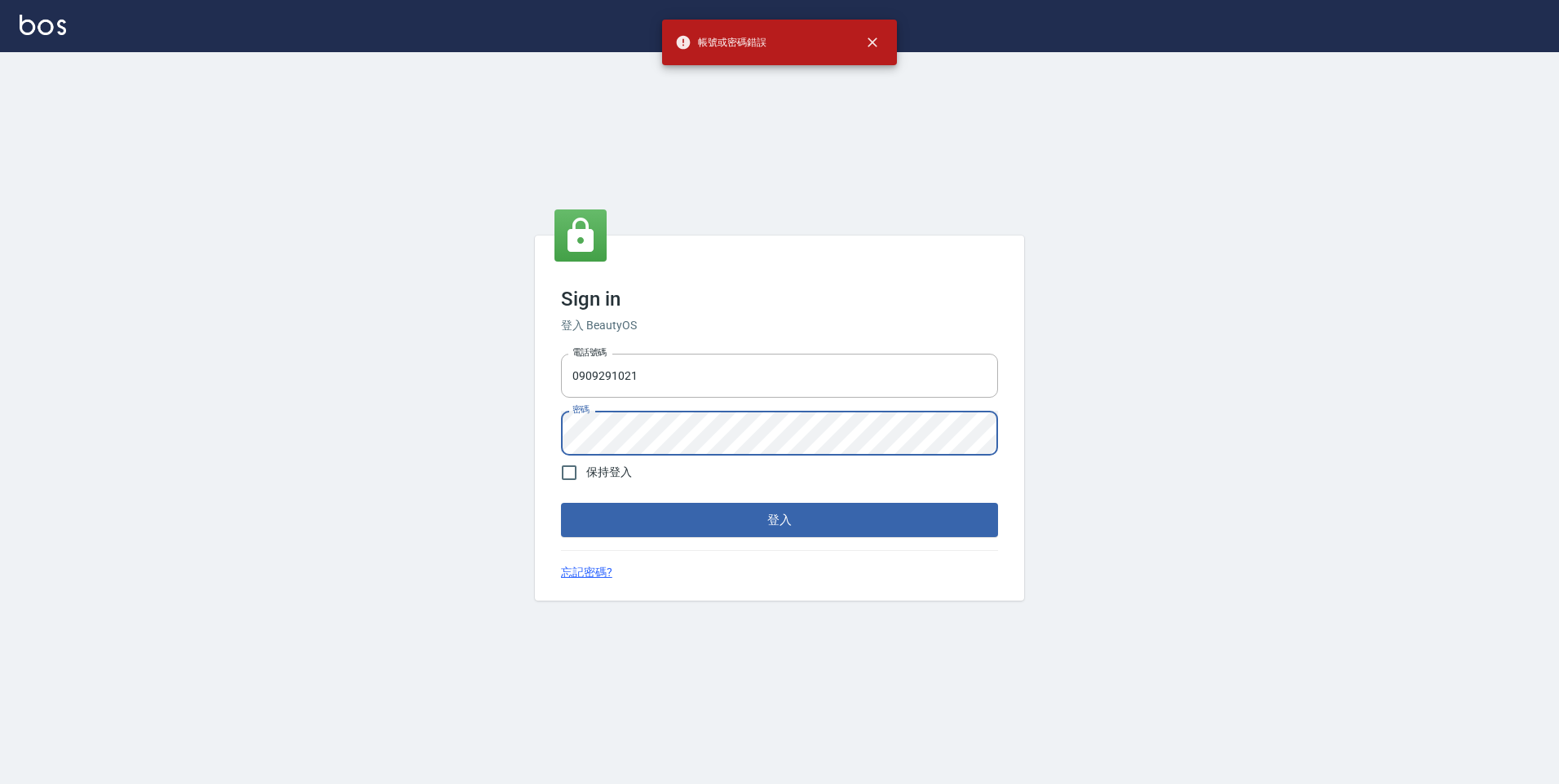
click at [527, 421] on div "Sign in 登入 BeautyOS 電話號碼 [PHONE_NUMBER] 電話號碼 密碼 密碼 保持登入 登入 忘記密碼?" at bounding box center [780, 418] width 1559 height 732
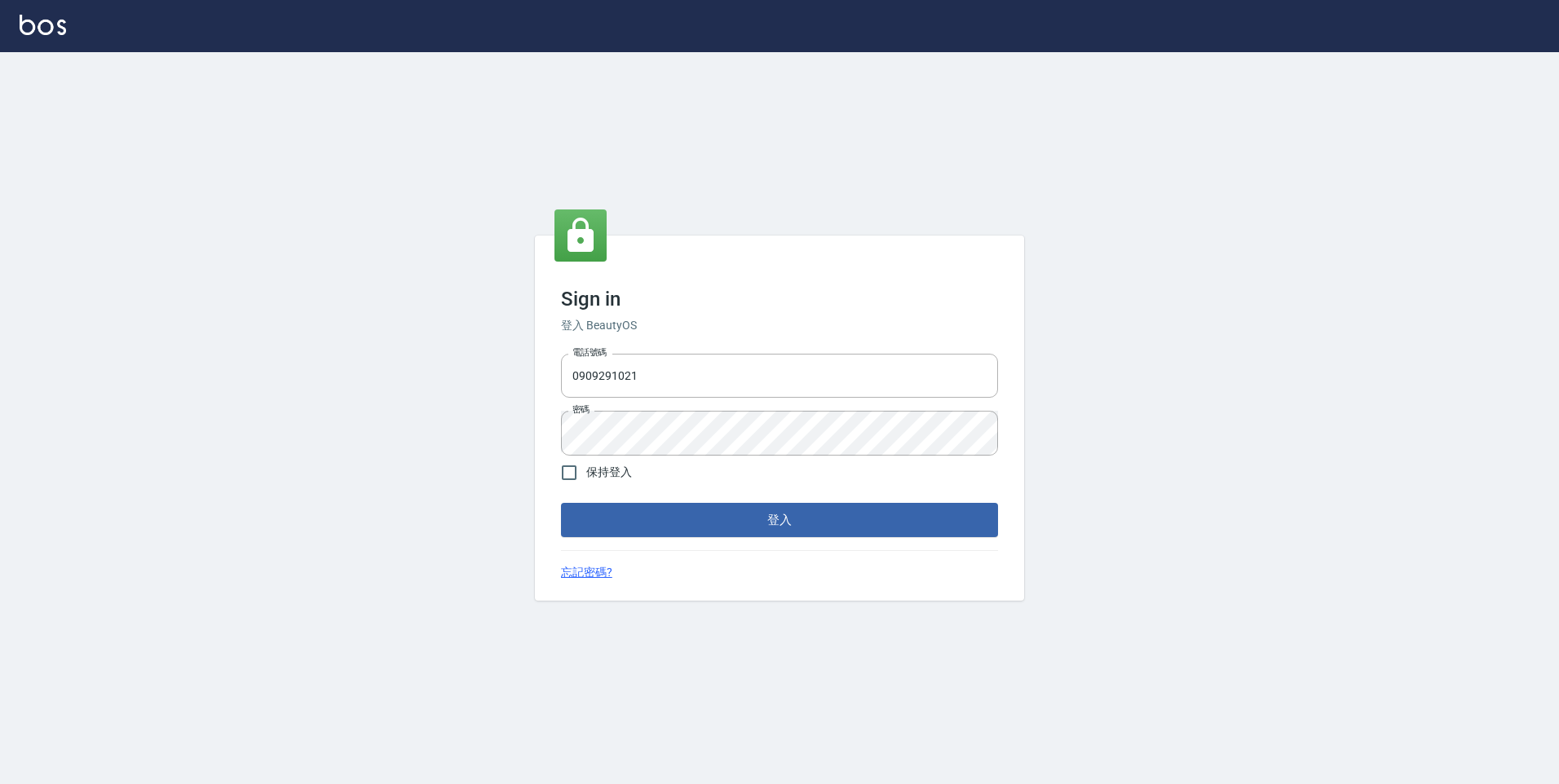
click at [508, 431] on div "Sign in 登入 BeautyOS 電話號碼 [PHONE_NUMBER] 電話號碼 密碼 密碼 保持登入 登入 忘記密碼?" at bounding box center [780, 418] width 1559 height 732
click at [561, 503] on button "登入" at bounding box center [780, 519] width 437 height 35
click at [541, 431] on div "Sign in 登入 BeautyOS 電話號碼 [PHONE_NUMBER] 電話號碼 密碼 密碼 保持登入 登入 忘記密碼?" at bounding box center [779, 419] width 489 height 365
click at [561, 503] on button "登入" at bounding box center [780, 519] width 437 height 35
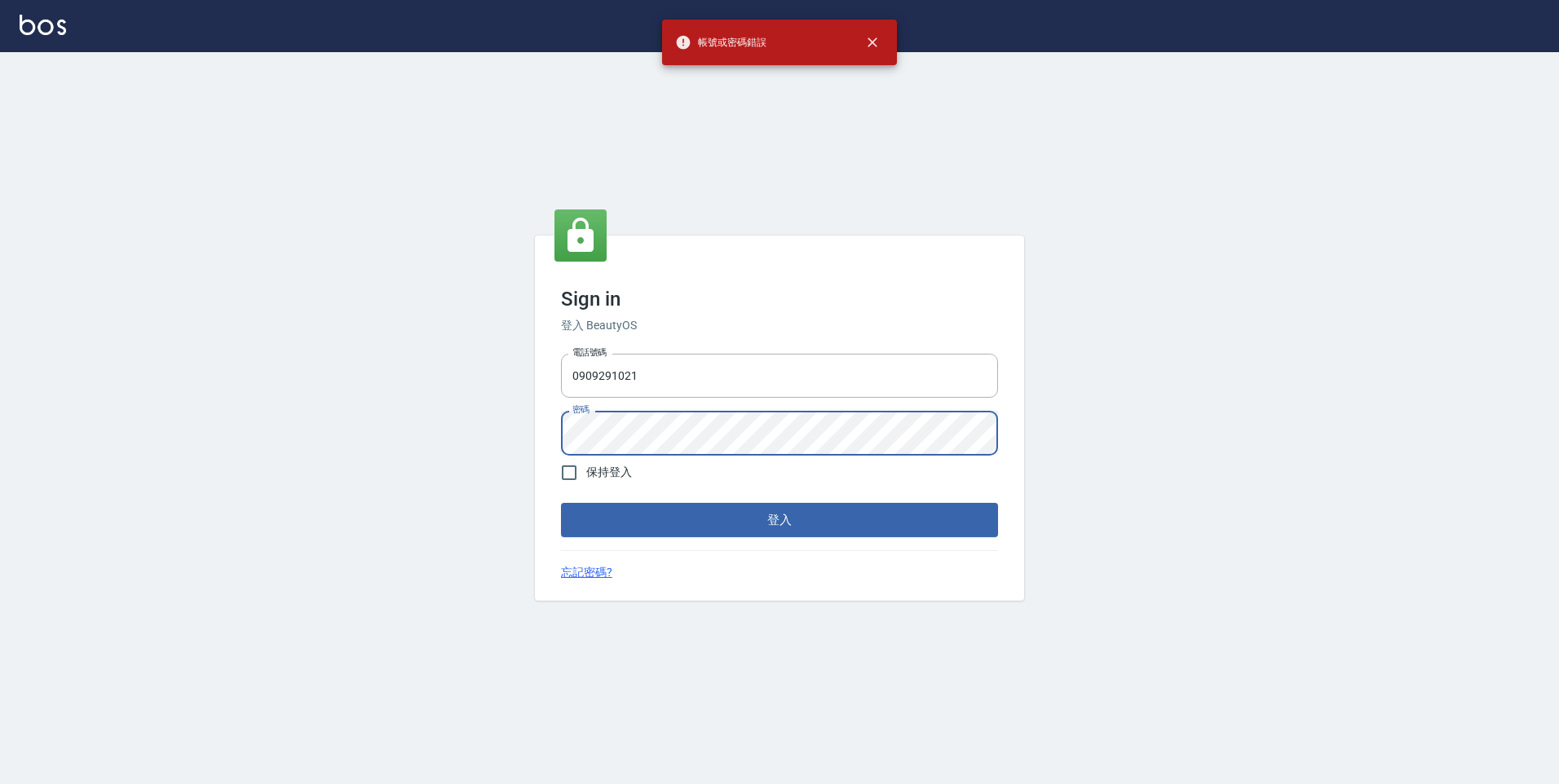
click at [536, 435] on div "Sign in 登入 BeautyOS 電話號碼 [PHONE_NUMBER] 電話號碼 密碼 密碼 保持登入 登入 忘記密碼?" at bounding box center [779, 419] width 489 height 365
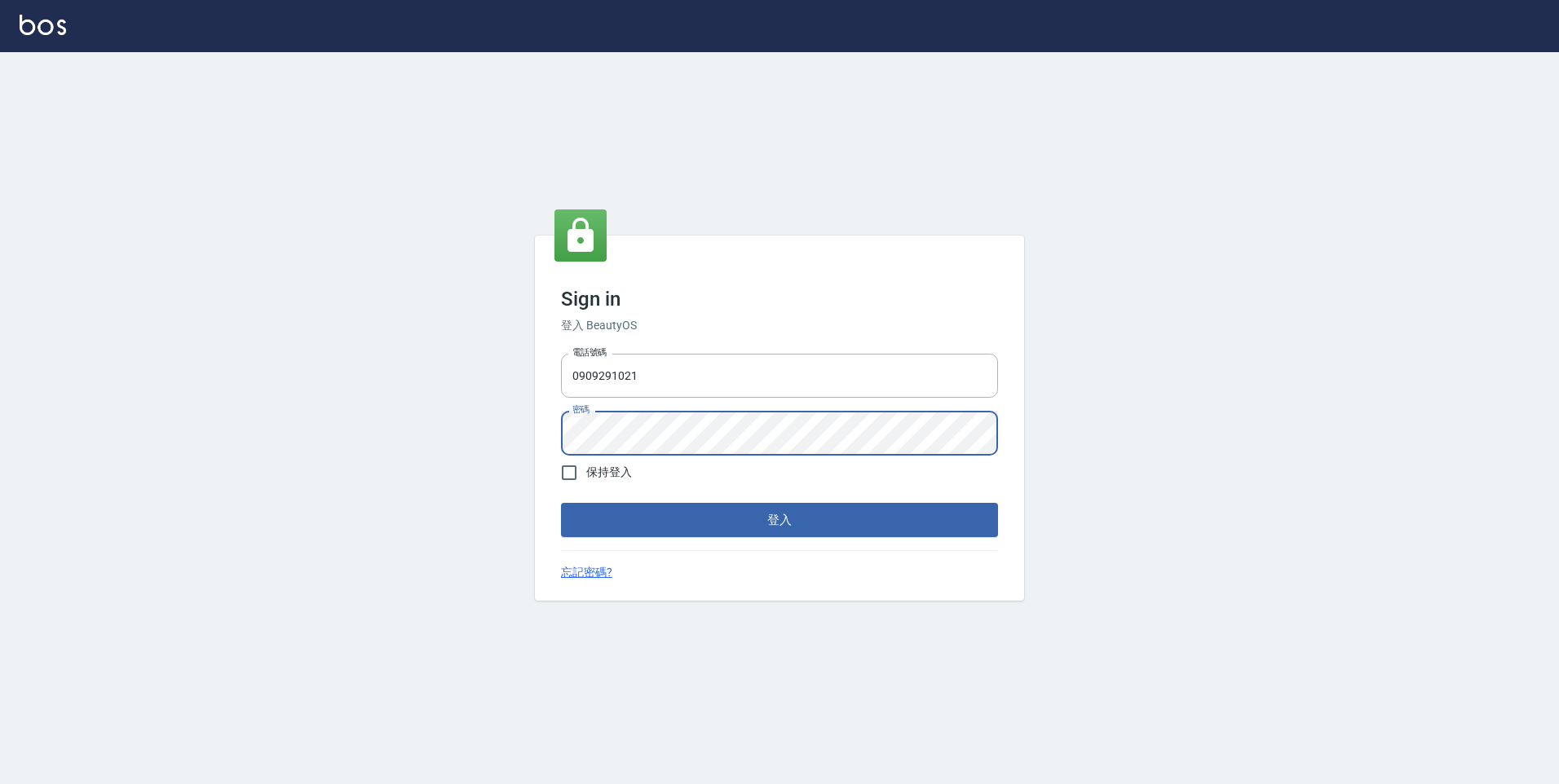
click at [561, 503] on button "登入" at bounding box center [780, 519] width 437 height 35
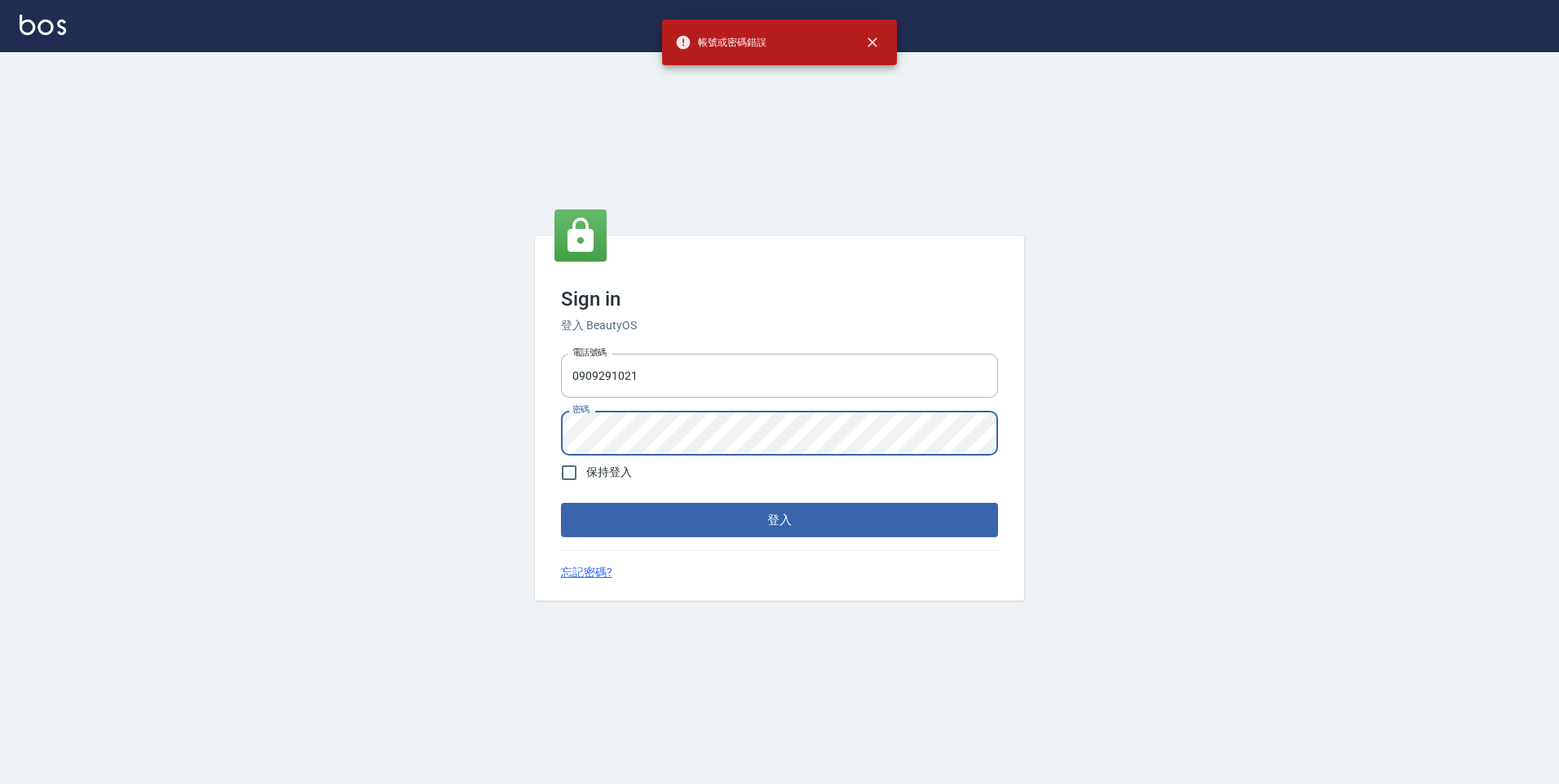
click at [433, 388] on div "Sign in 登入 BeautyOS 電話號碼 [PHONE_NUMBER] 電話號碼 密碼 密碼 保持登入 登入 忘記密碼?" at bounding box center [780, 418] width 1559 height 732
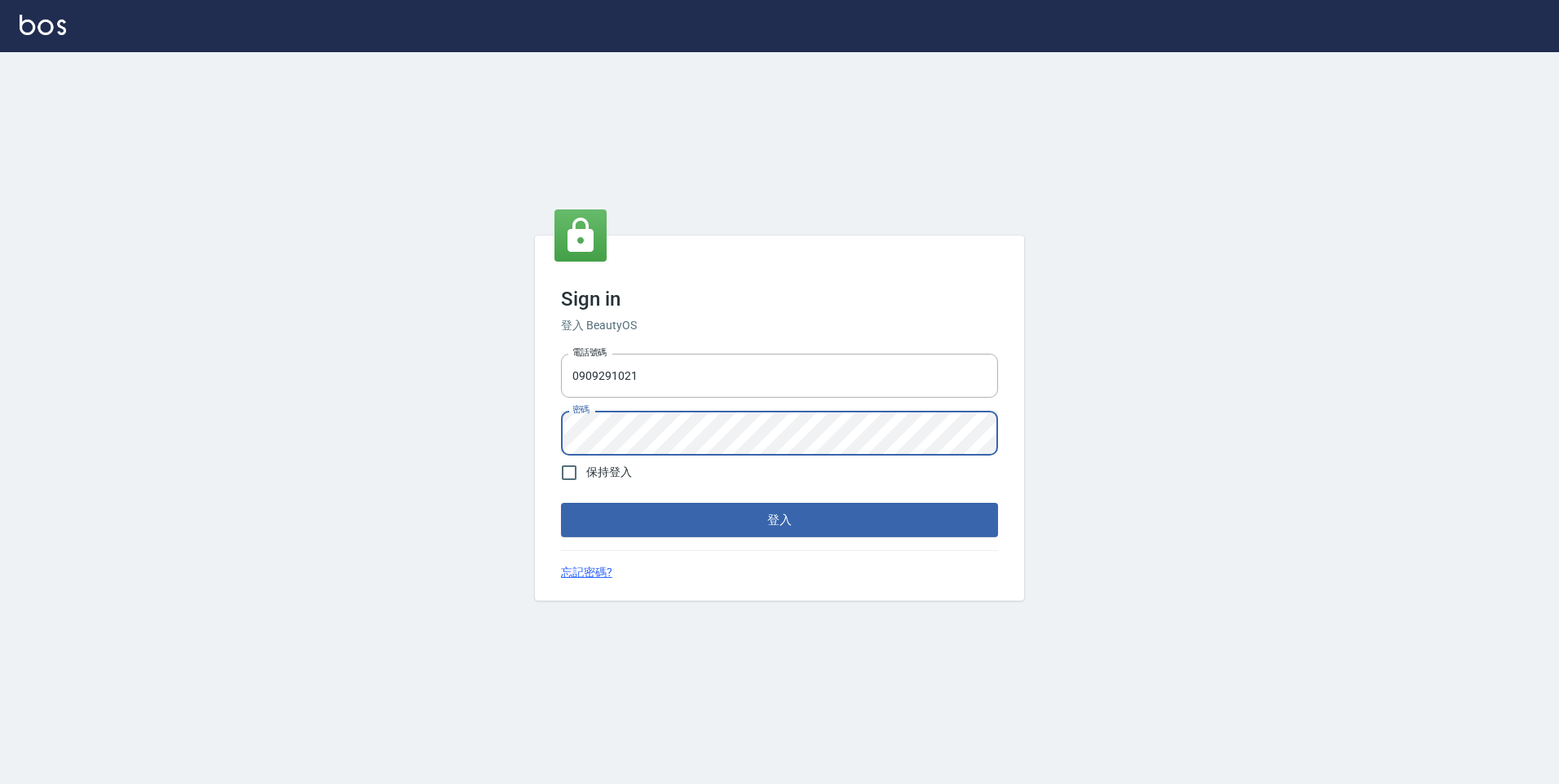
click at [561, 503] on button "登入" at bounding box center [780, 519] width 437 height 35
click at [171, 491] on div "Sign in 登入 BeautyOS 電話號碼 [PHONE_NUMBER] 電話號碼 密碼 密碼 保持登入 登入 忘記密碼?" at bounding box center [780, 418] width 1559 height 732
click at [545, 431] on div "Sign in 登入 BeautyOS 電話號碼 [PHONE_NUMBER] 電話號碼 密碼 密碼 保持登入 登入 忘記密碼?" at bounding box center [779, 419] width 489 height 365
click at [561, 503] on button "登入" at bounding box center [780, 519] width 437 height 35
